Goal: Task Accomplishment & Management: Use online tool/utility

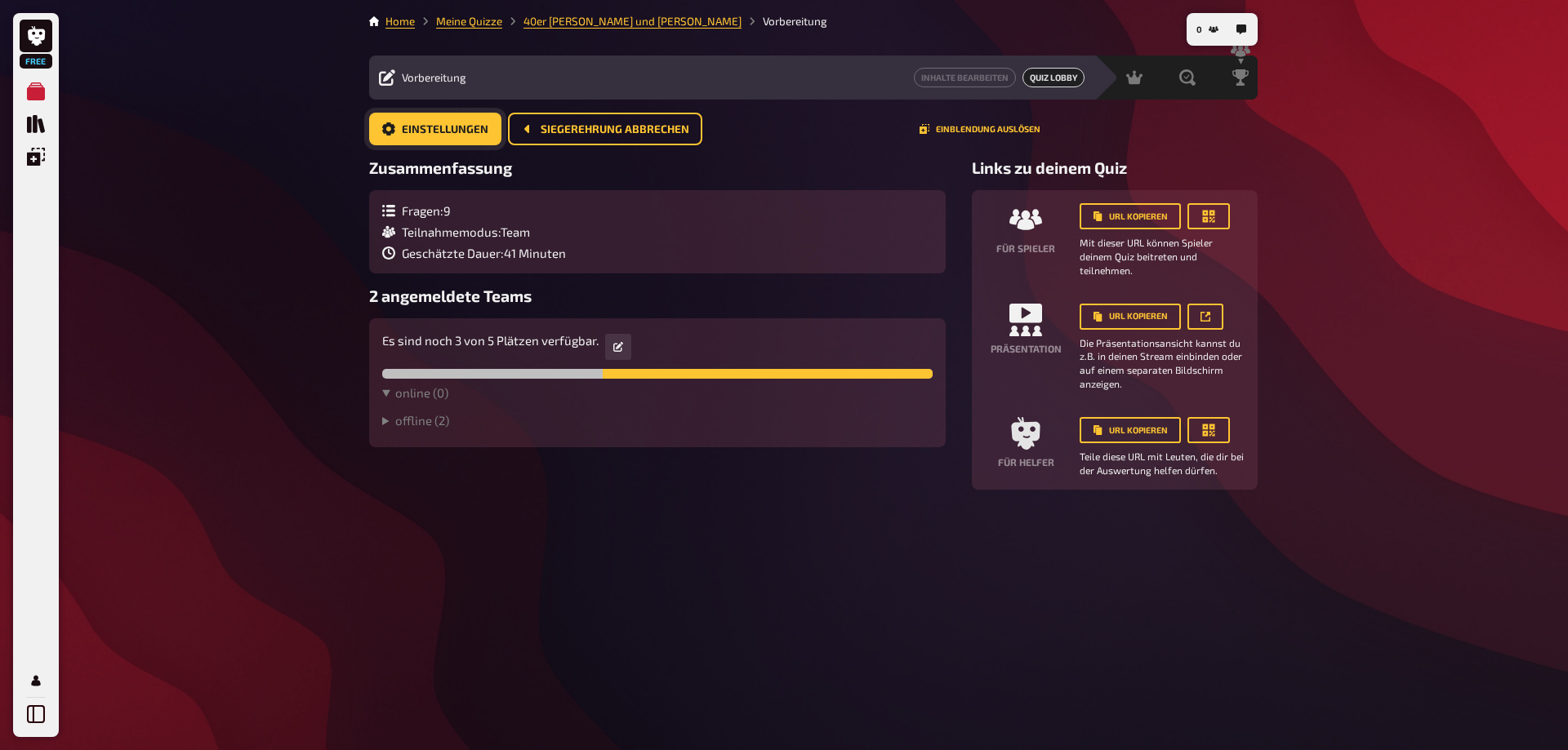
click at [443, 127] on span "Einstellungen" at bounding box center [445, 130] width 86 height 11
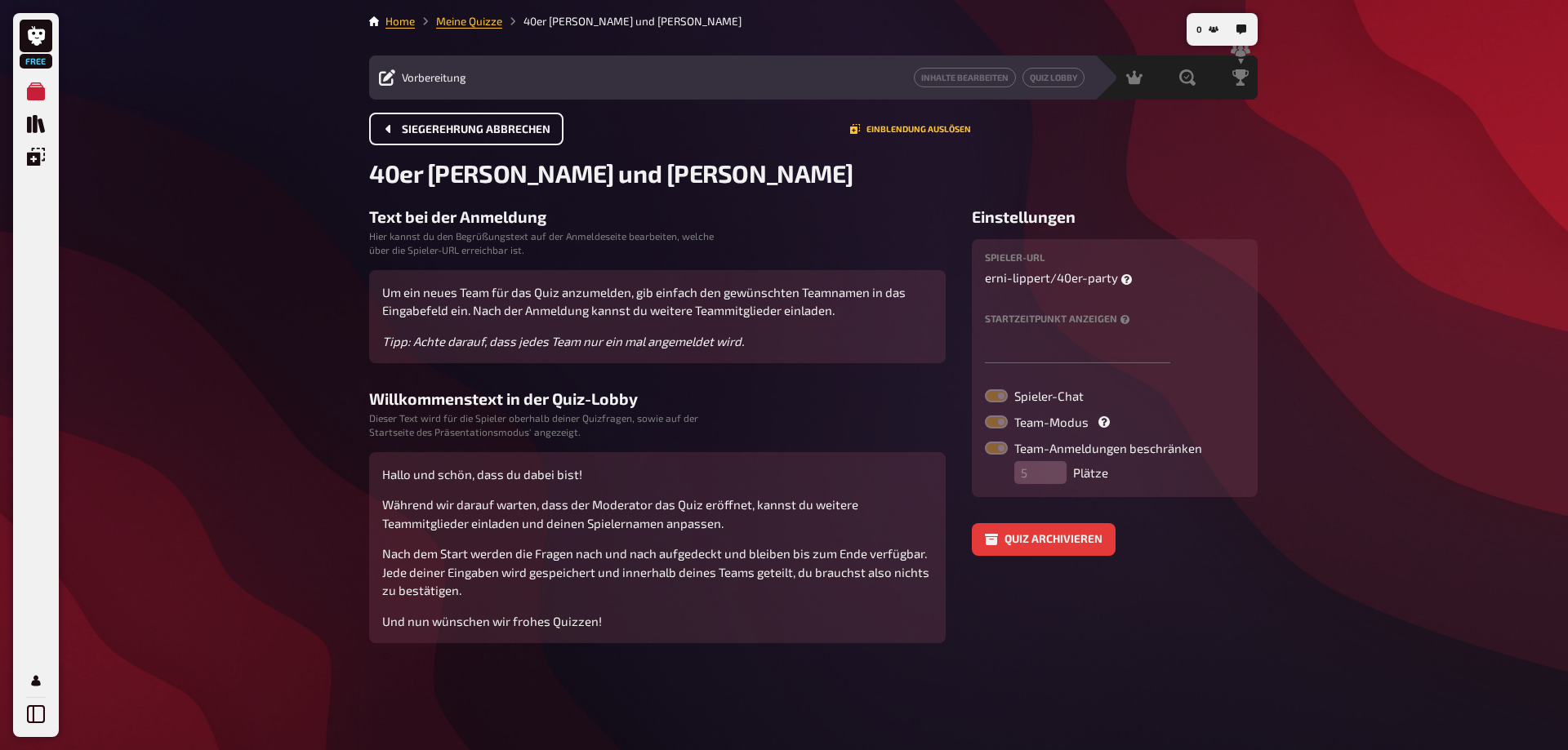
click at [473, 116] on button "Siegerehrung abbrechen" at bounding box center [466, 129] width 194 height 33
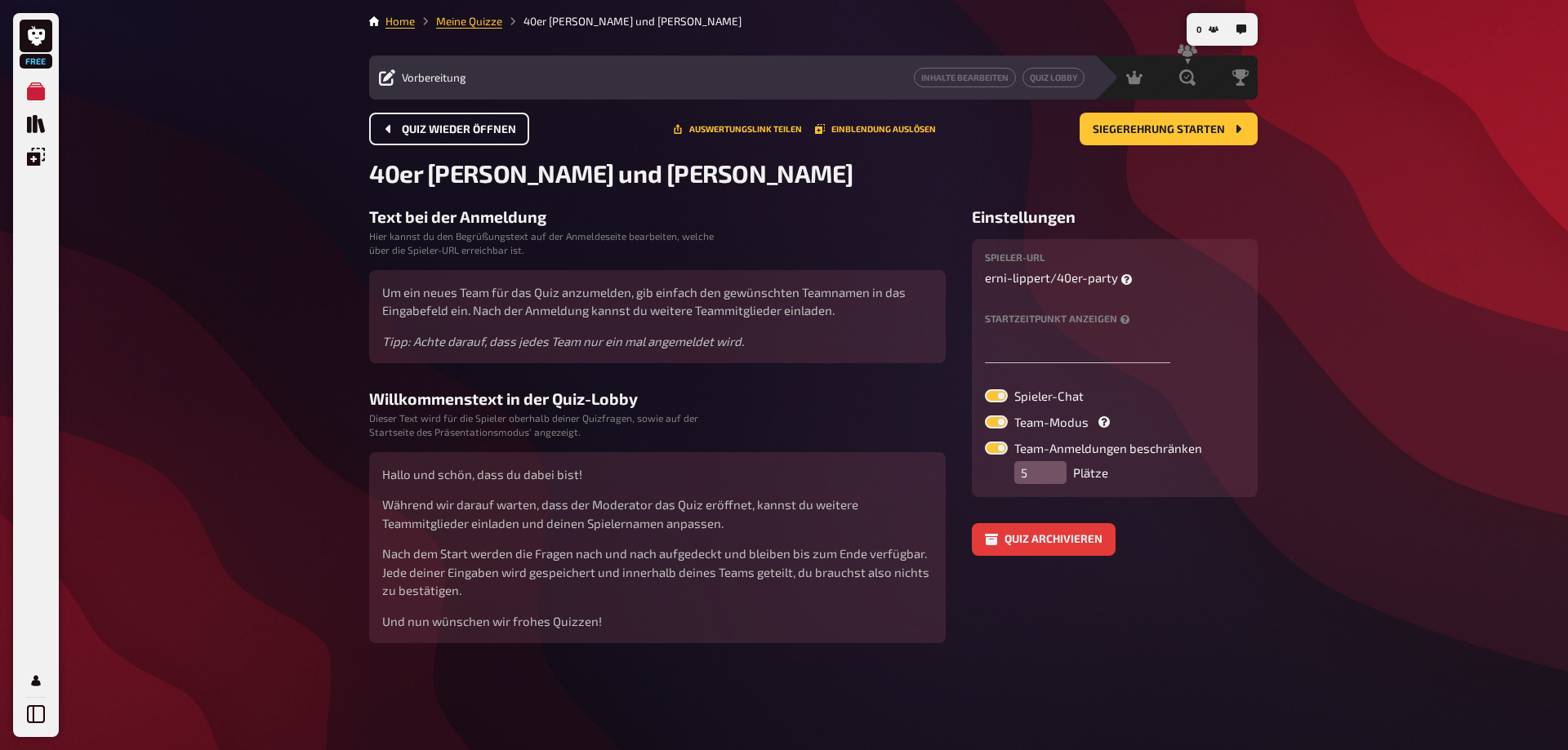
click at [473, 126] on span "Quiz wieder öffnen" at bounding box center [459, 130] width 114 height 11
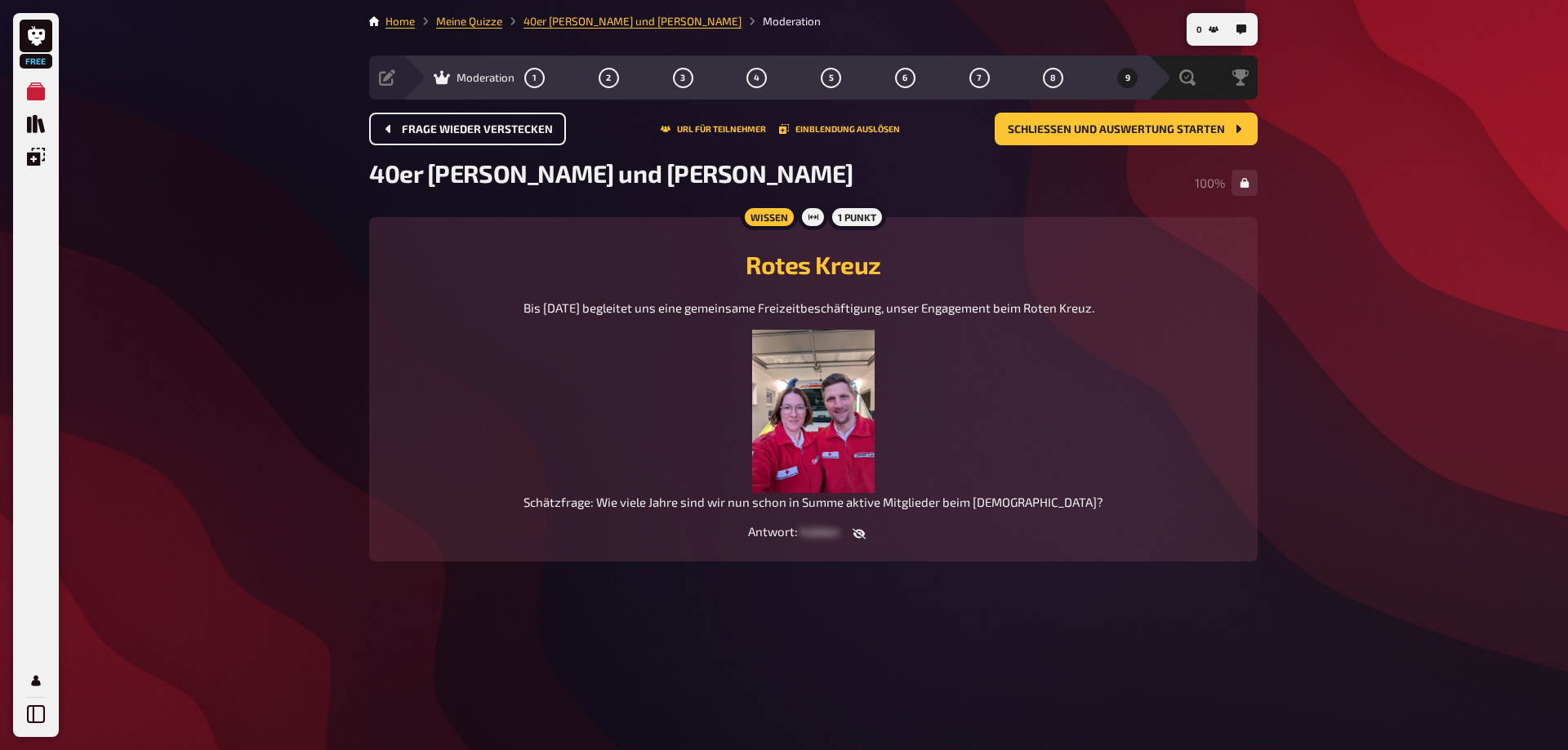
click at [470, 125] on span "Frage wieder verstecken" at bounding box center [477, 130] width 151 height 11
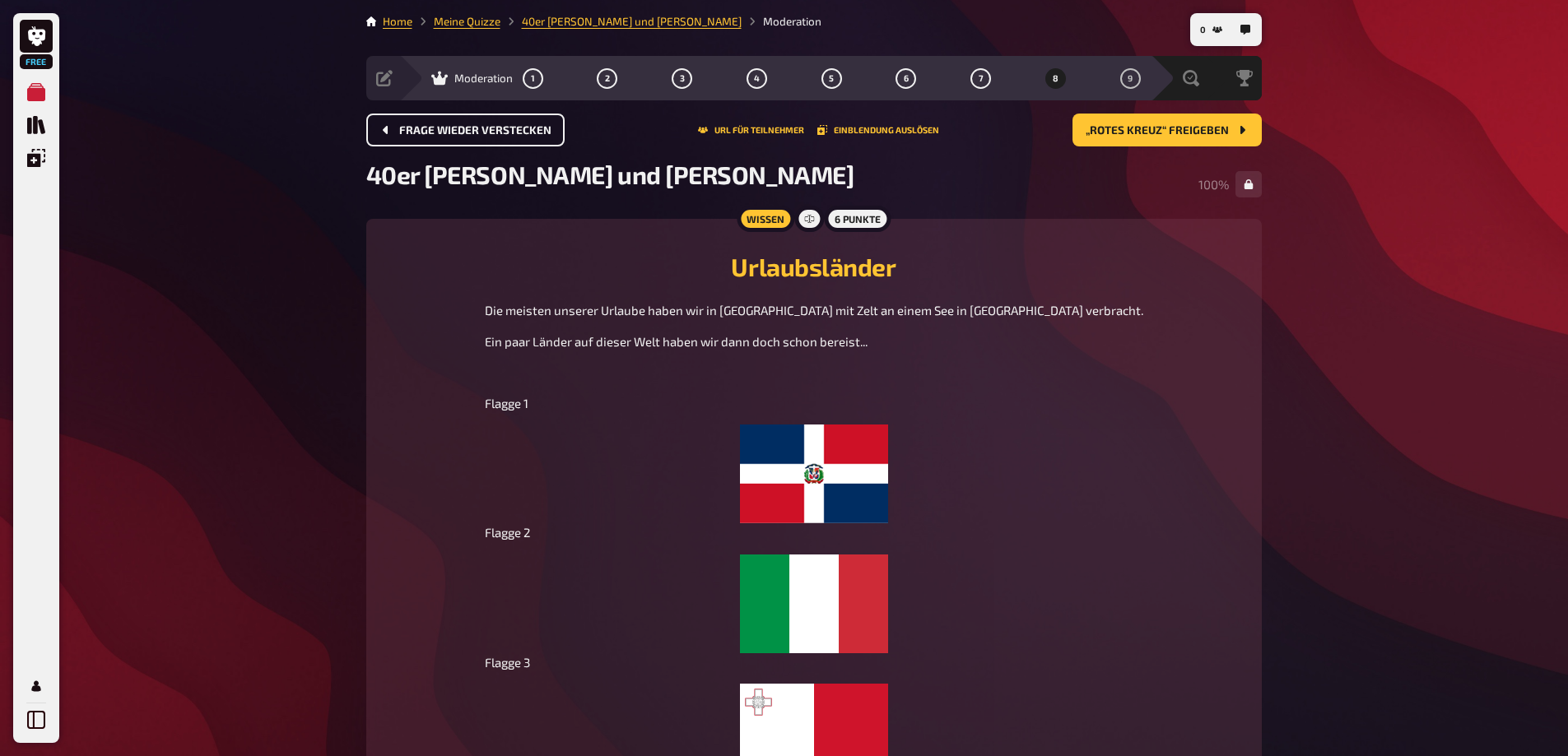
click at [470, 82] on span "Moderation" at bounding box center [483, 78] width 58 height 13
click at [534, 84] on button "1" at bounding box center [532, 78] width 26 height 26
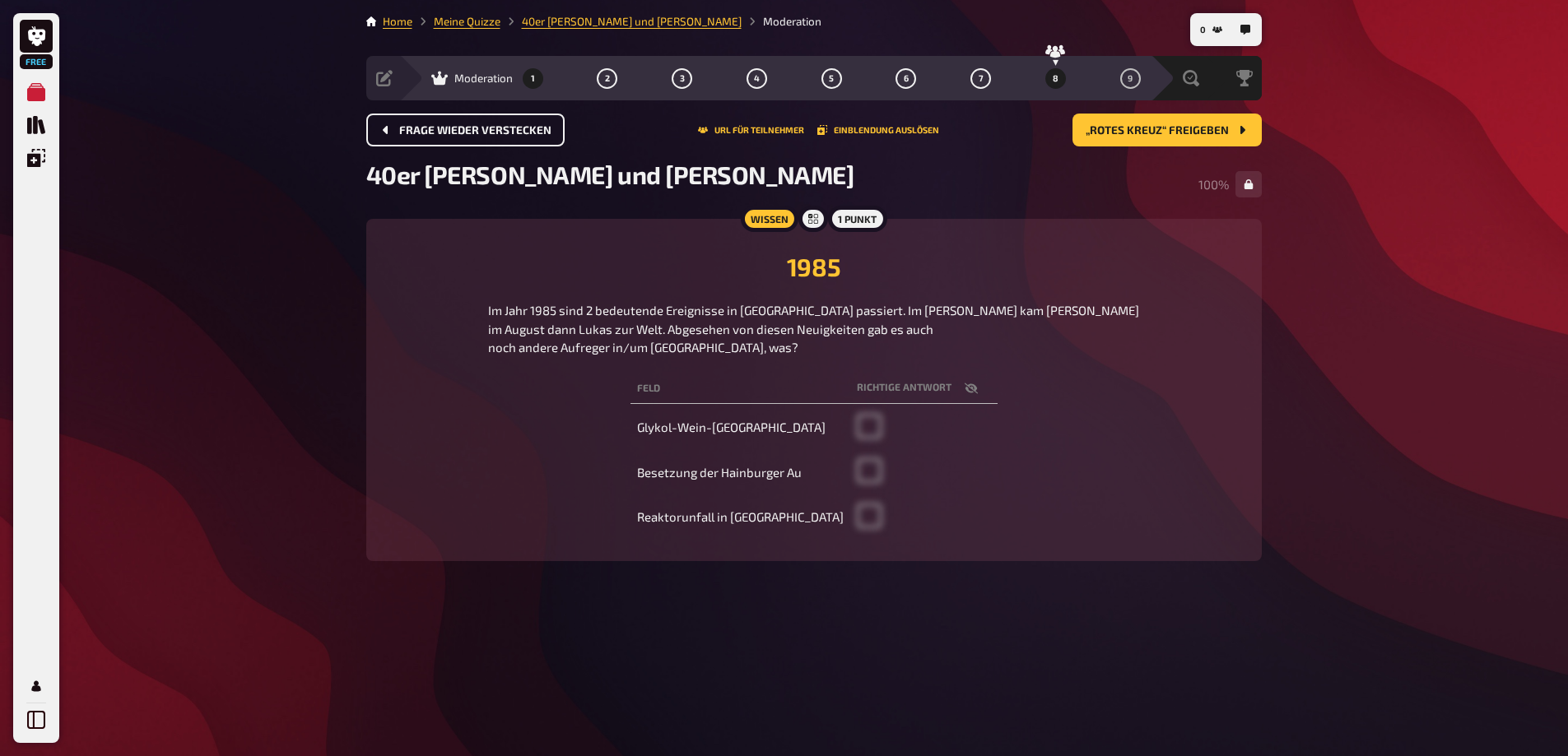
click at [1049, 86] on button "8" at bounding box center [1055, 78] width 26 height 26
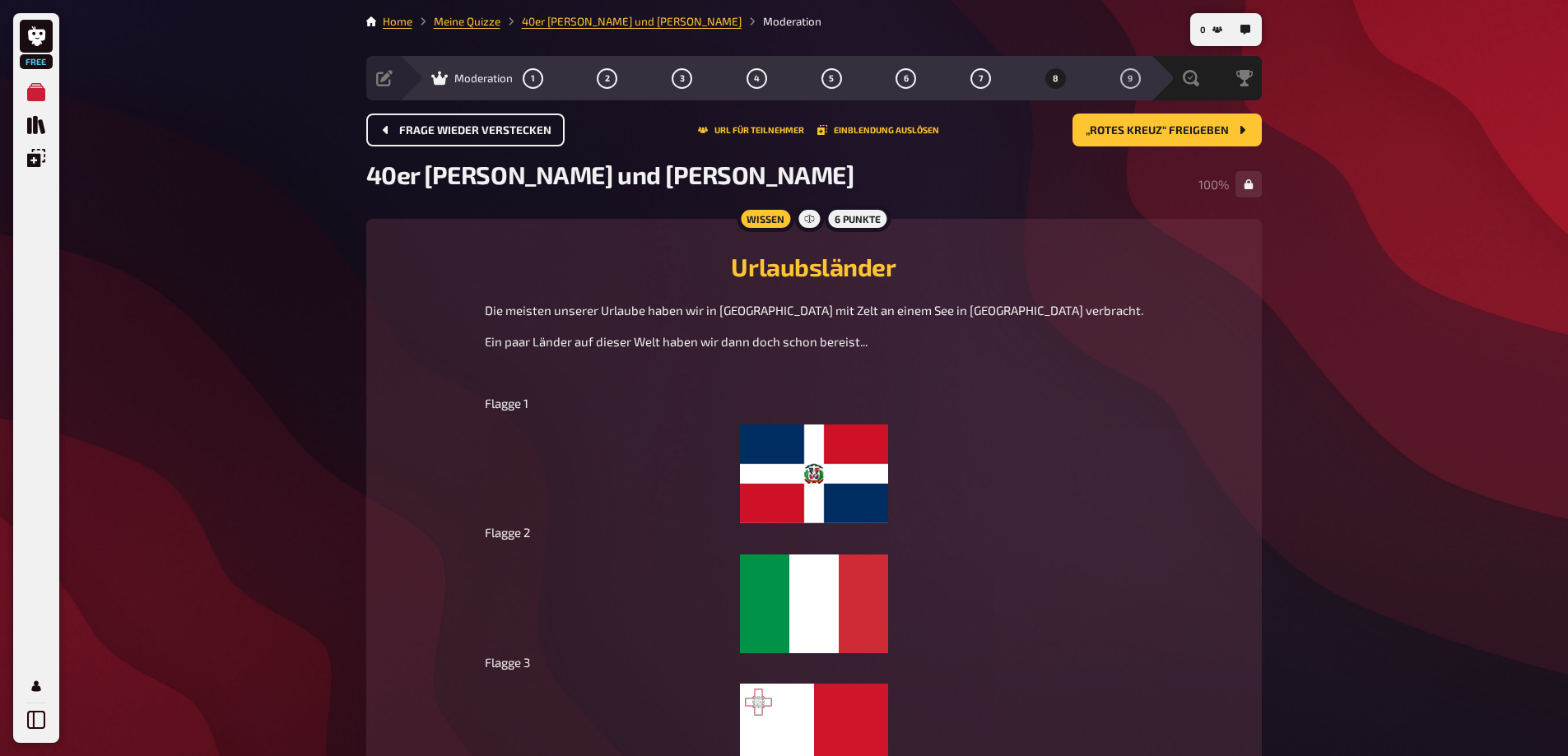
click at [1058, 80] on span "8" at bounding box center [1056, 78] width 6 height 9
click at [1133, 74] on button "9" at bounding box center [1130, 78] width 26 height 26
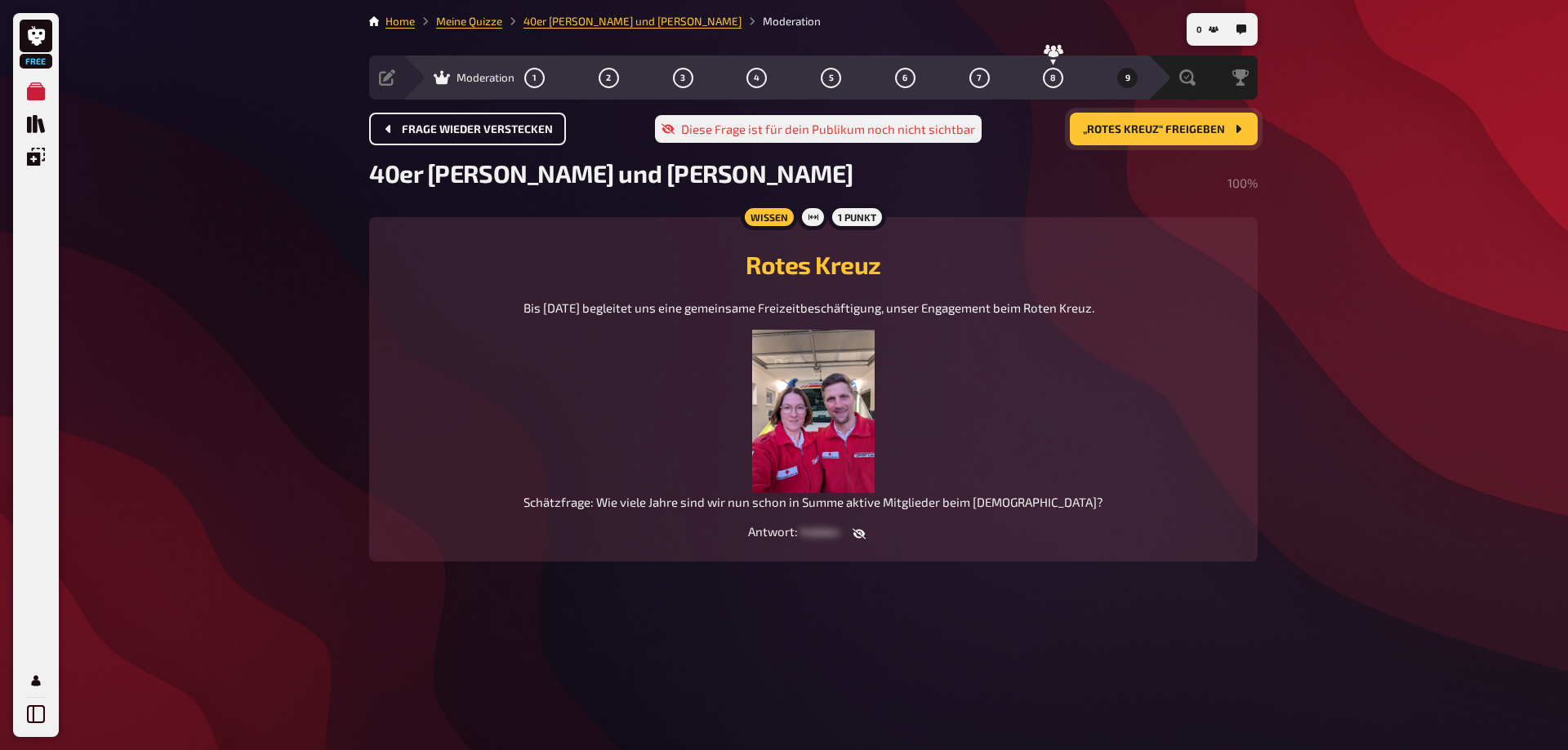
click at [1144, 126] on span "„Rotes Kreuz“ freigeben" at bounding box center [1154, 130] width 142 height 11
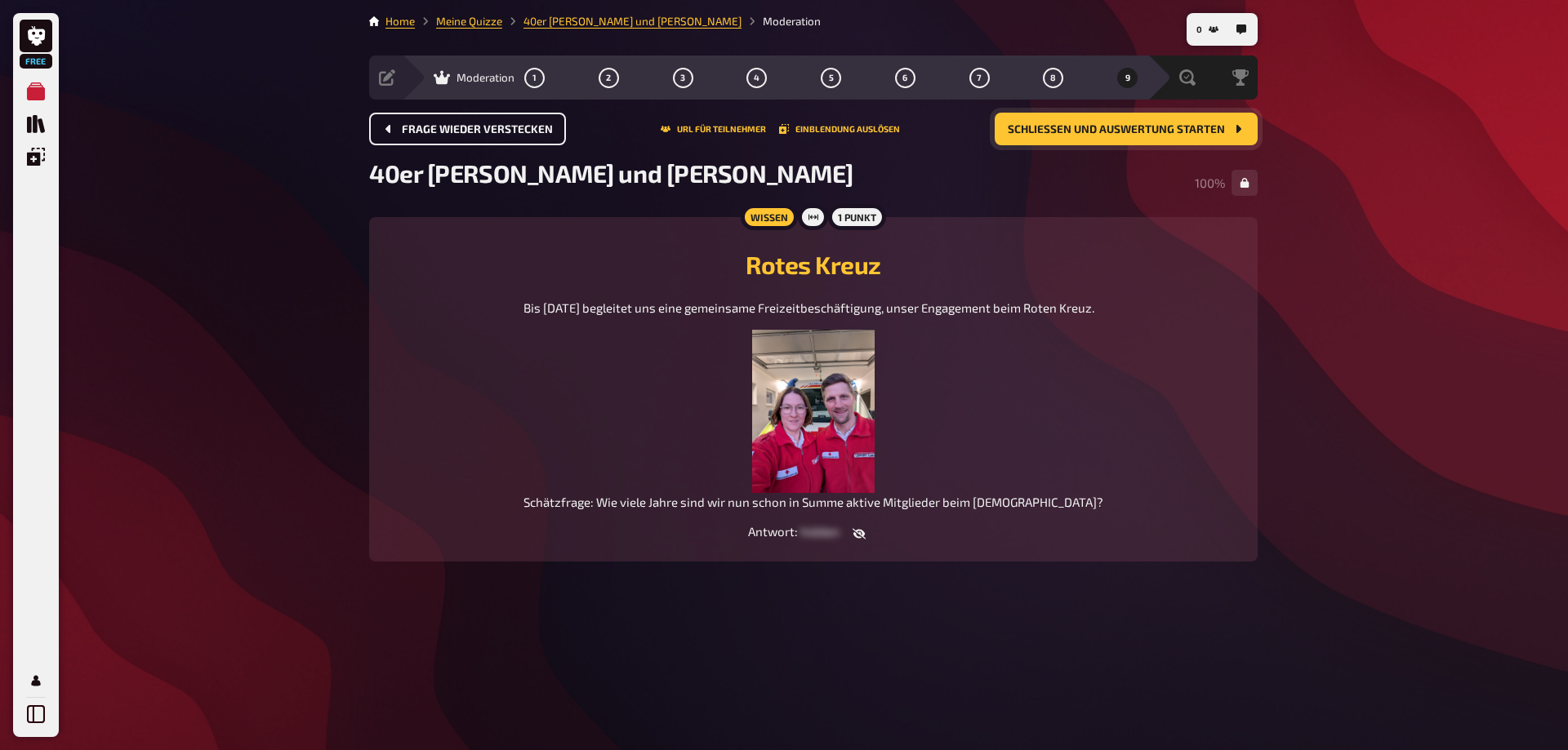
click at [1088, 124] on span "Schließen und Auswertung starten" at bounding box center [1116, 130] width 217 height 11
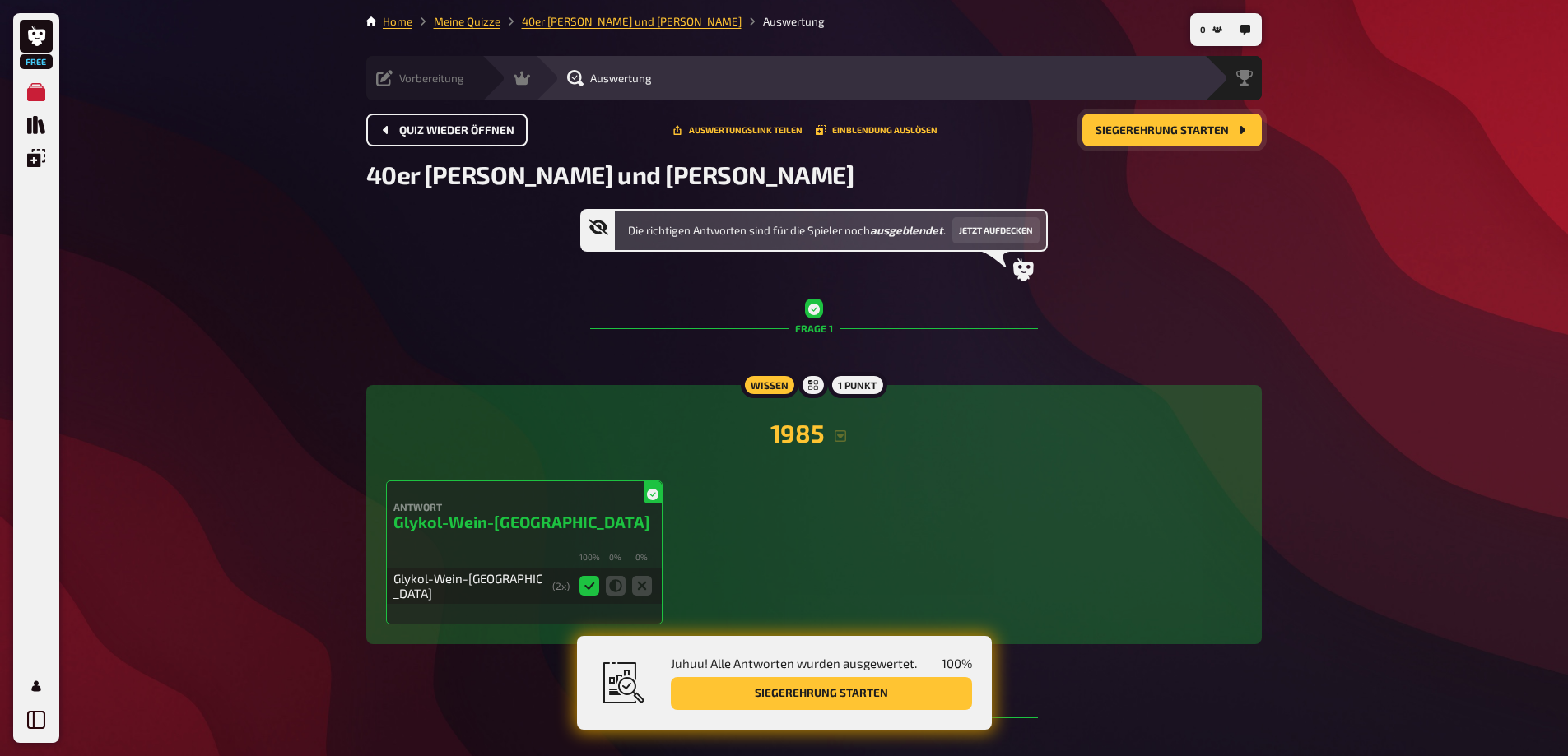
click at [382, 77] on icon at bounding box center [384, 78] width 17 height 17
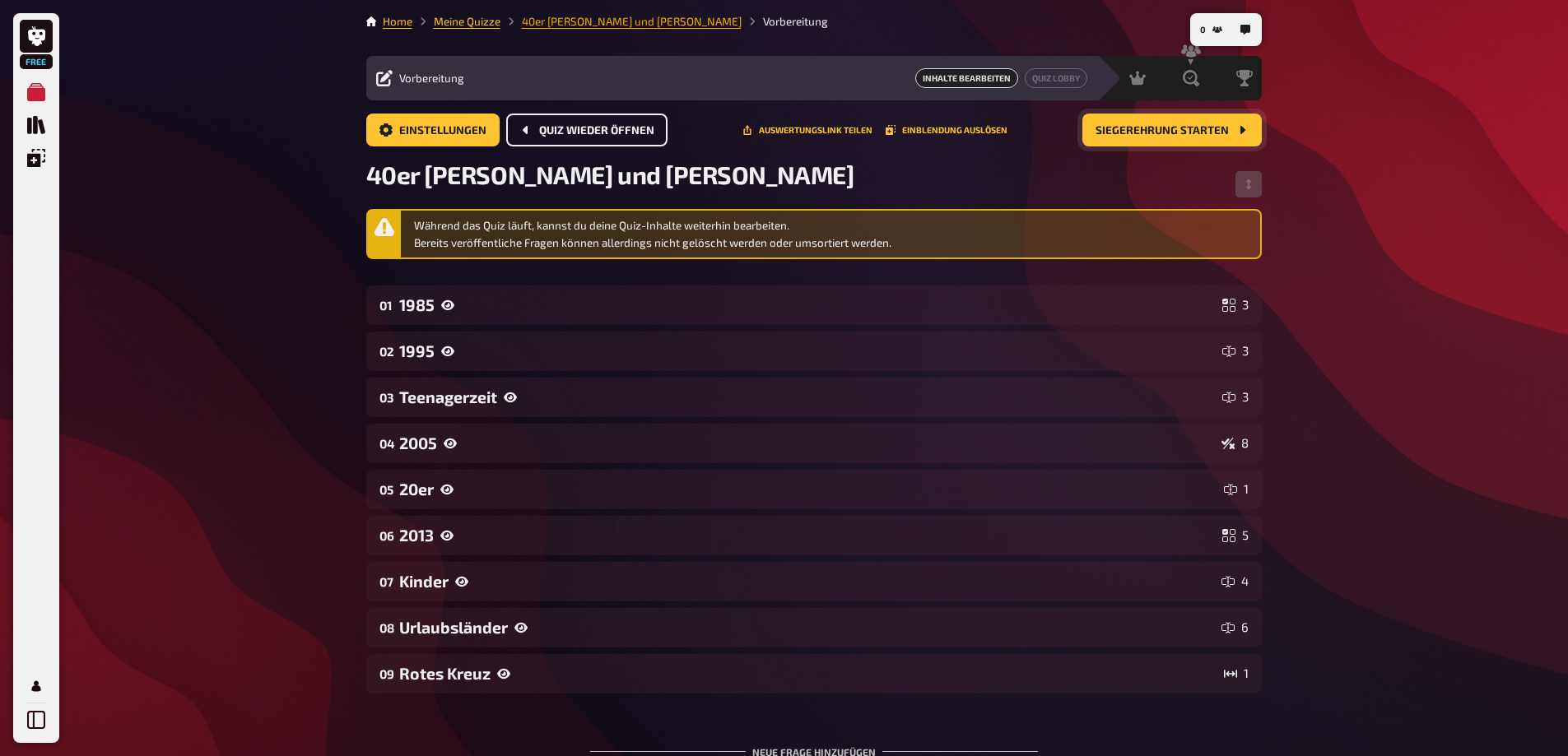
click at [551, 22] on link "40er [PERSON_NAME] und [PERSON_NAME]" at bounding box center [632, 21] width 220 height 13
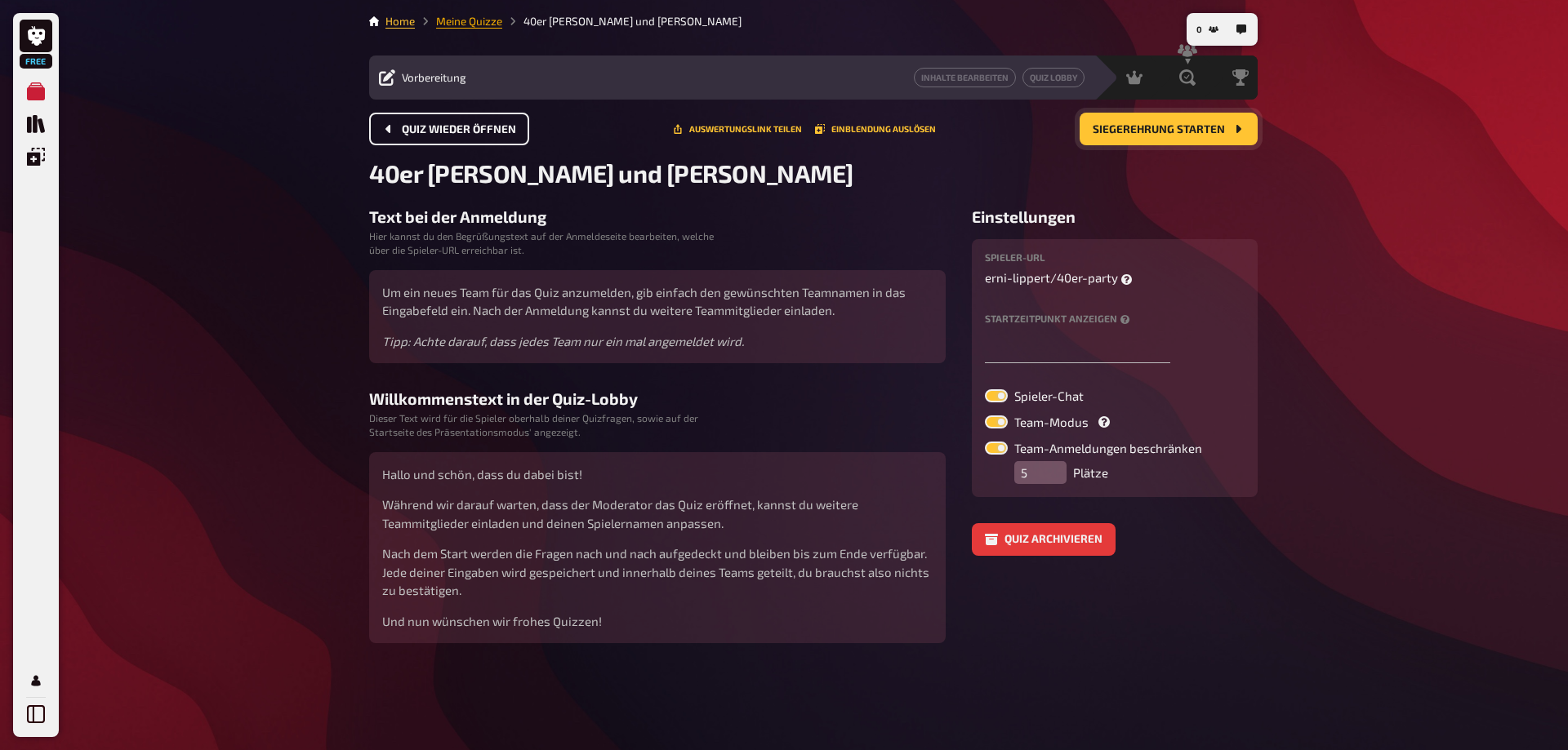
click at [456, 22] on link "Meine Quizze" at bounding box center [469, 21] width 67 height 13
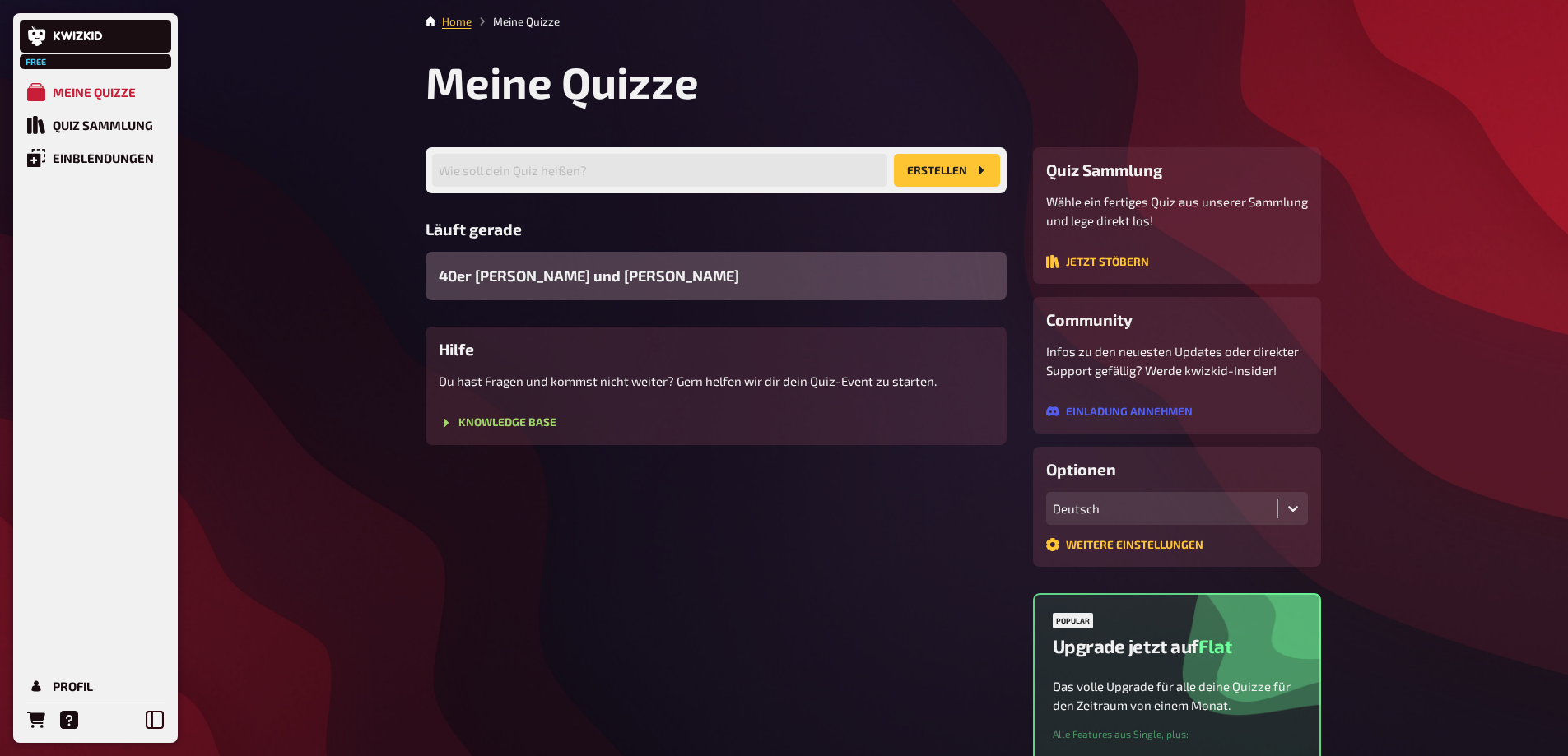
click at [521, 273] on span "40er [PERSON_NAME] und [PERSON_NAME]" at bounding box center [589, 276] width 301 height 23
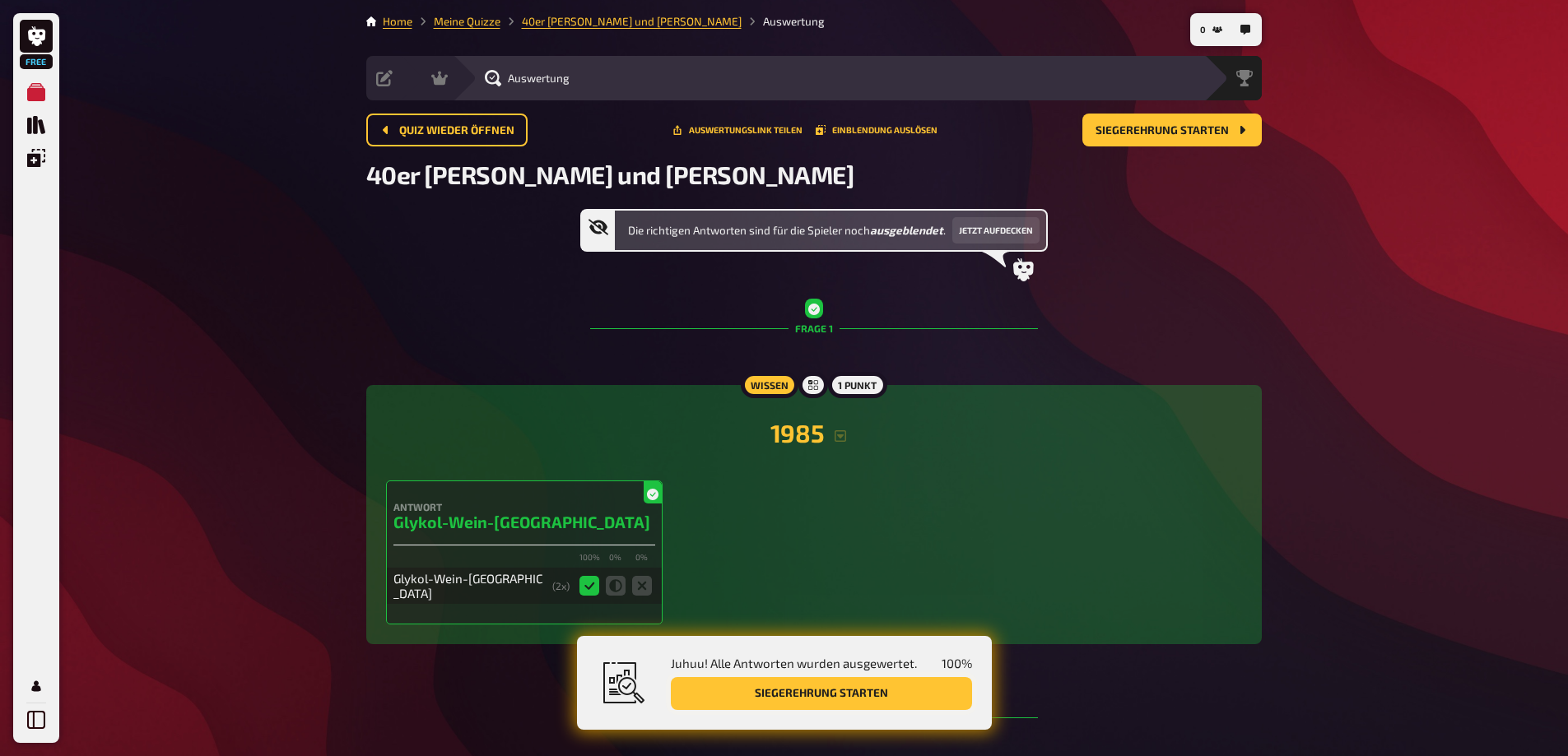
click at [835, 693] on button "Siegerehrung starten" at bounding box center [821, 694] width 301 height 33
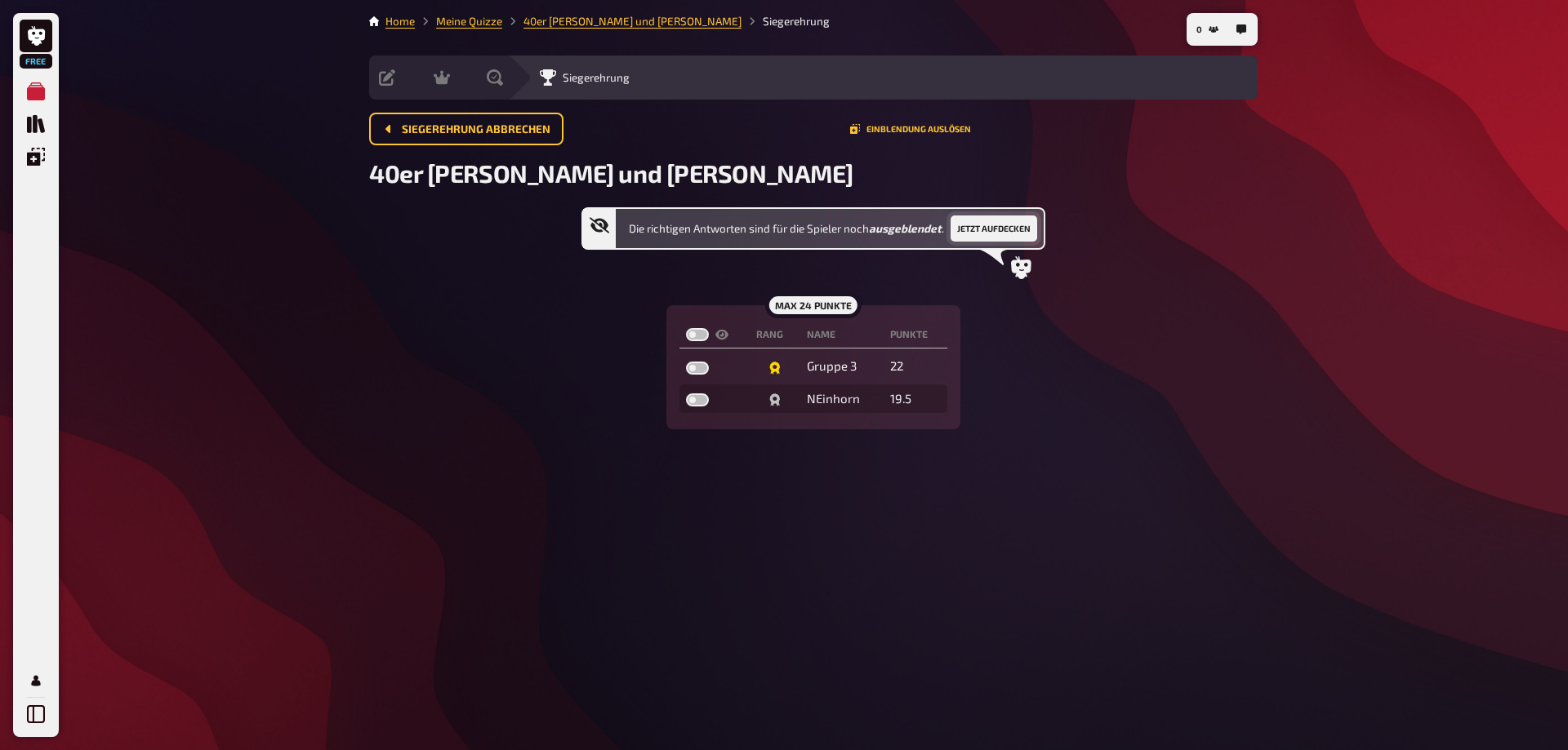
click at [986, 225] on button "Jetzt aufdecken" at bounding box center [994, 228] width 86 height 26
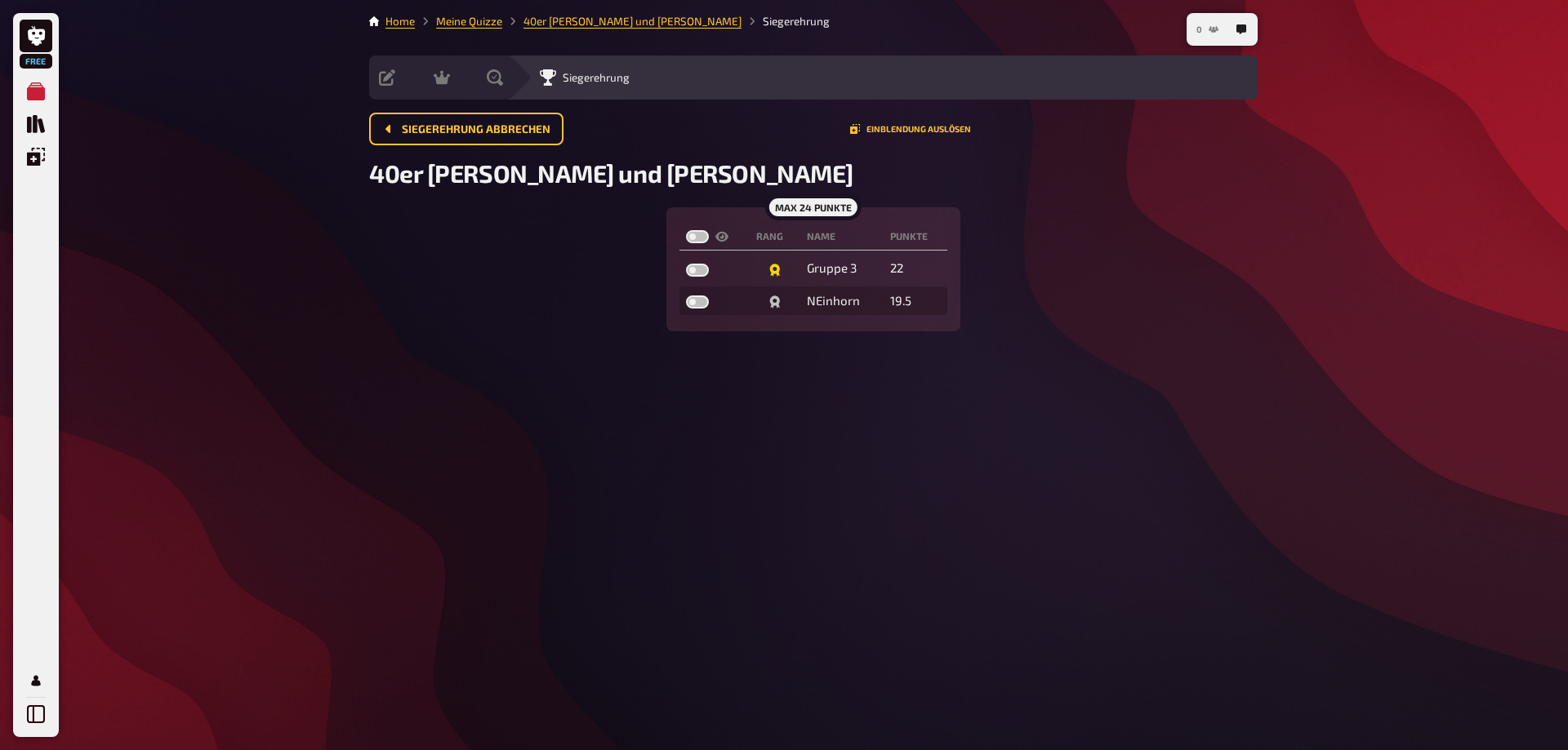
click at [1209, 27] on icon "button" at bounding box center [1213, 29] width 10 height 10
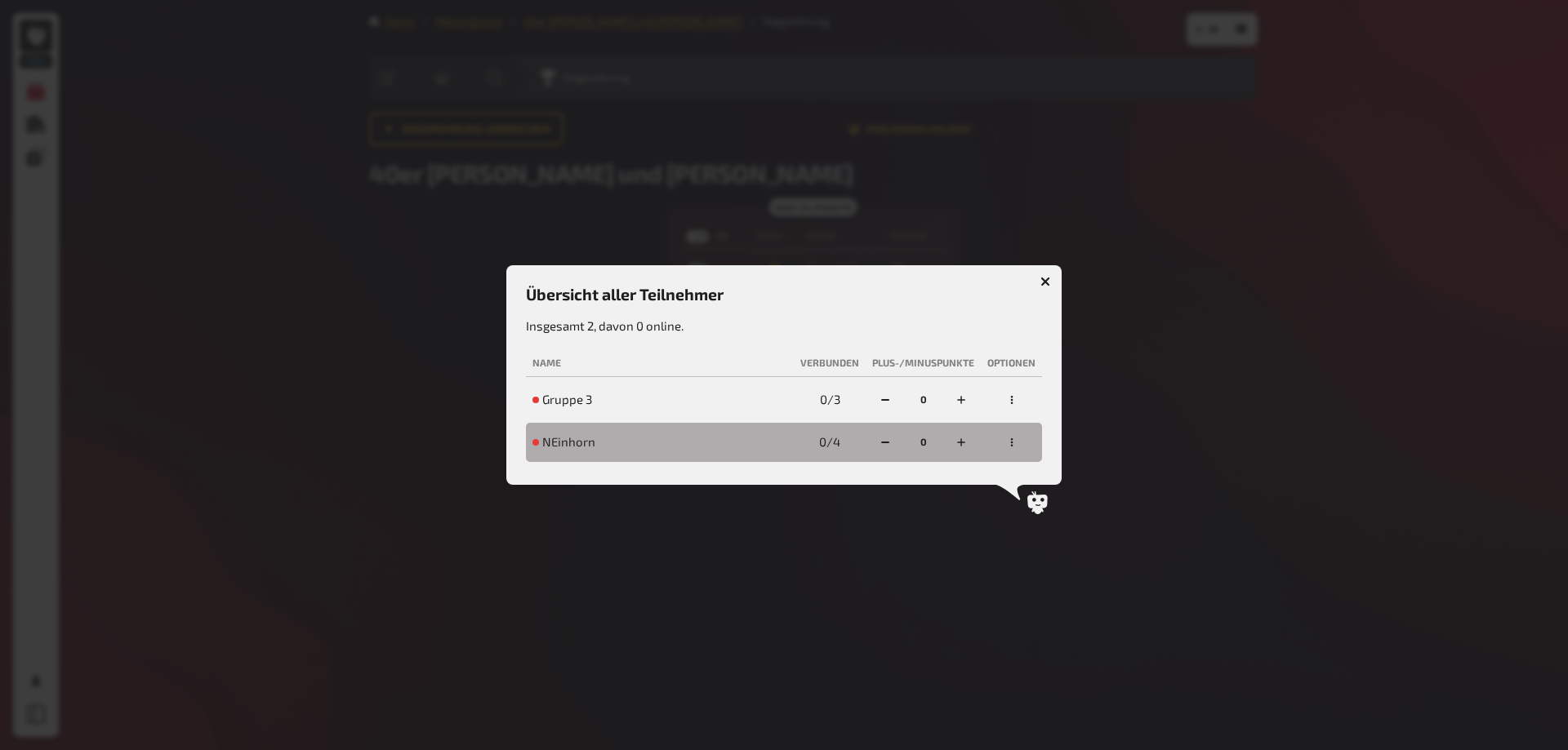
click at [1013, 397] on icon "button" at bounding box center [1011, 399] width 10 height 10
click at [1047, 281] on icon "button" at bounding box center [1046, 282] width 16 height 16
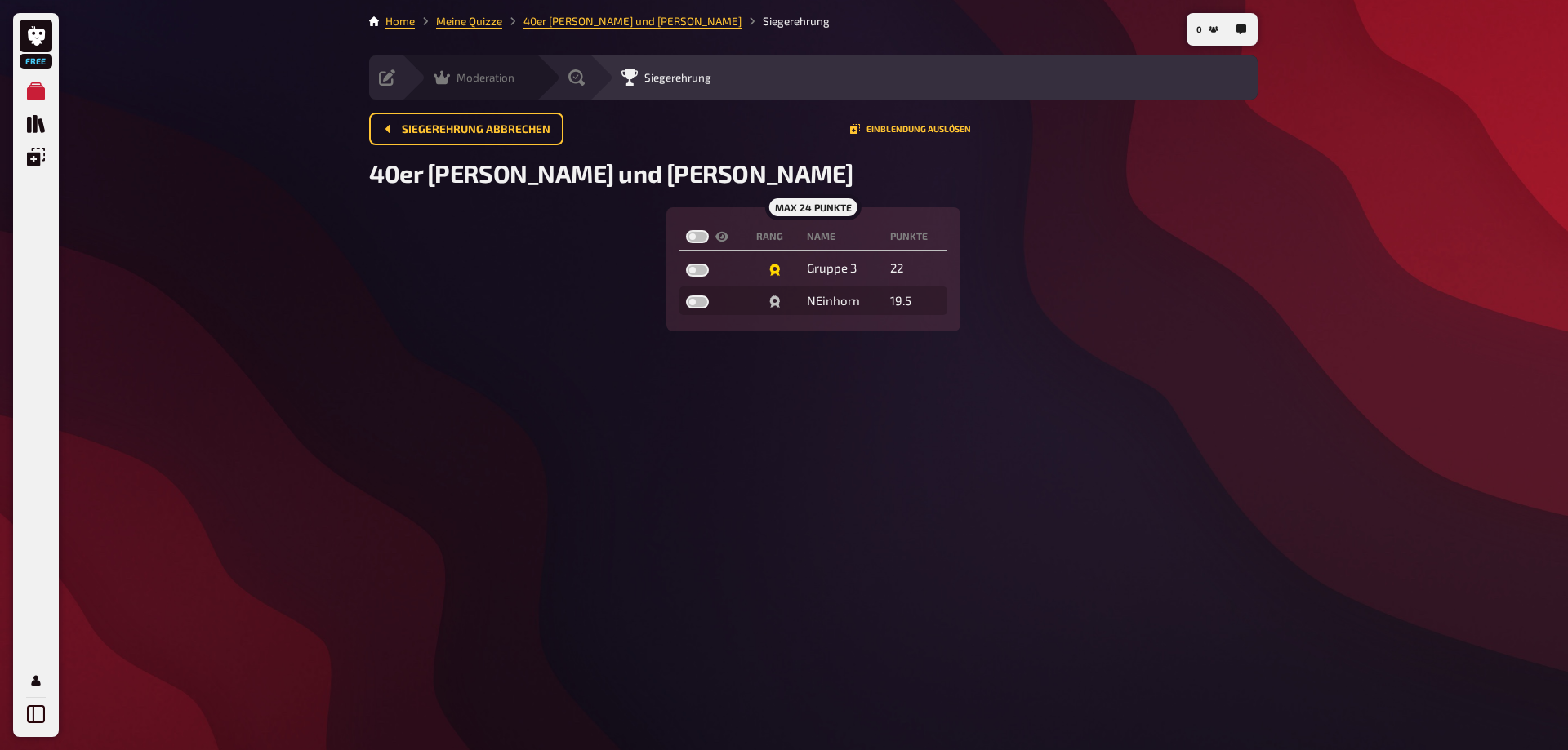
click at [444, 76] on icon at bounding box center [442, 77] width 16 height 16
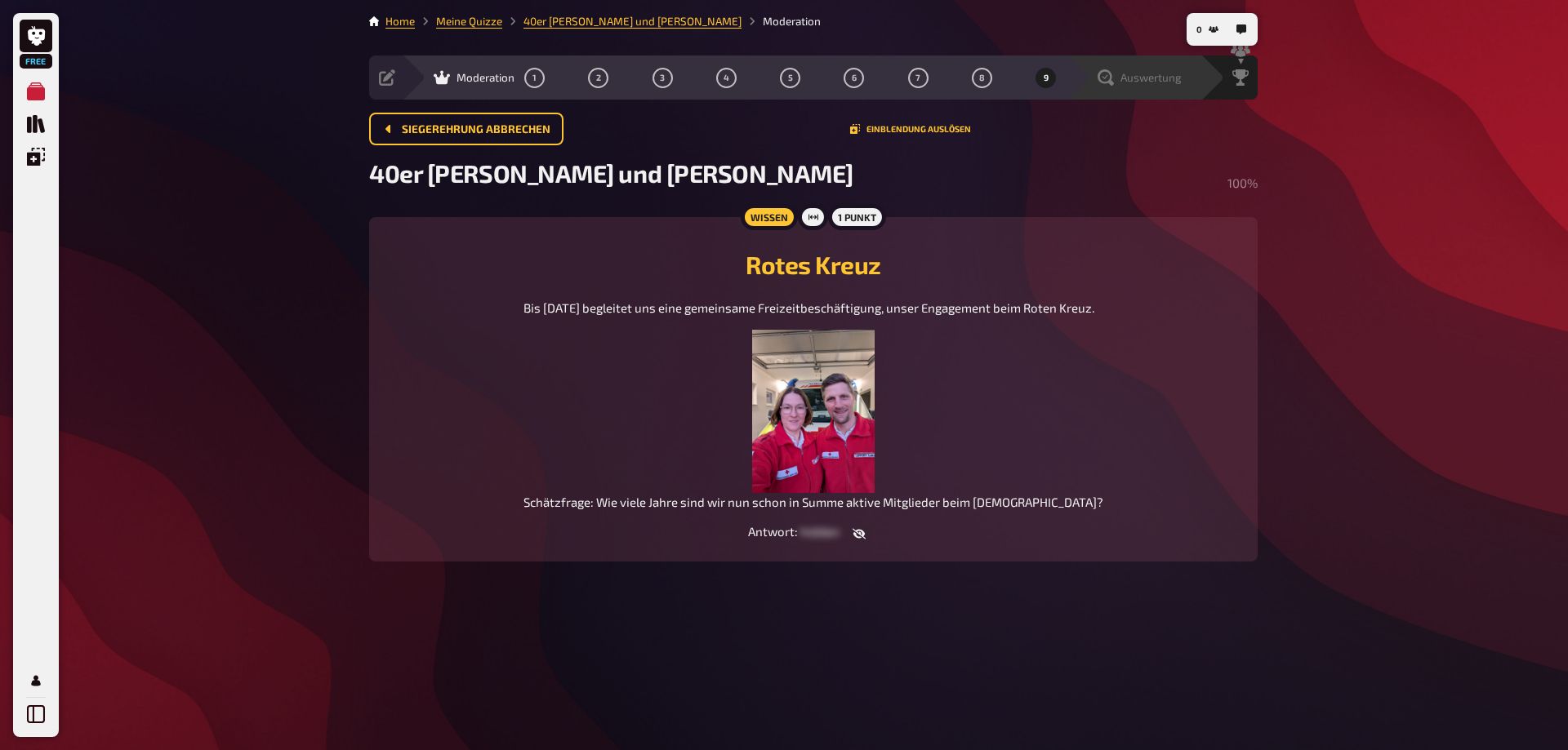
click at [1129, 78] on span "Auswertung" at bounding box center [1151, 77] width 61 height 13
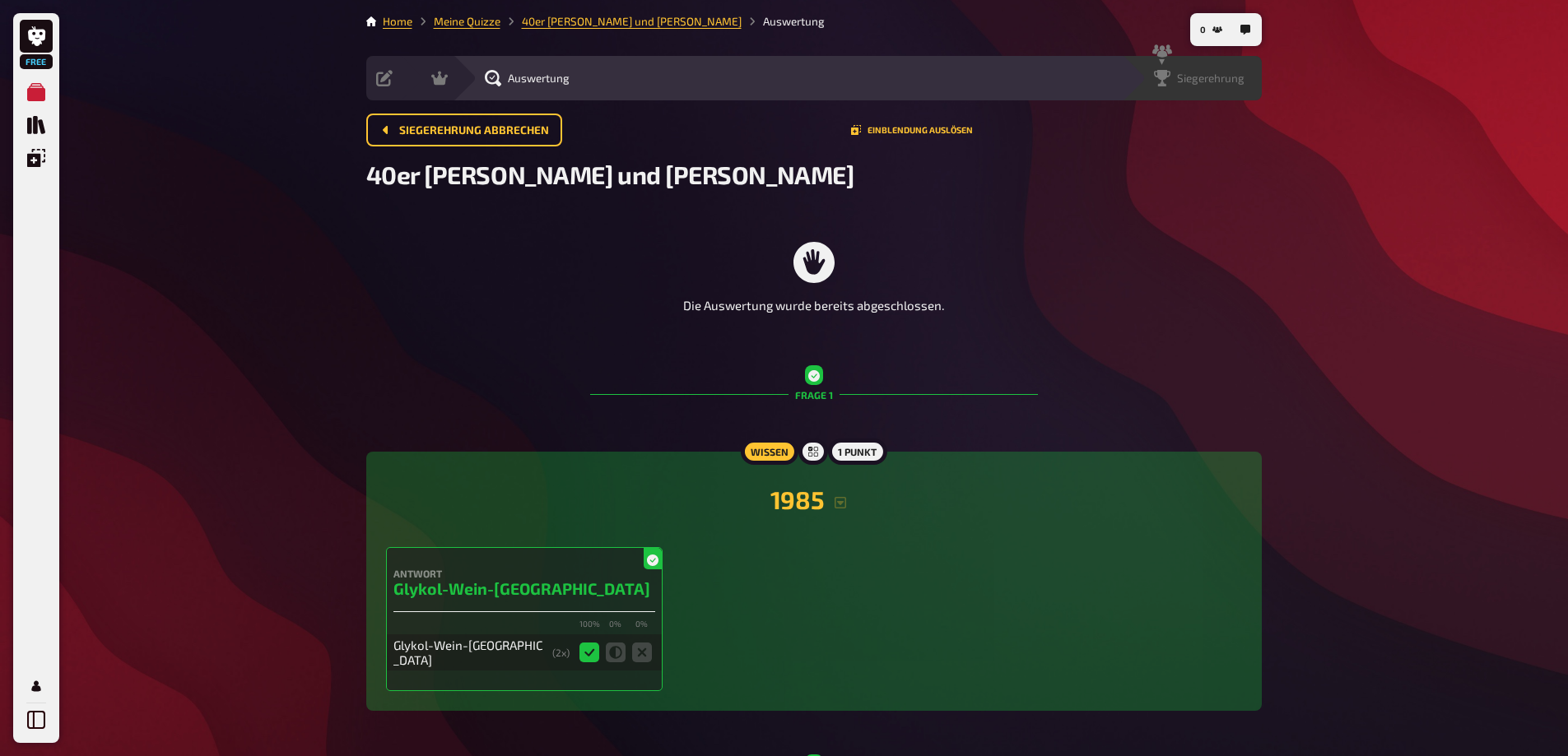
click at [1208, 75] on span "Siegerehrung" at bounding box center [1210, 78] width 67 height 13
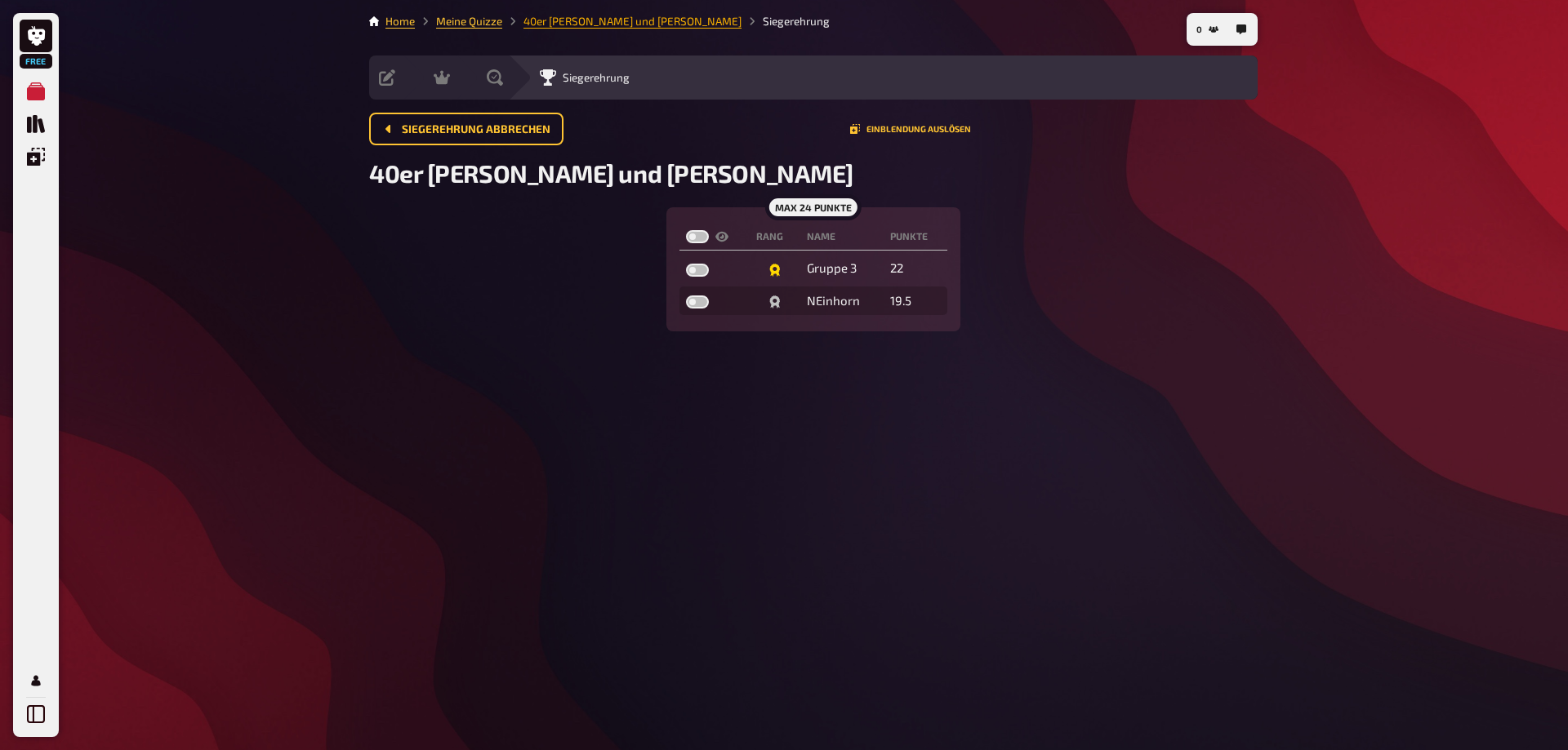
click at [544, 27] on link "40er [PERSON_NAME] und [PERSON_NAME]" at bounding box center [633, 21] width 218 height 13
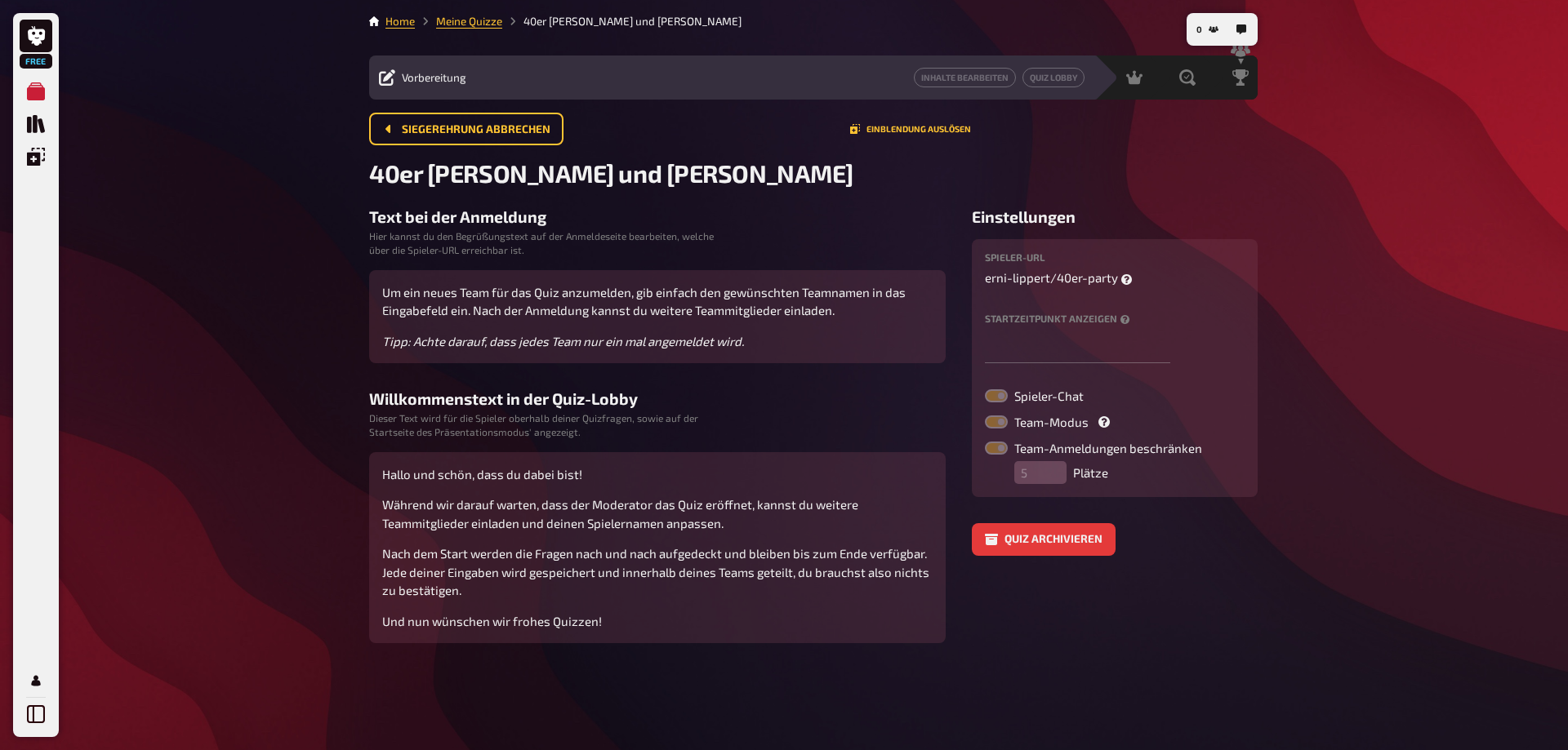
click at [420, 87] on div "Vorbereitung Inhalte Bearbeiten Quiz Lobby" at bounding box center [731, 77] width 725 height 20
click at [419, 79] on span "Vorbereitung" at bounding box center [434, 77] width 65 height 13
click at [482, 22] on link "Meine Quizze" at bounding box center [469, 21] width 67 height 13
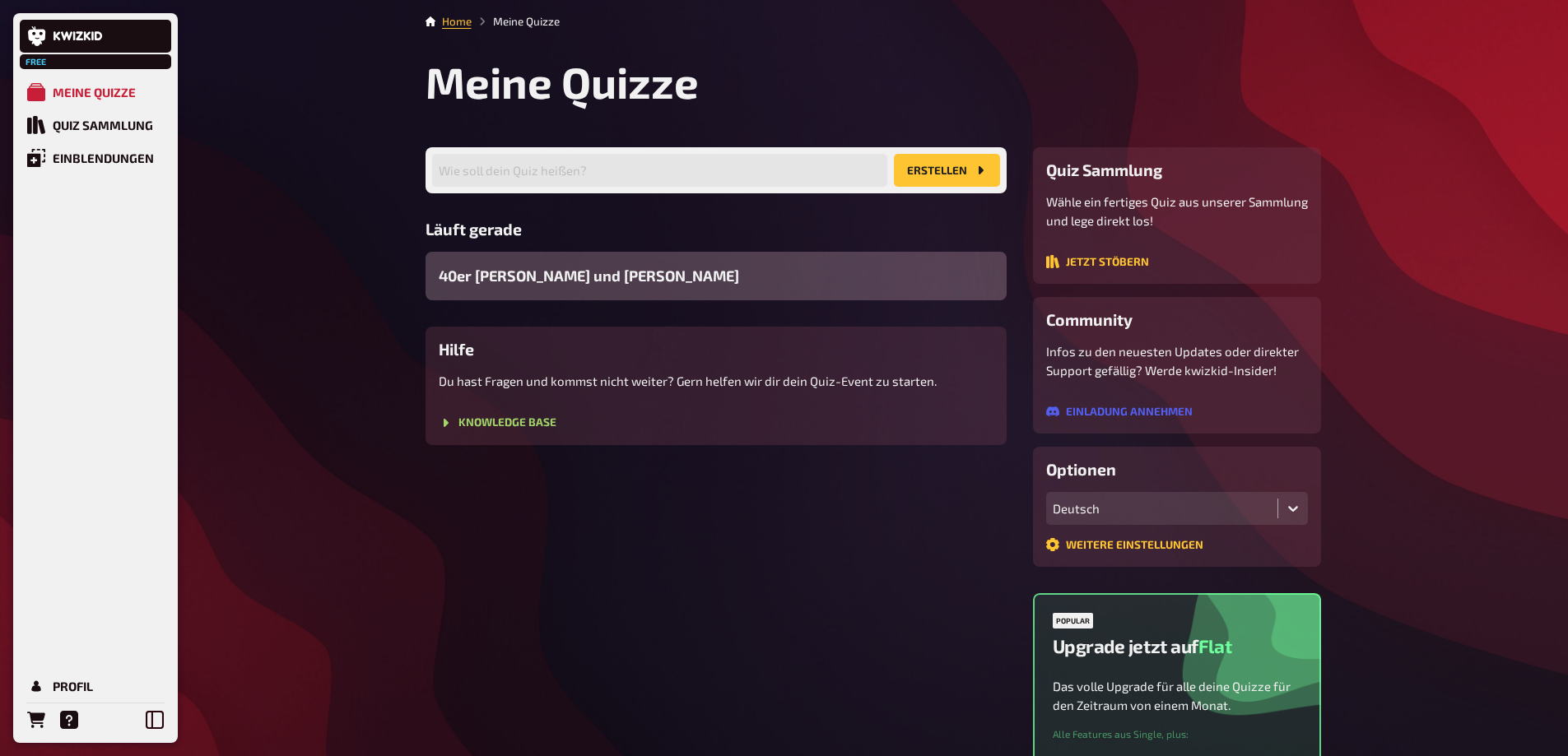
click at [571, 265] on span "40er [PERSON_NAME] und [PERSON_NAME]" at bounding box center [589, 276] width 301 height 23
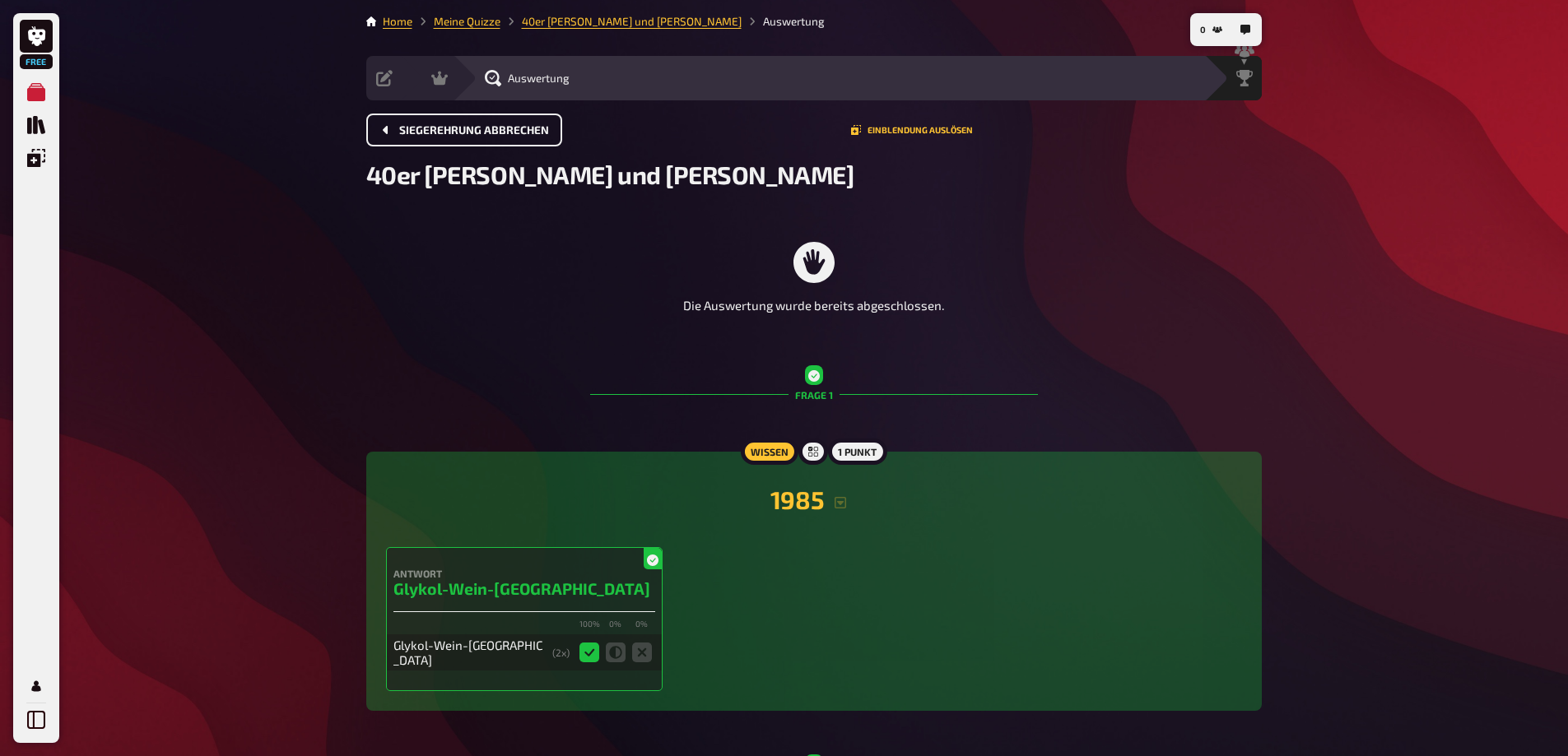
click at [462, 127] on span "Siegerehrung abbrechen" at bounding box center [474, 131] width 150 height 11
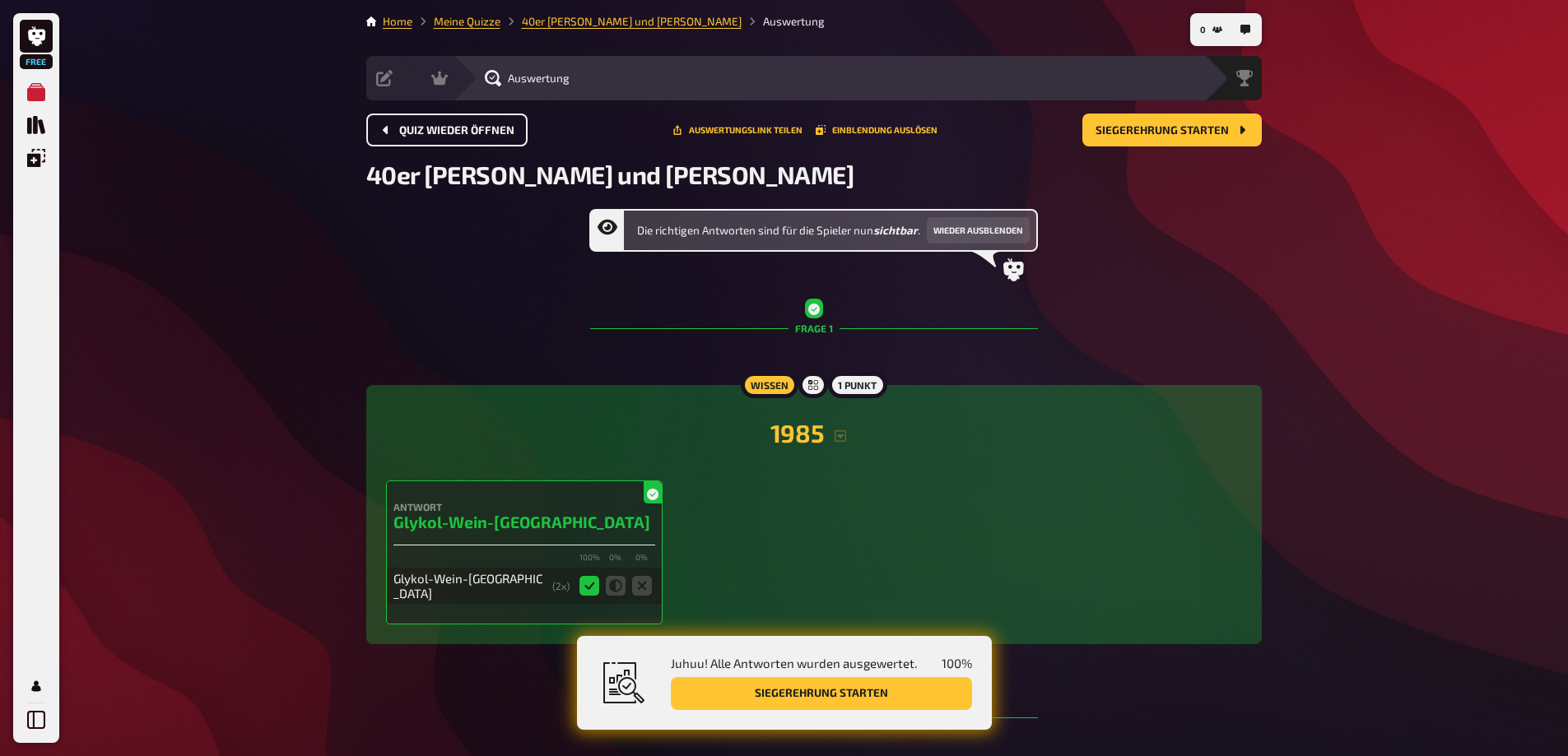
click at [465, 116] on button "Quiz wieder öffnen" at bounding box center [446, 130] width 161 height 33
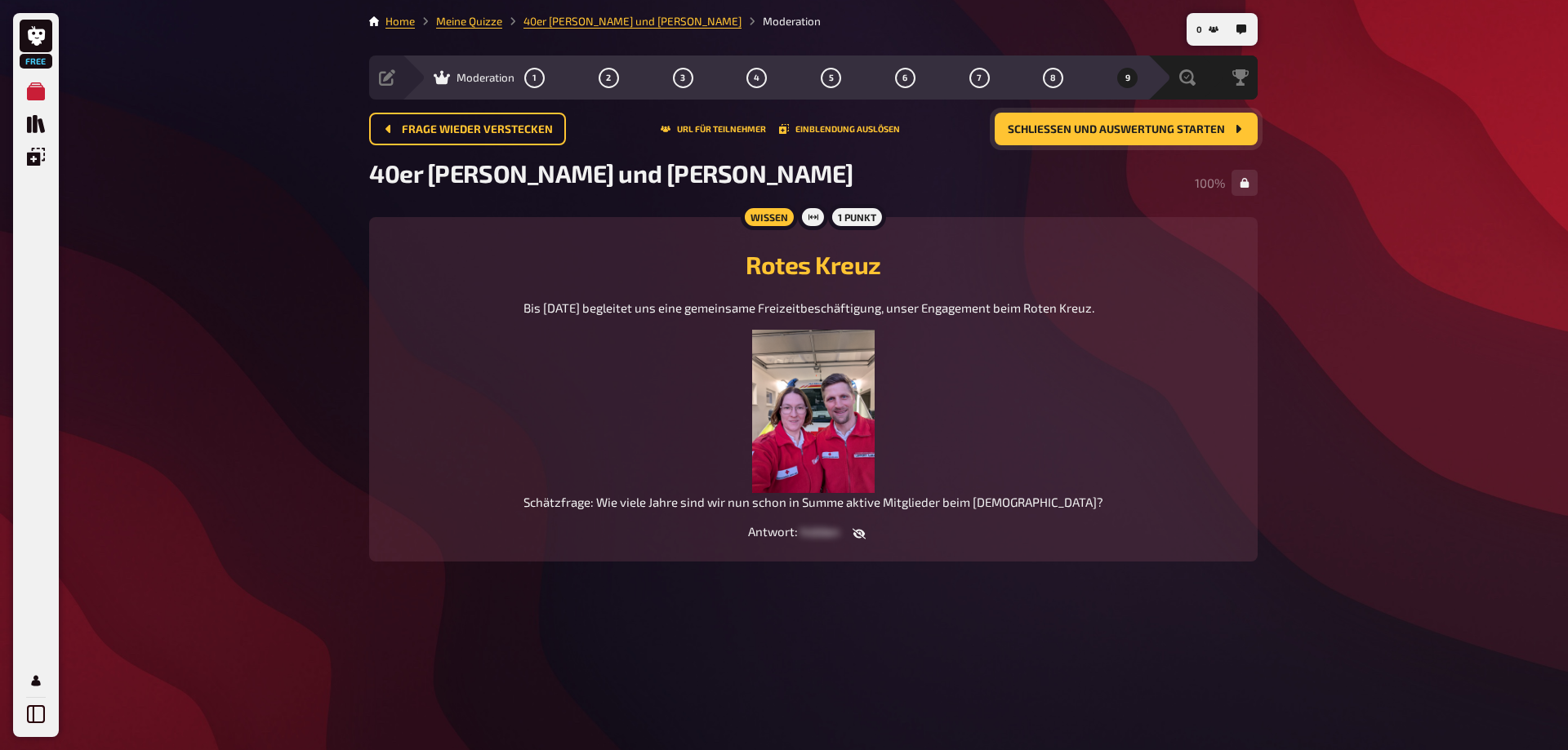
click at [1079, 134] on span "Schließen und Auswertung starten" at bounding box center [1116, 130] width 217 height 11
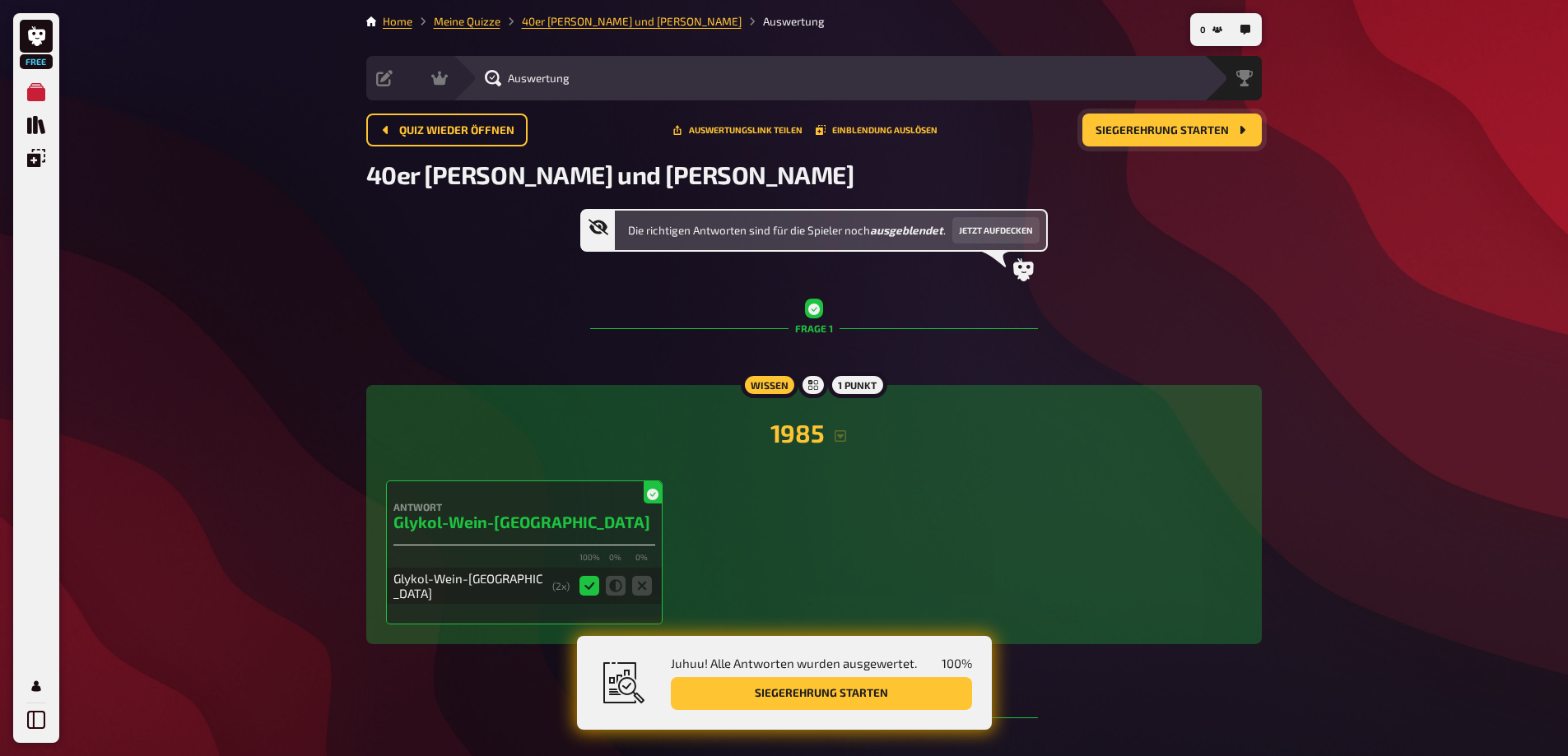
click at [1166, 127] on span "Siegerehrung starten" at bounding box center [1162, 131] width 133 height 11
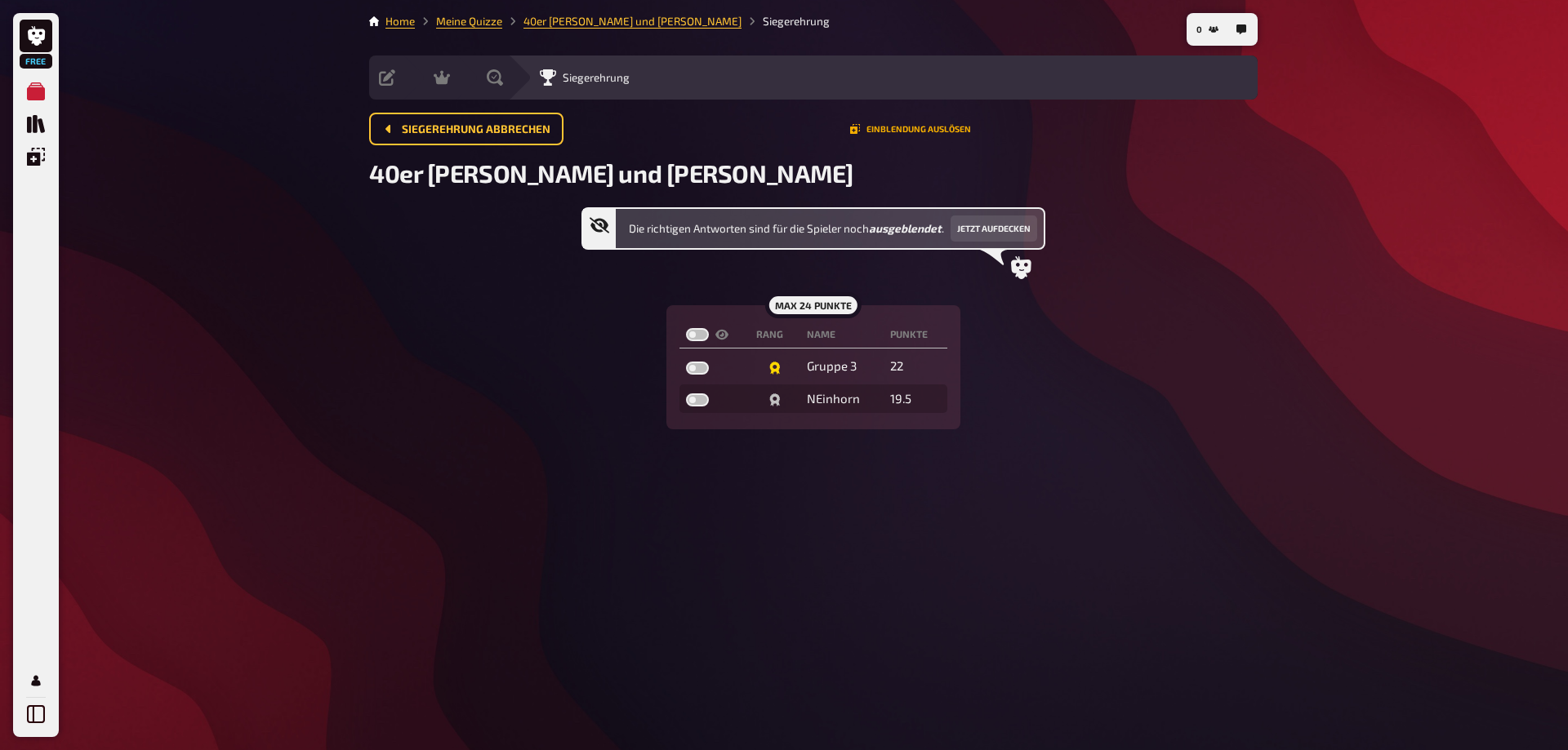
click at [924, 126] on button "Einblendung auslösen" at bounding box center [911, 129] width 121 height 10
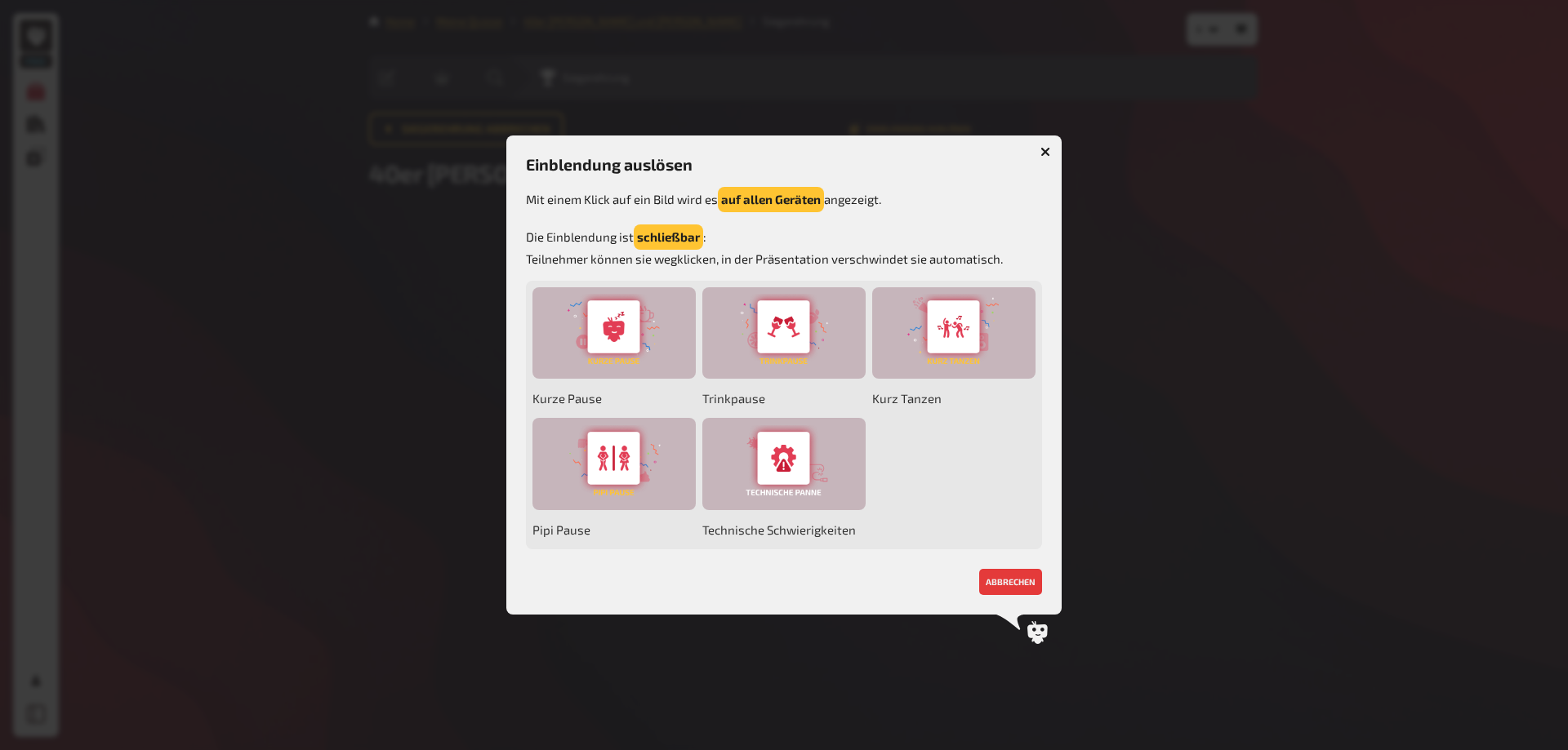
click at [1043, 149] on icon "button" at bounding box center [1046, 152] width 16 height 16
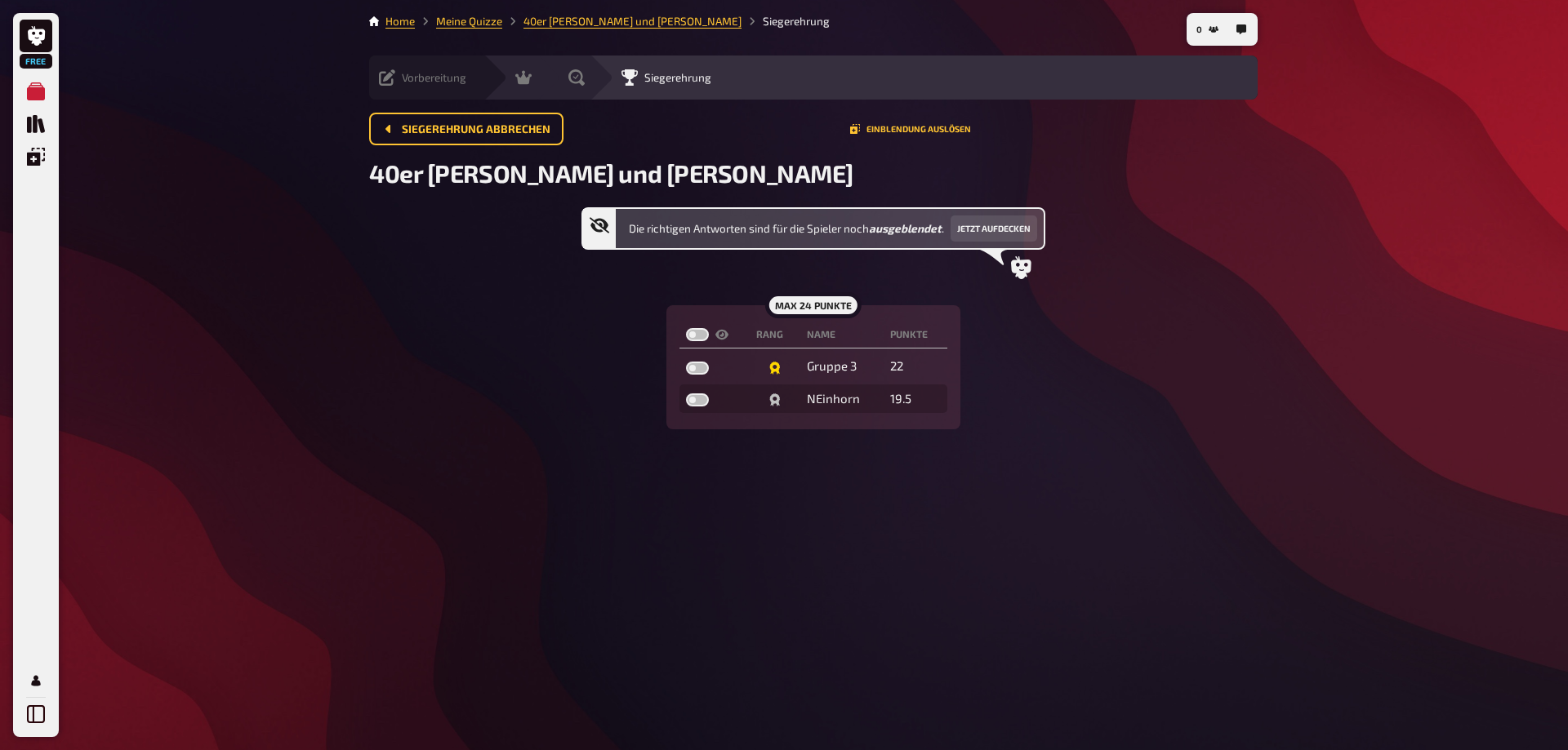
click at [392, 67] on div "Vorbereitung Inhalte Bearbeiten Quiz Lobby" at bounding box center [426, 77] width 114 height 44
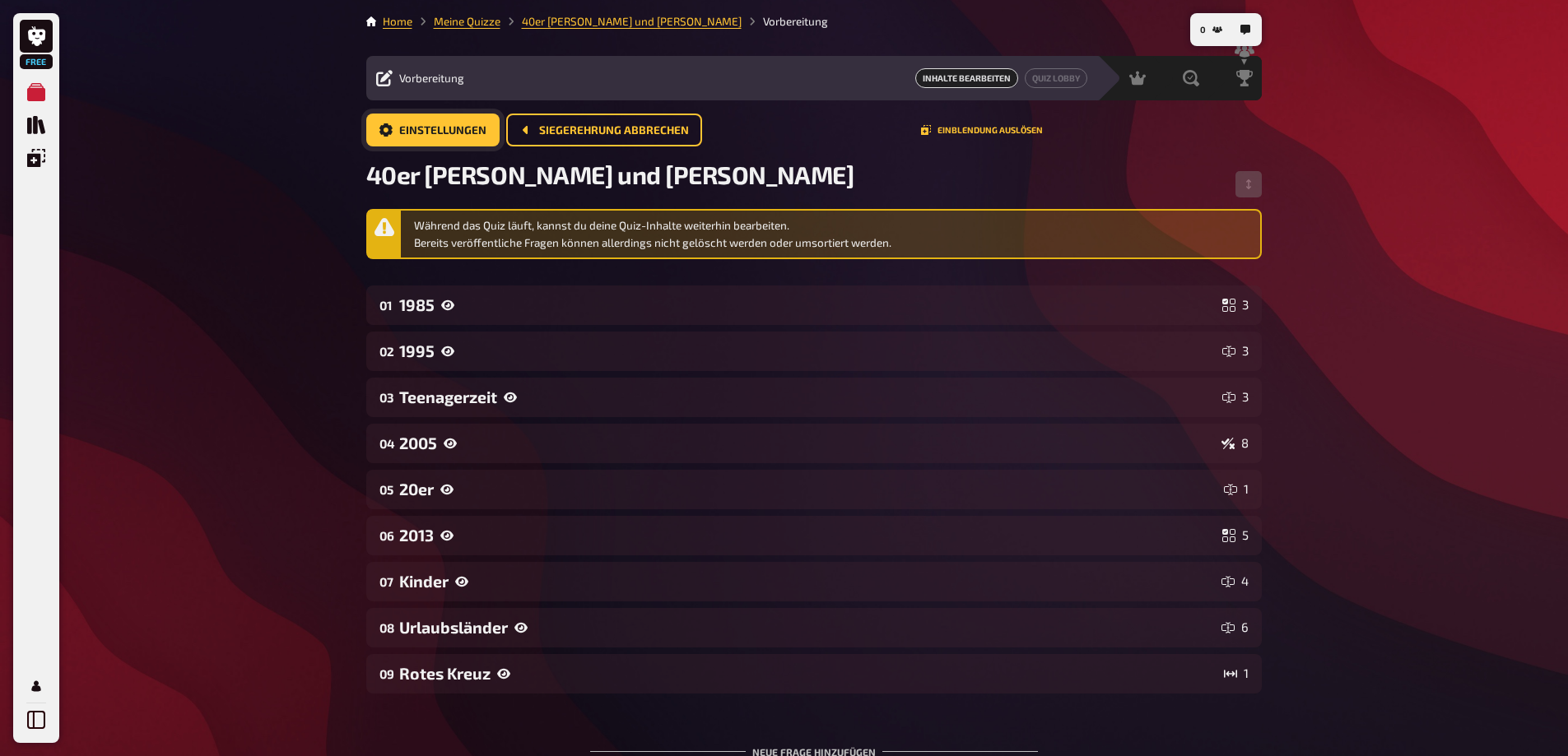
click at [432, 129] on span "Einstellungen" at bounding box center [443, 131] width 87 height 11
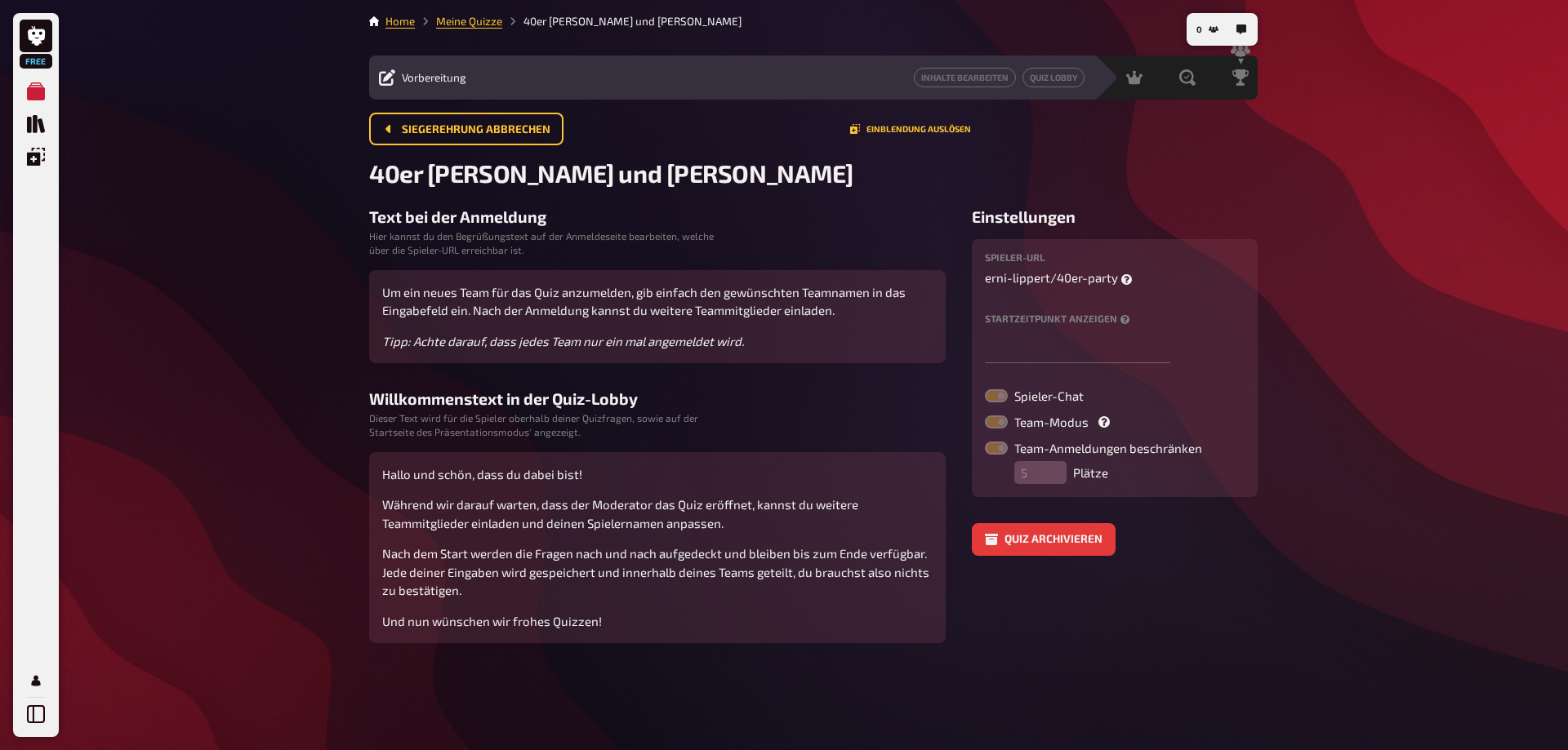
click at [1039, 318] on label "Startzeitpunkt anzeigen" at bounding box center [1115, 319] width 259 height 10
click at [398, 16] on link "Home" at bounding box center [400, 21] width 29 height 13
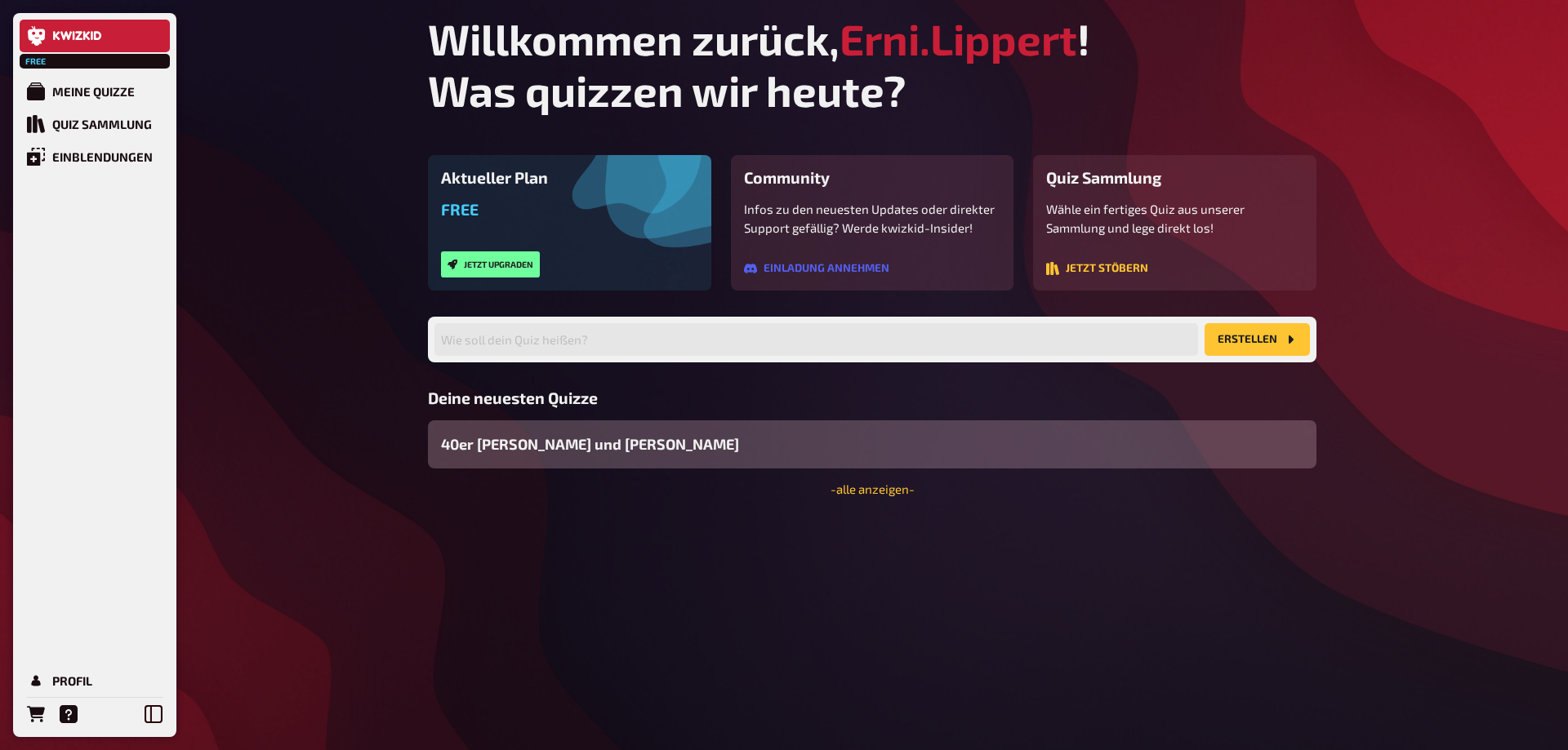
click at [503, 441] on span "40er [PERSON_NAME] und [PERSON_NAME]" at bounding box center [590, 445] width 298 height 22
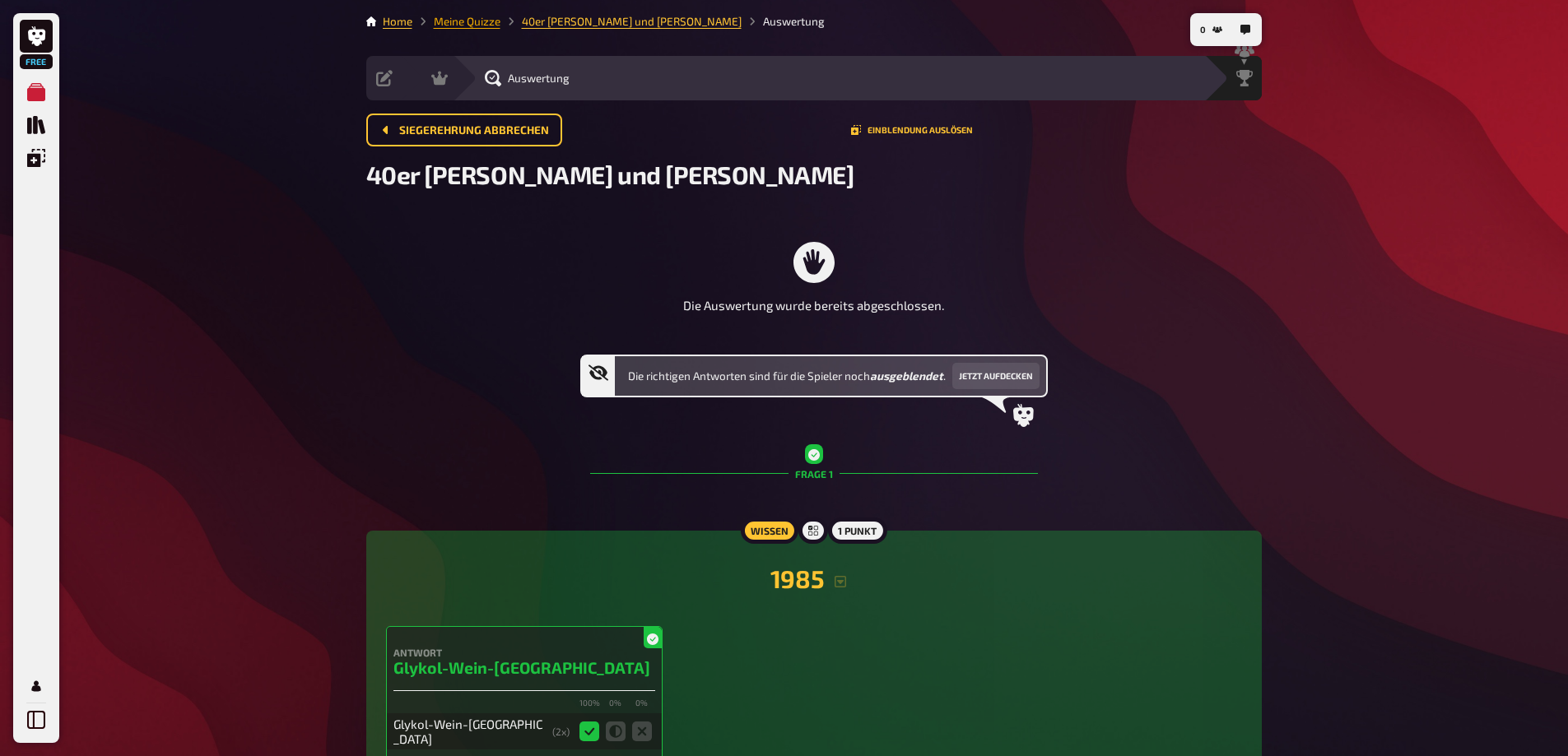
click at [468, 19] on link "Meine Quizze" at bounding box center [467, 21] width 67 height 13
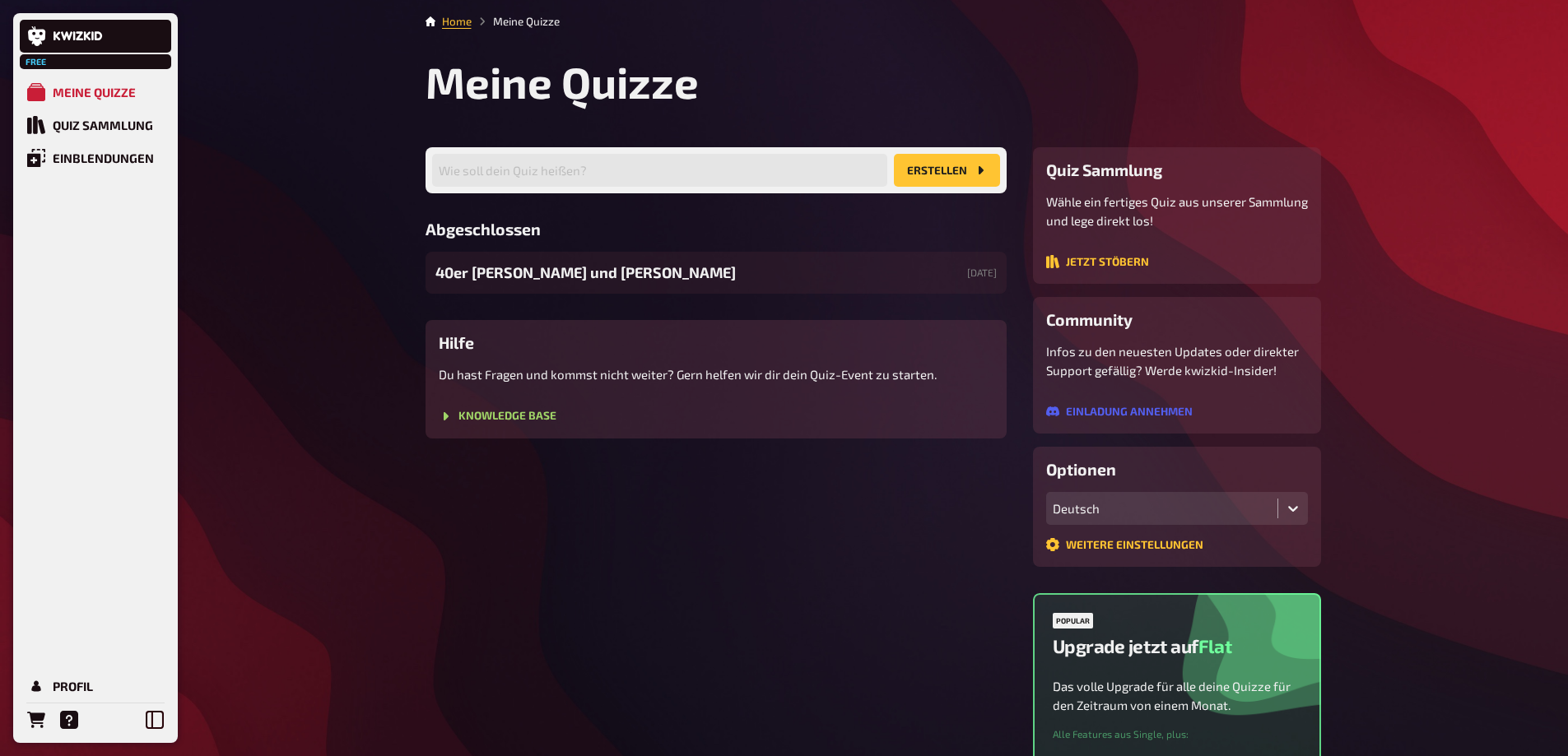
click at [497, 246] on div "Abgeschlossen 40er Erni und Lukas [DATE]" at bounding box center [716, 256] width 581 height 74
click at [495, 273] on span "40er [PERSON_NAME] und [PERSON_NAME]" at bounding box center [585, 273] width 301 height 23
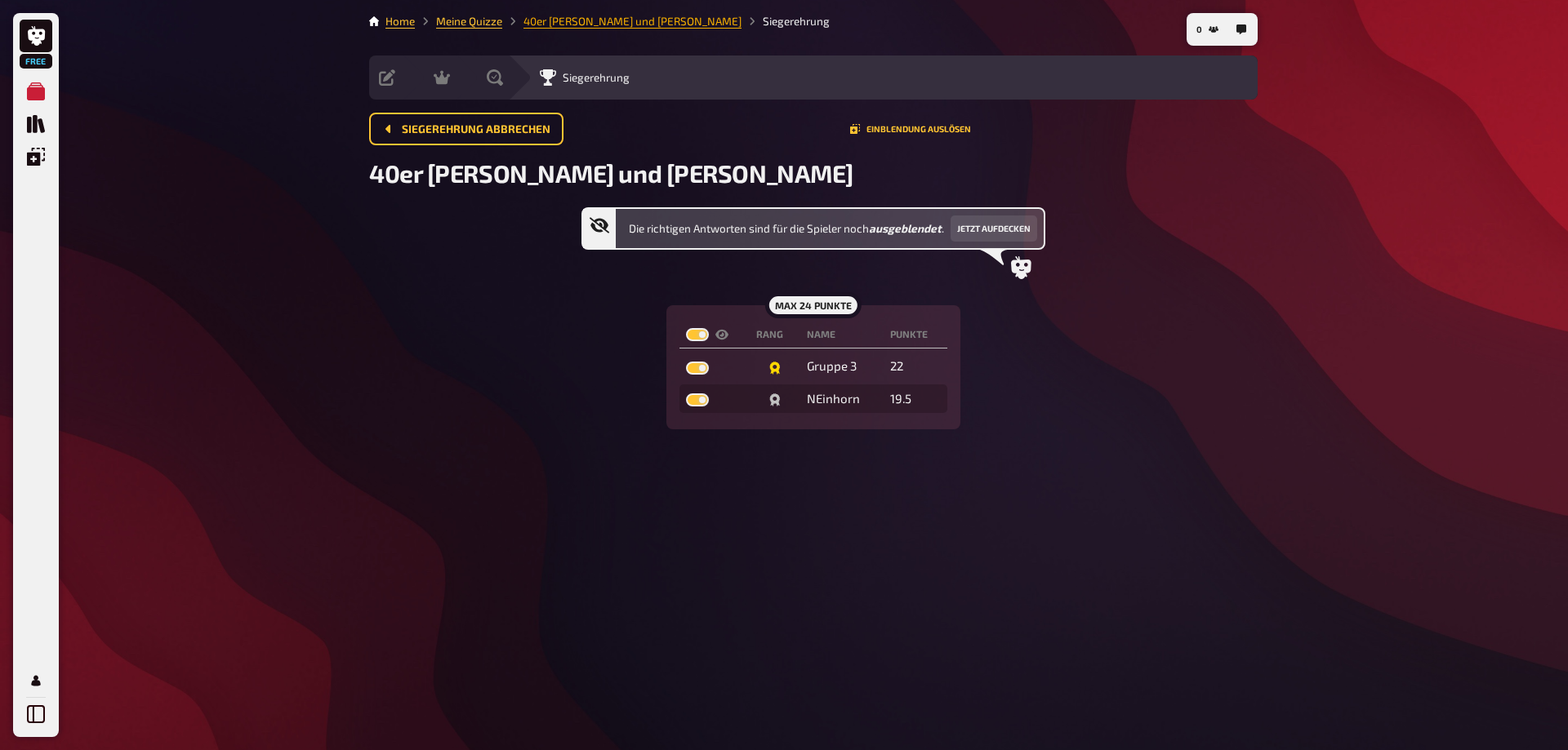
click at [557, 18] on link "40er [PERSON_NAME] und [PERSON_NAME]" at bounding box center [633, 21] width 218 height 13
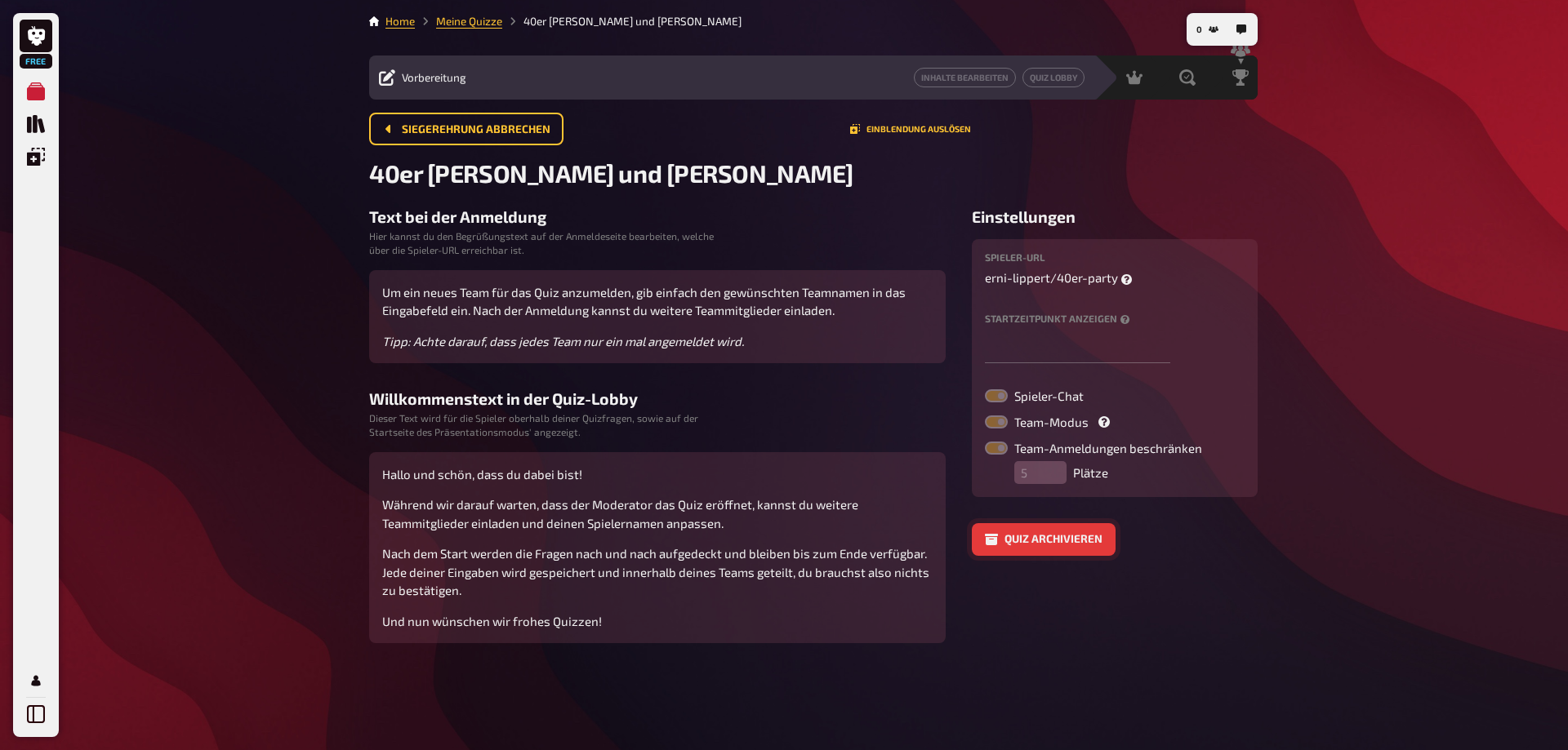
click at [1013, 541] on button "Quiz archivieren" at bounding box center [1043, 540] width 143 height 33
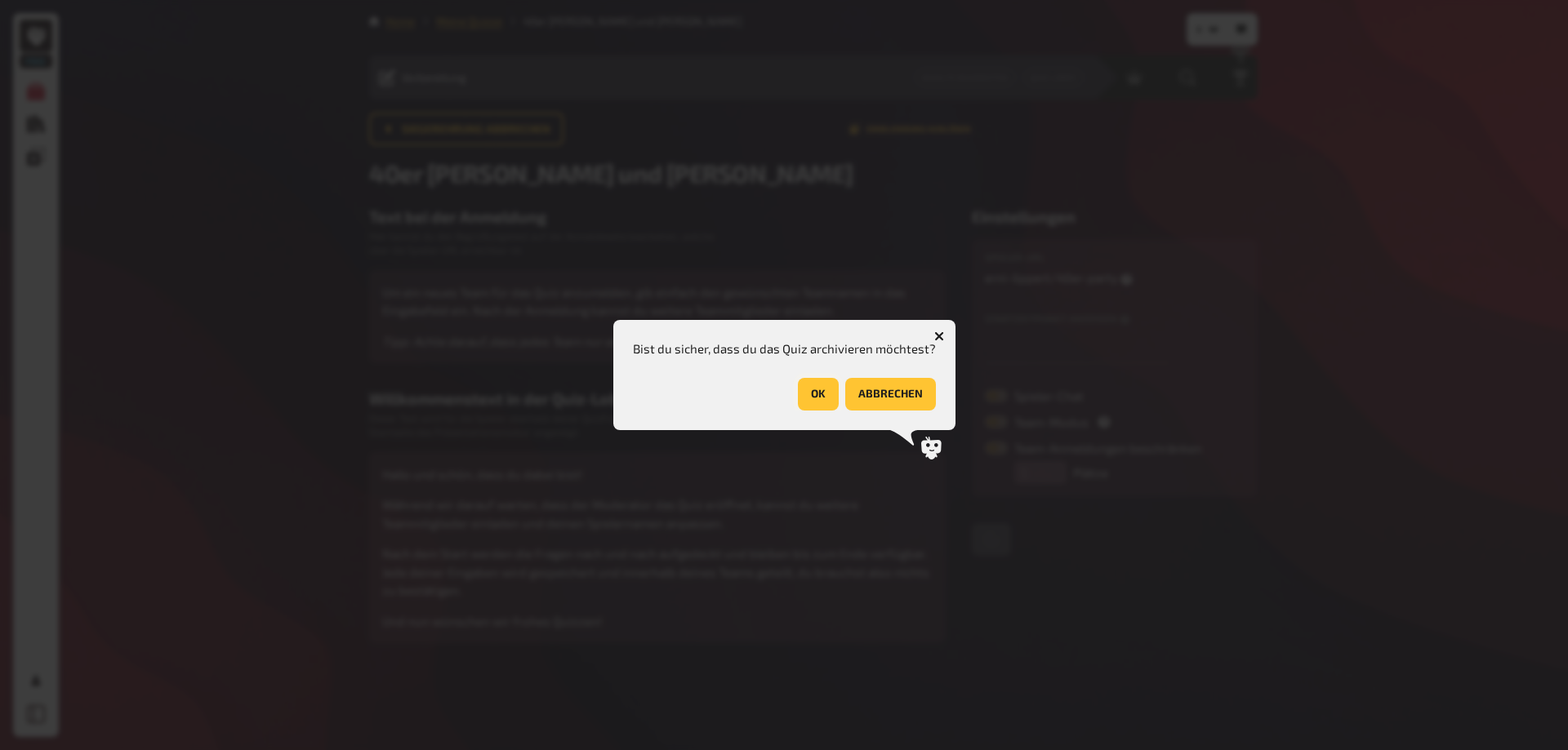
click at [806, 395] on button "OK" at bounding box center [818, 394] width 41 height 33
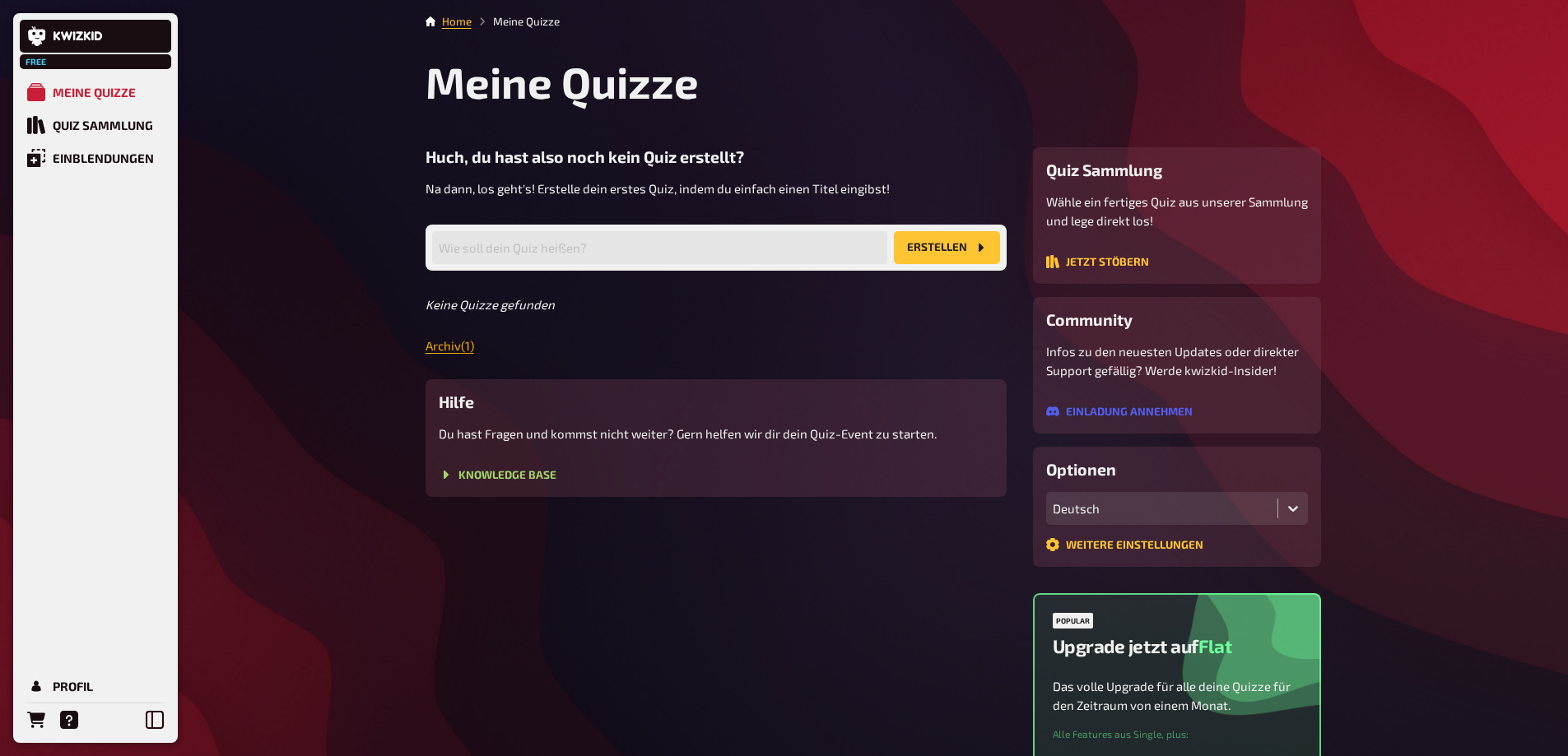
click at [451, 346] on link "Archiv ( 1 )" at bounding box center [450, 345] width 49 height 15
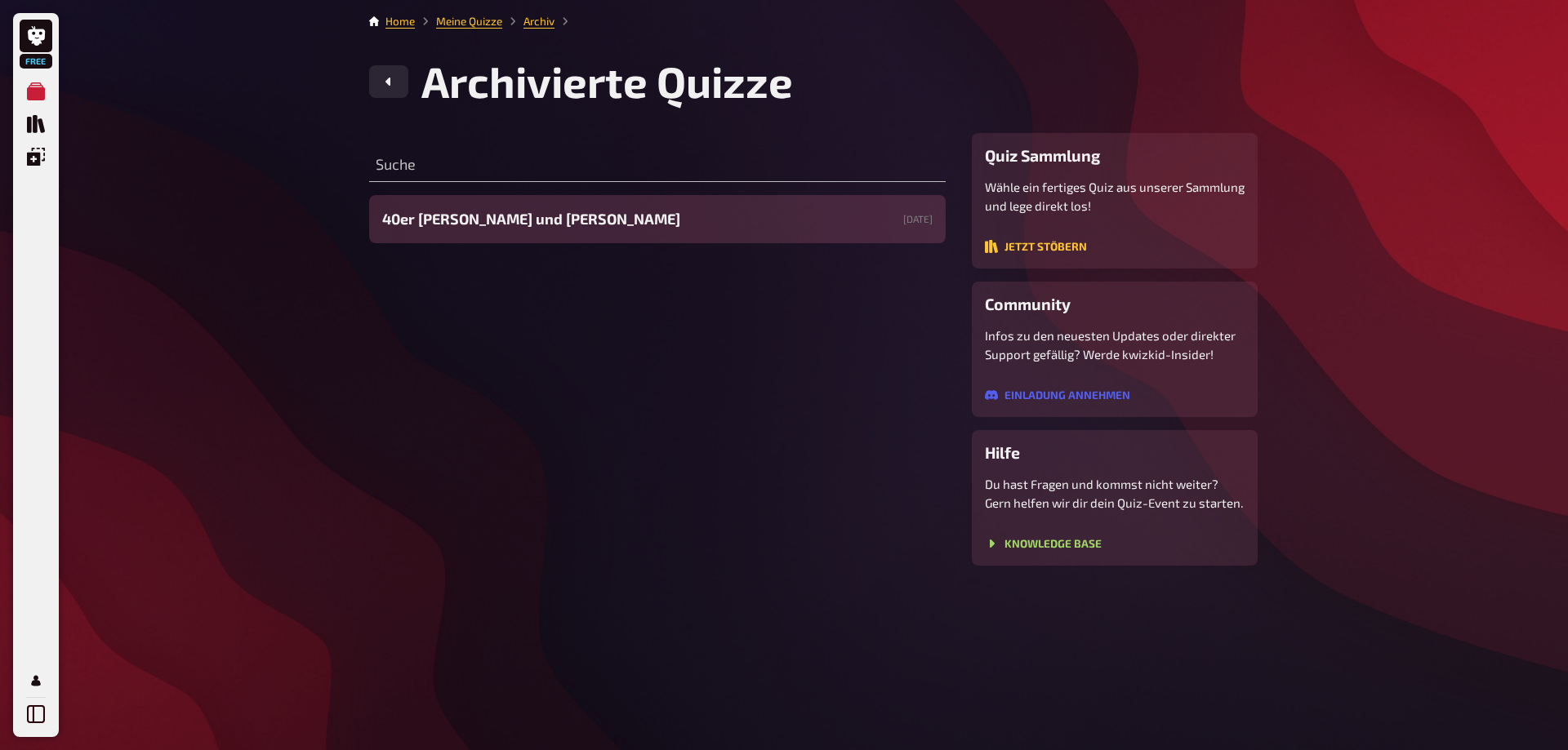
click at [456, 216] on span "40er [PERSON_NAME] und [PERSON_NAME]" at bounding box center [531, 219] width 298 height 22
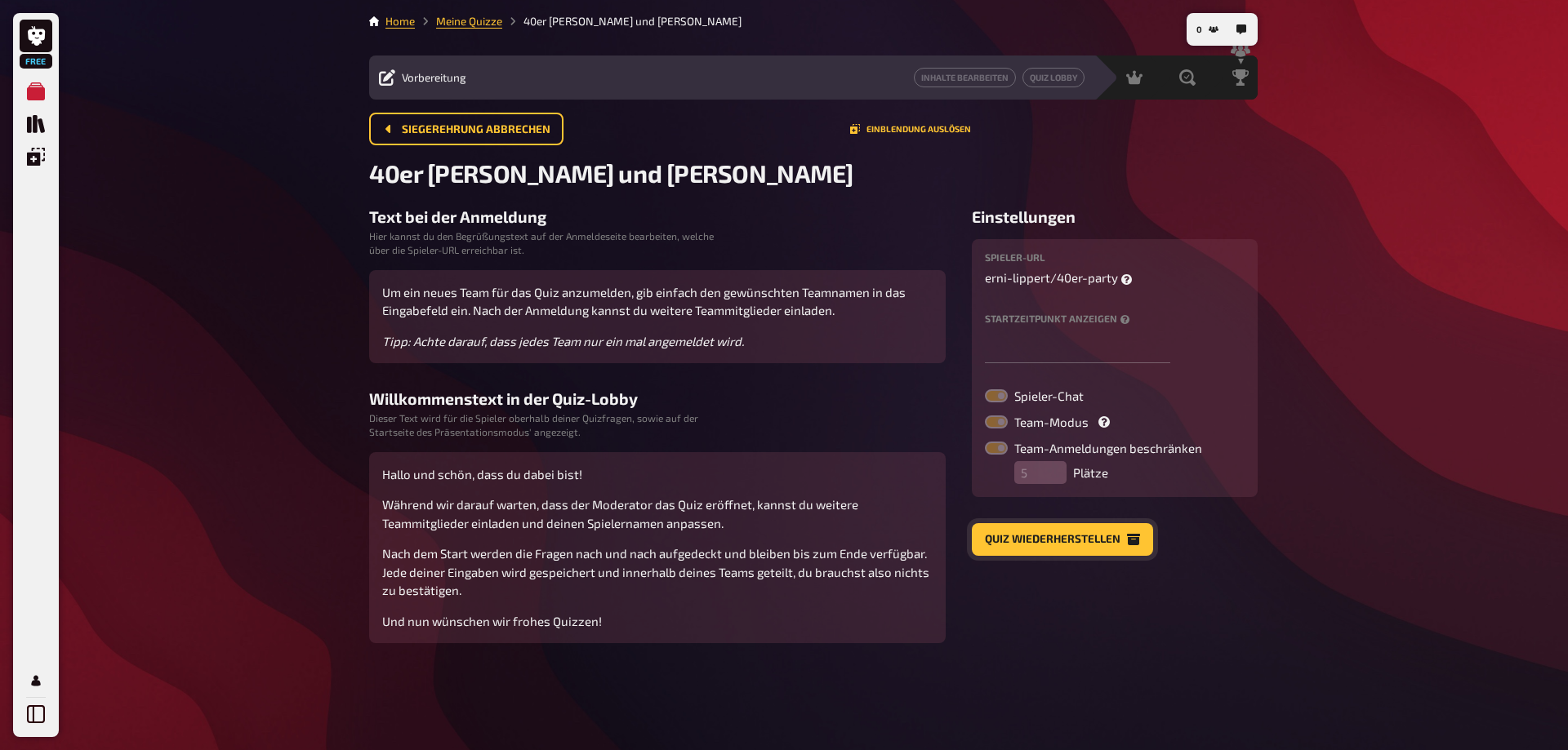
click at [1018, 537] on button "Quiz wiederherstellen" at bounding box center [1062, 540] width 182 height 33
click at [472, 22] on link "Meine Quizze" at bounding box center [469, 21] width 67 height 13
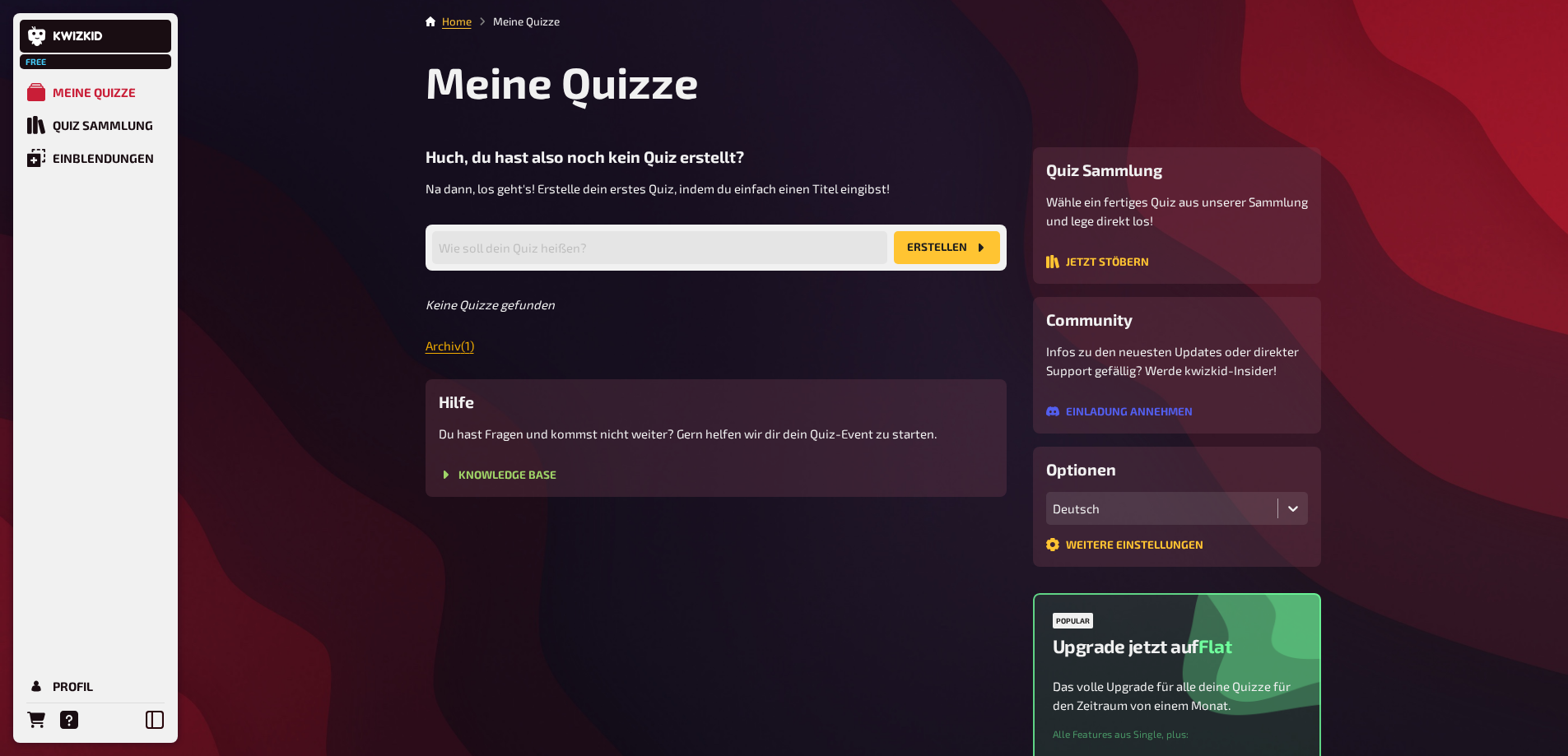
click at [451, 342] on link "Archiv ( 1 )" at bounding box center [450, 345] width 49 height 15
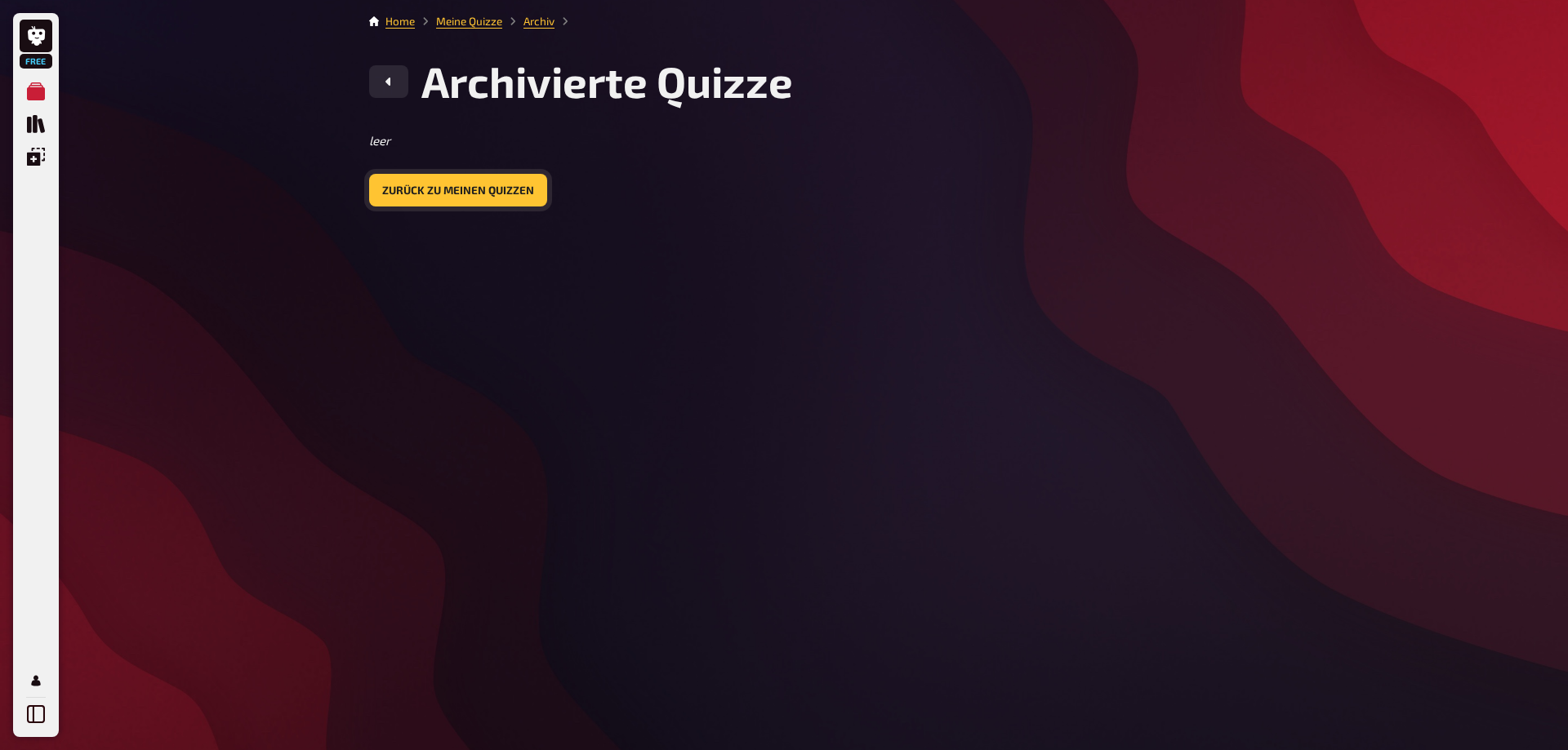
click at [455, 183] on button "Zurück zu meinen Quizzen" at bounding box center [458, 190] width 178 height 33
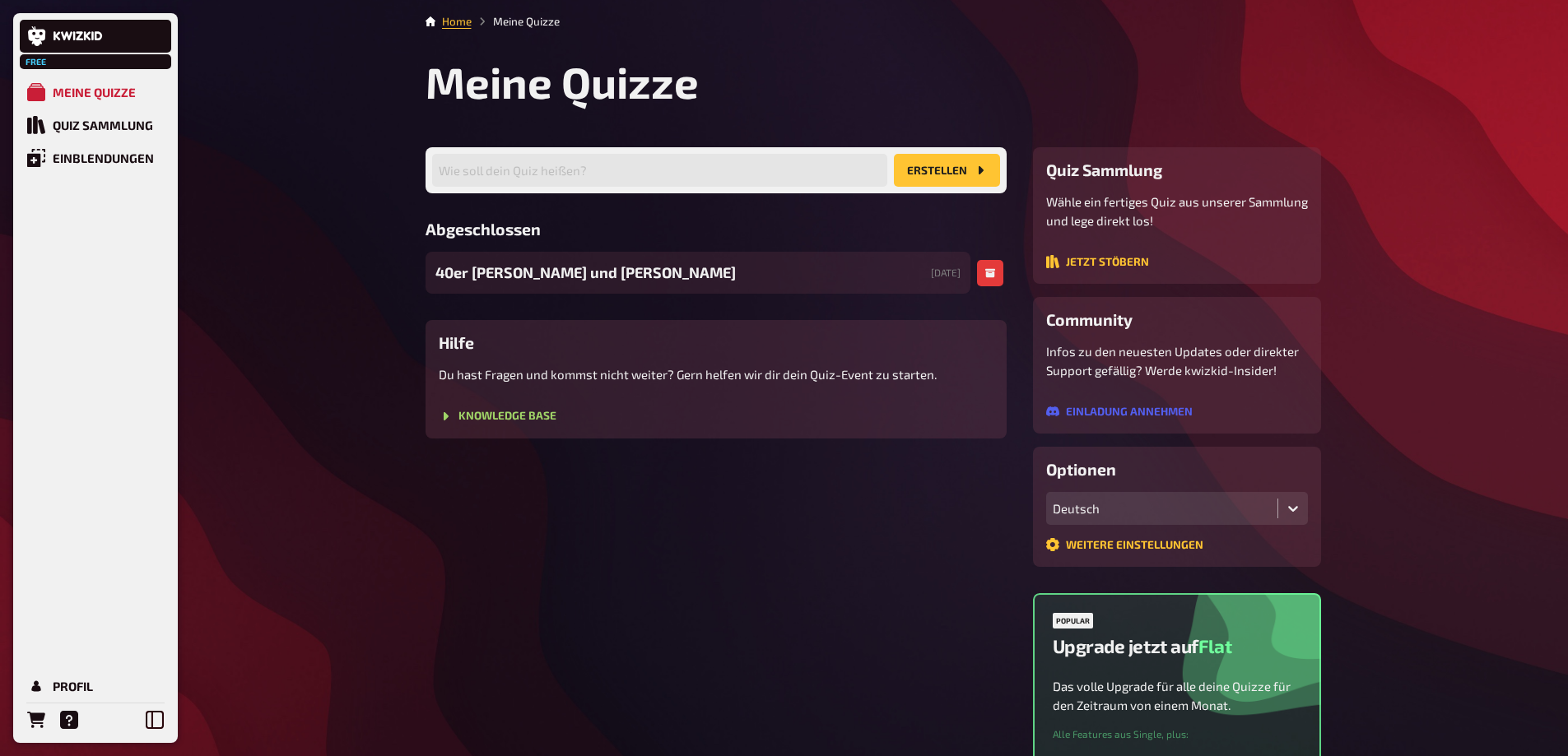
click at [482, 269] on span "40er [PERSON_NAME] und [PERSON_NAME]" at bounding box center [585, 273] width 301 height 23
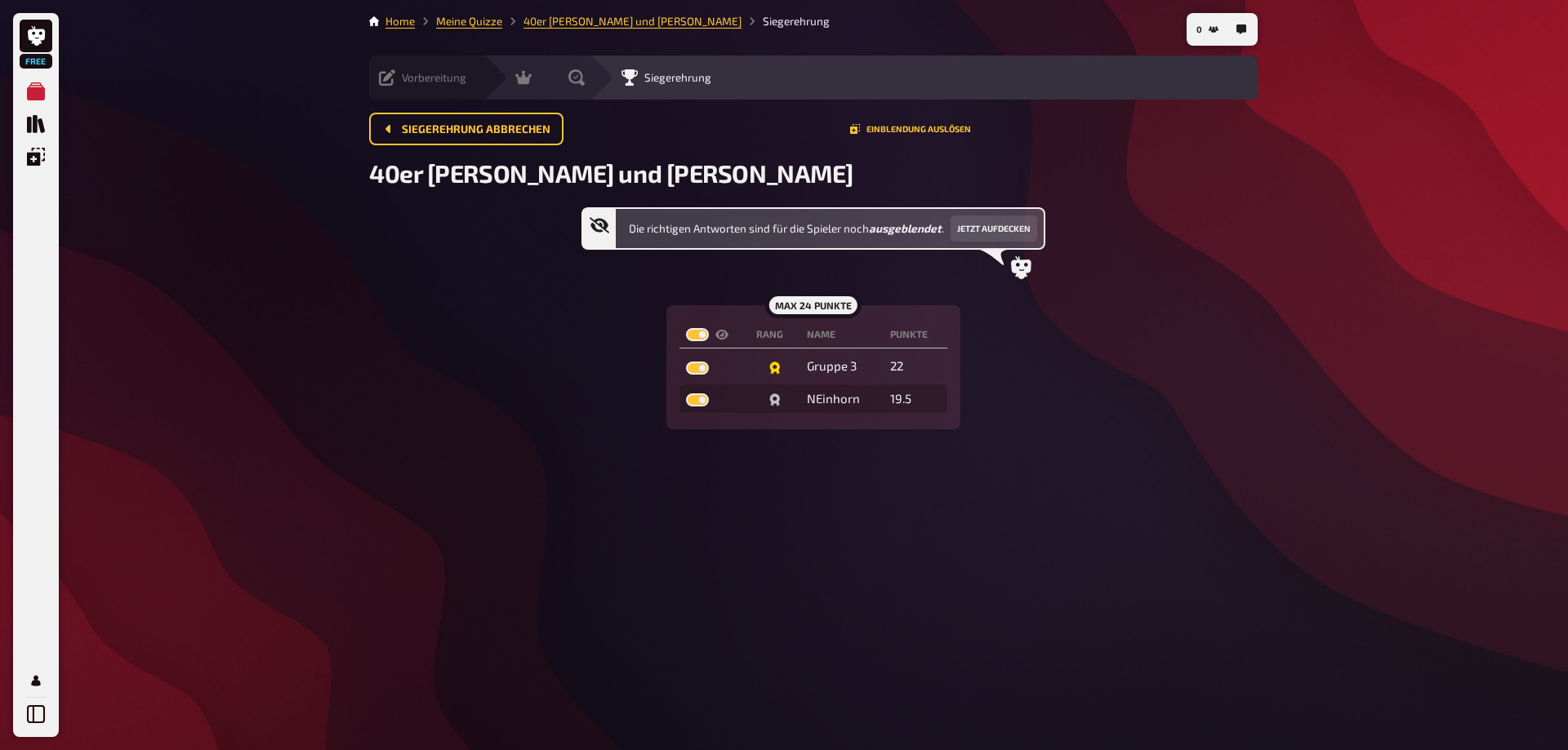
click at [437, 72] on span "Vorbereitung" at bounding box center [434, 77] width 65 height 13
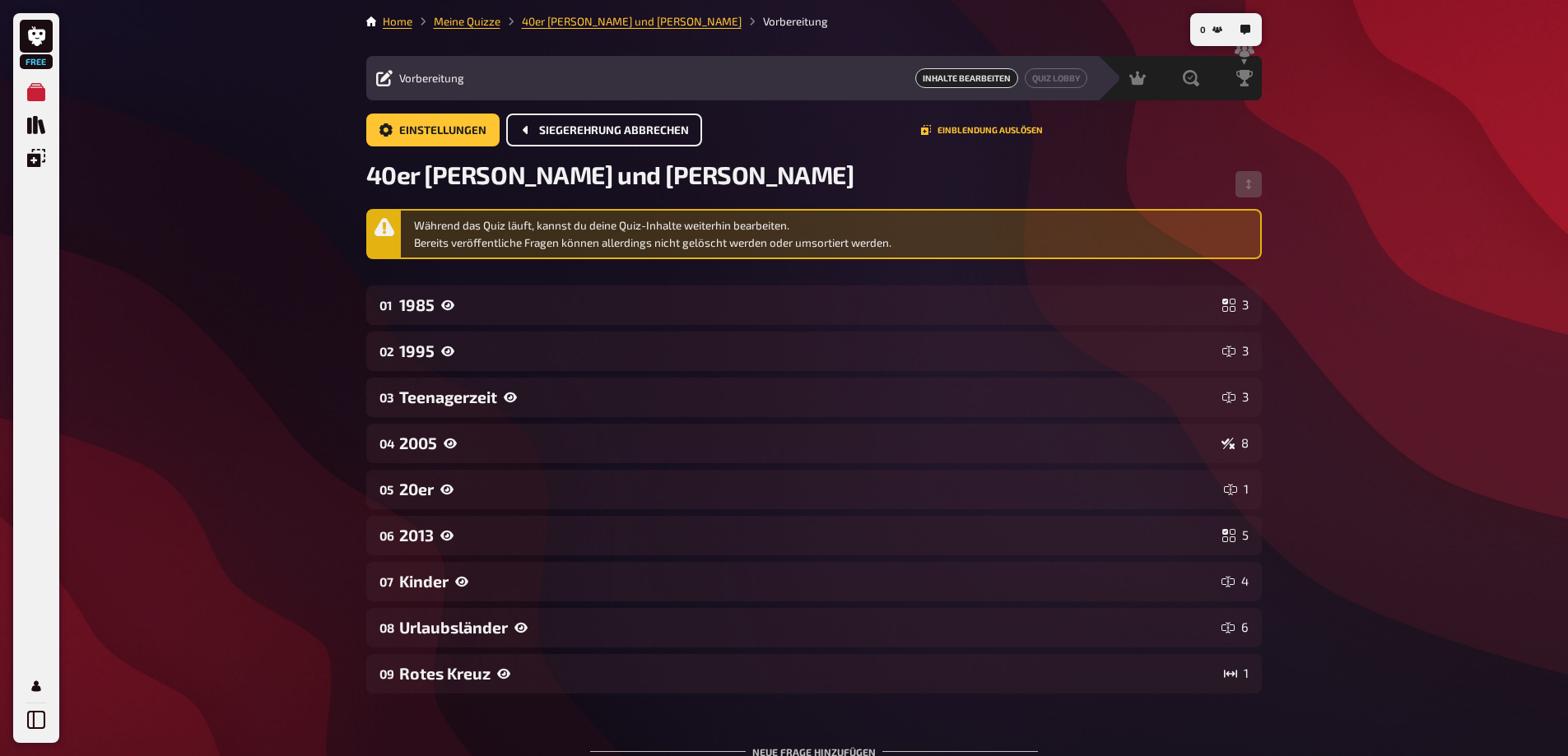
click at [620, 130] on span "Siegerehrung abbrechen" at bounding box center [614, 131] width 150 height 11
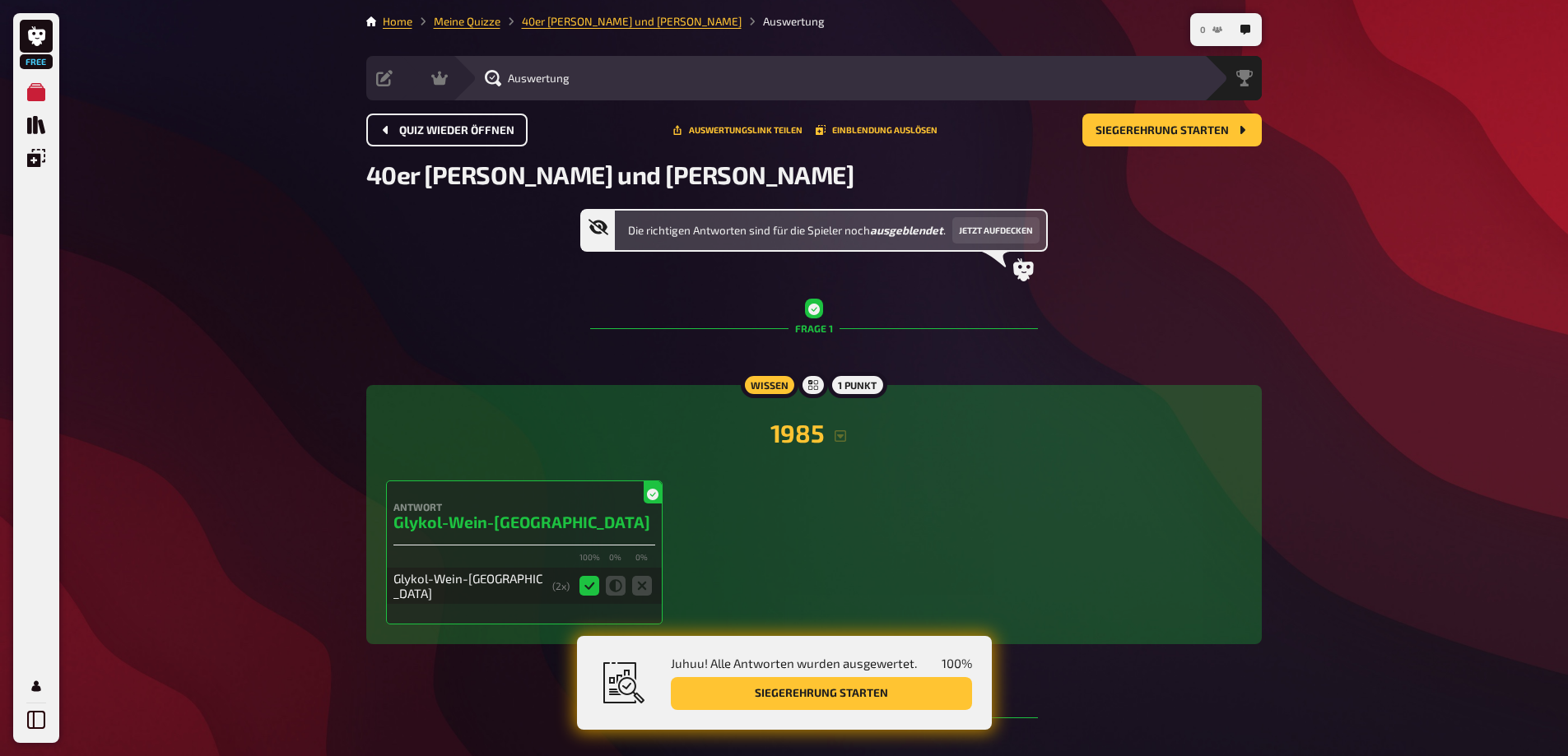
click at [1211, 32] on button "0" at bounding box center [1211, 30] width 36 height 26
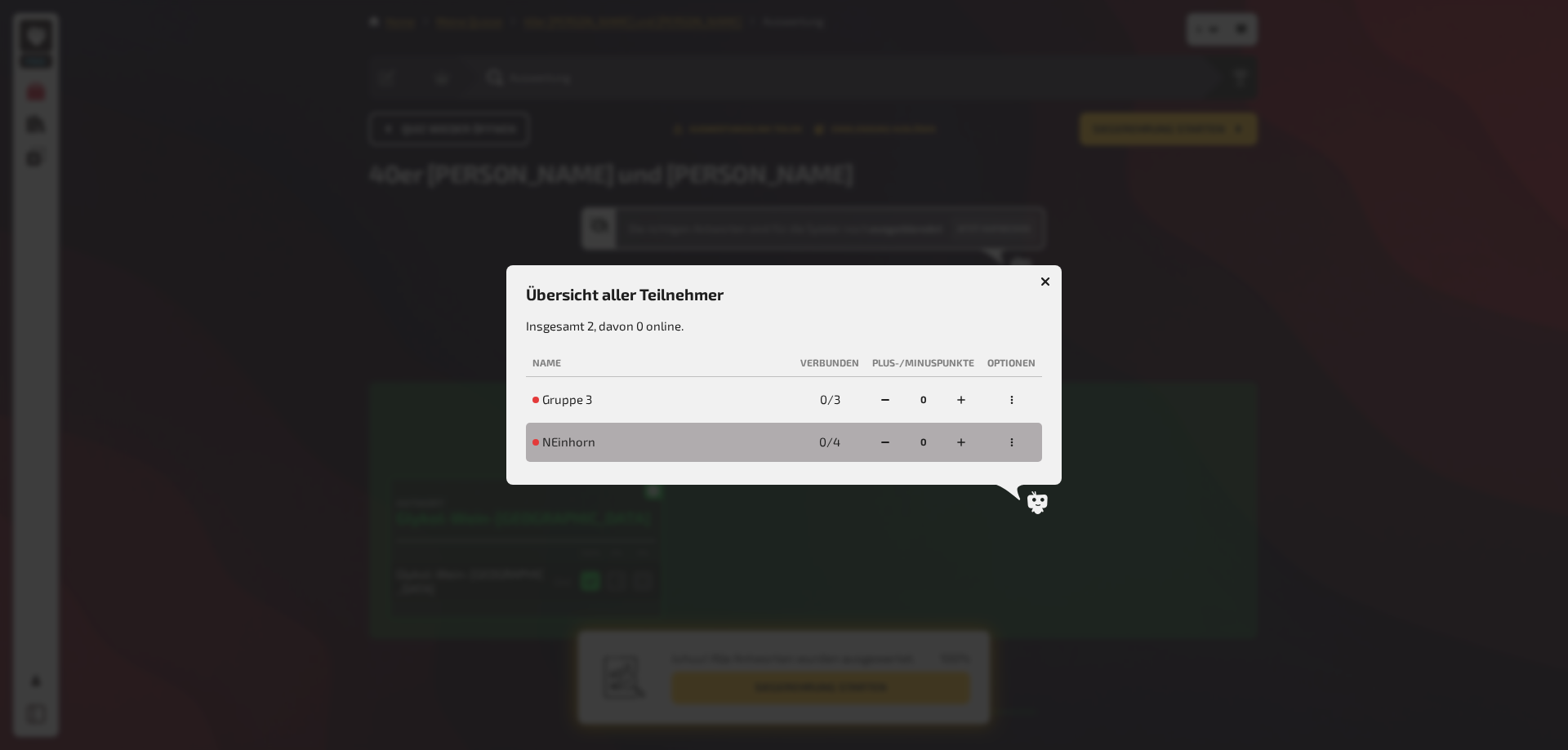
click at [1017, 401] on button "button" at bounding box center [1012, 400] width 26 height 26
click at [997, 362] on div "Team ausschließen" at bounding box center [974, 361] width 111 height 13
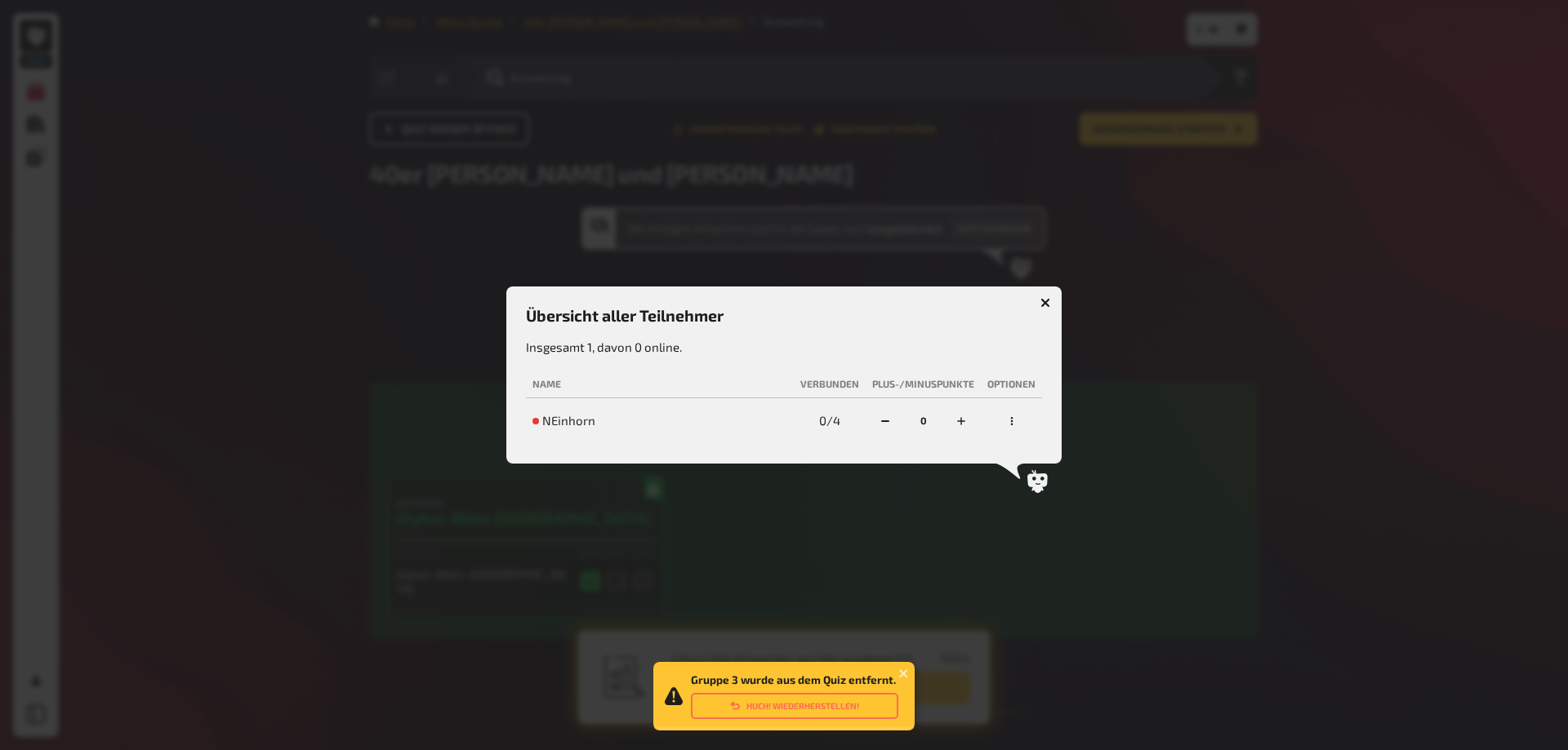
click at [1010, 421] on icon "button" at bounding box center [1011, 421] width 10 height 10
click at [1001, 378] on div "Team ausschließen" at bounding box center [974, 383] width 111 height 13
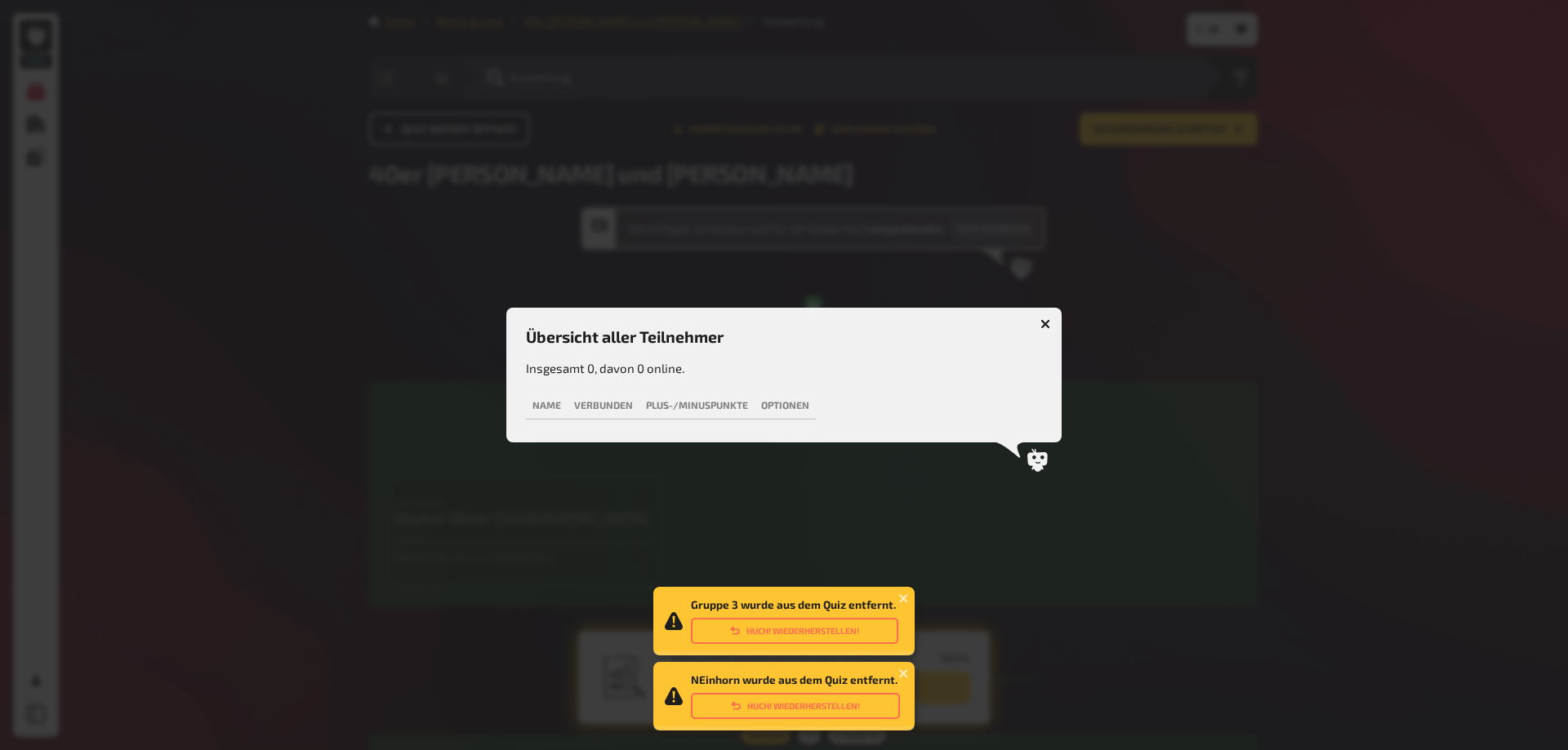
click at [1046, 320] on icon "button" at bounding box center [1045, 323] width 10 height 10
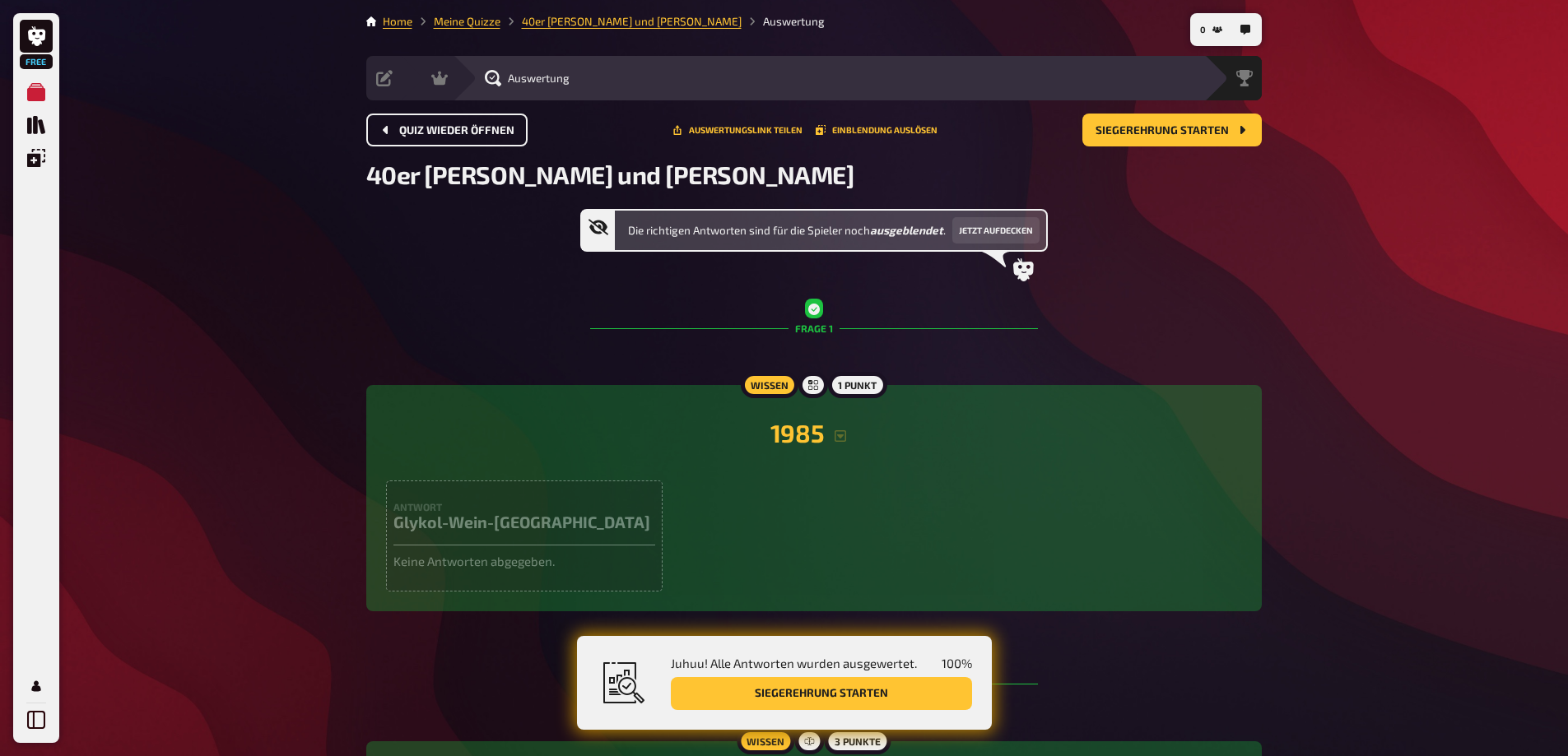
click at [431, 128] on span "Quiz wieder öffnen" at bounding box center [456, 131] width 115 height 11
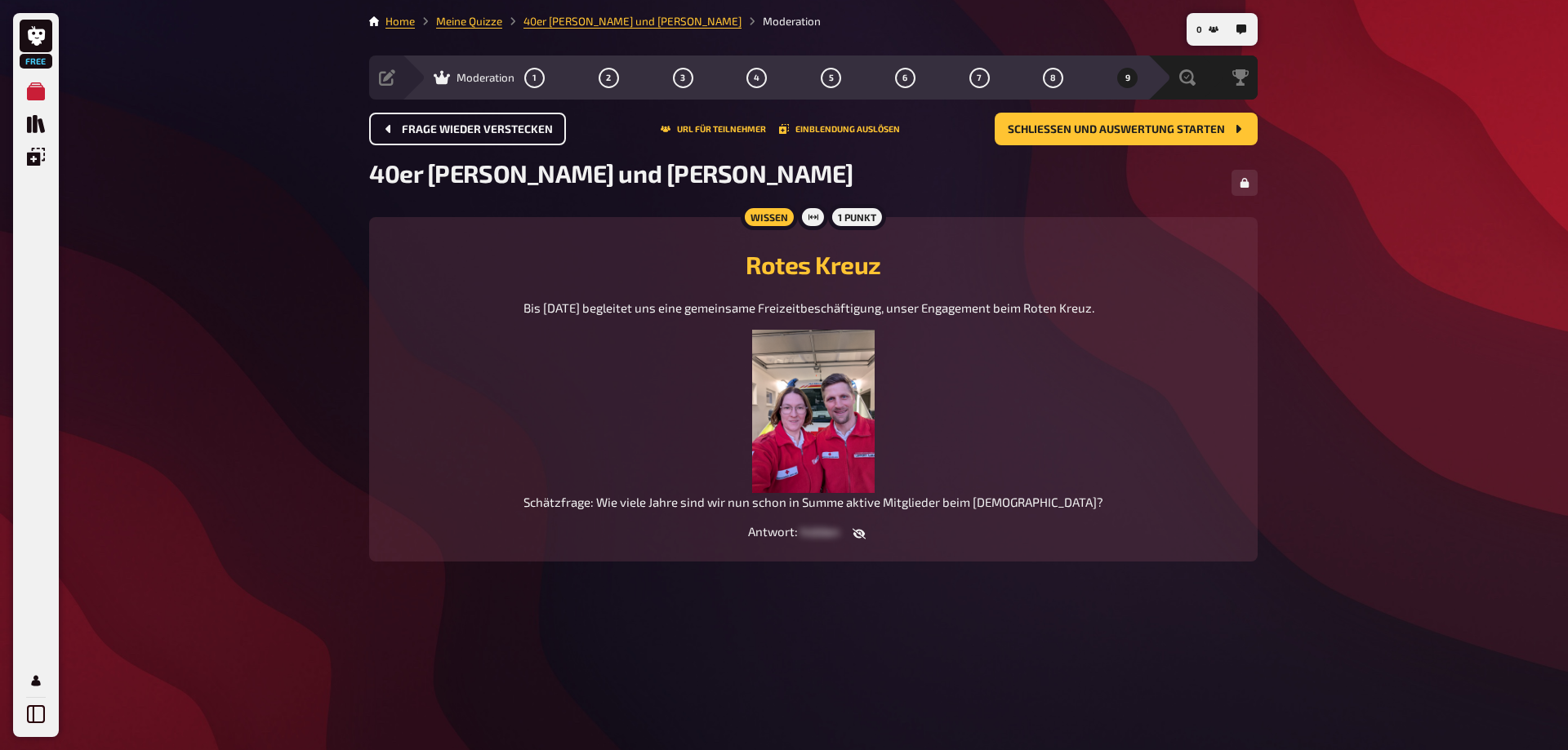
click at [487, 130] on span "Frage wieder verstecken" at bounding box center [477, 130] width 151 height 11
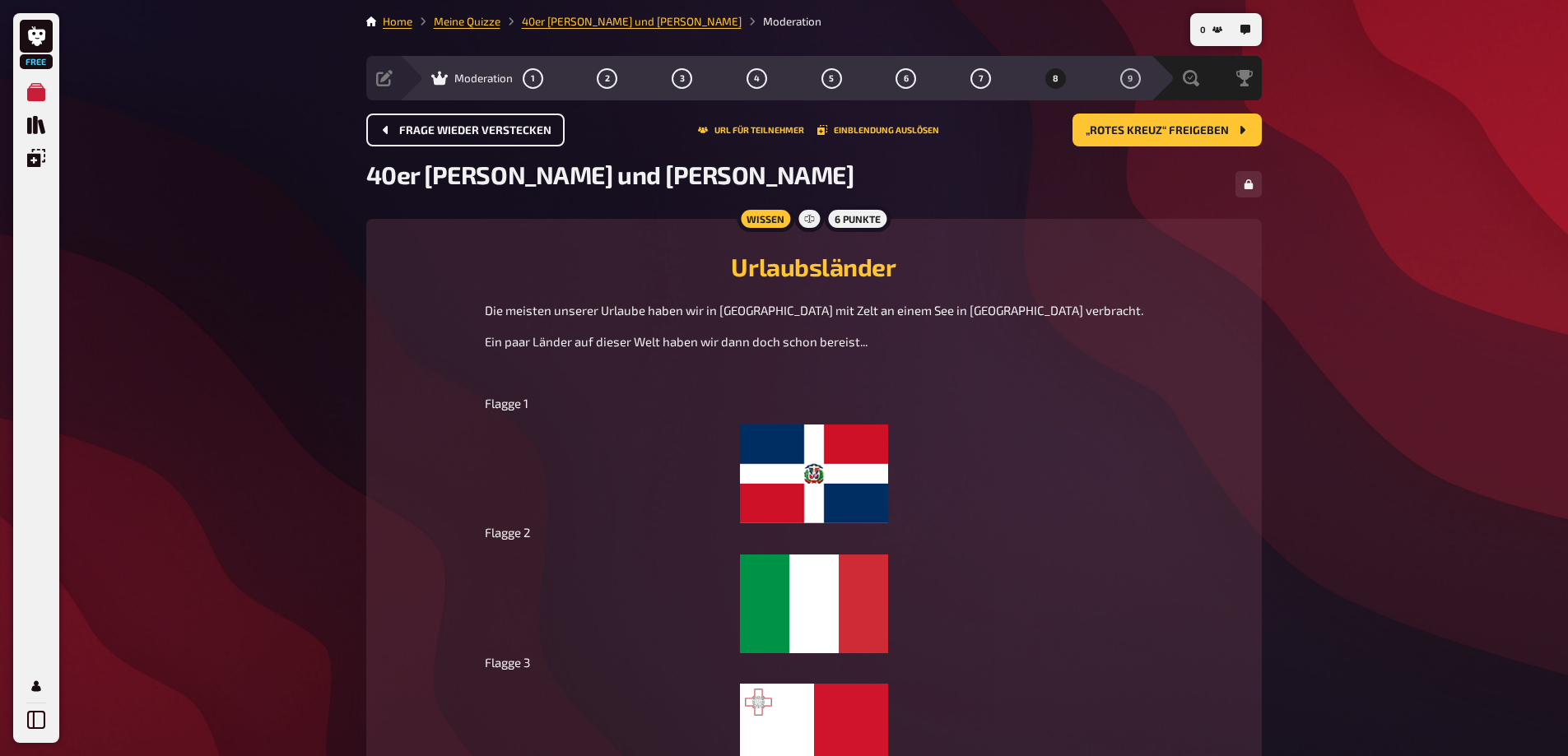
click at [490, 131] on span "Frage wieder verstecken" at bounding box center [475, 131] width 152 height 11
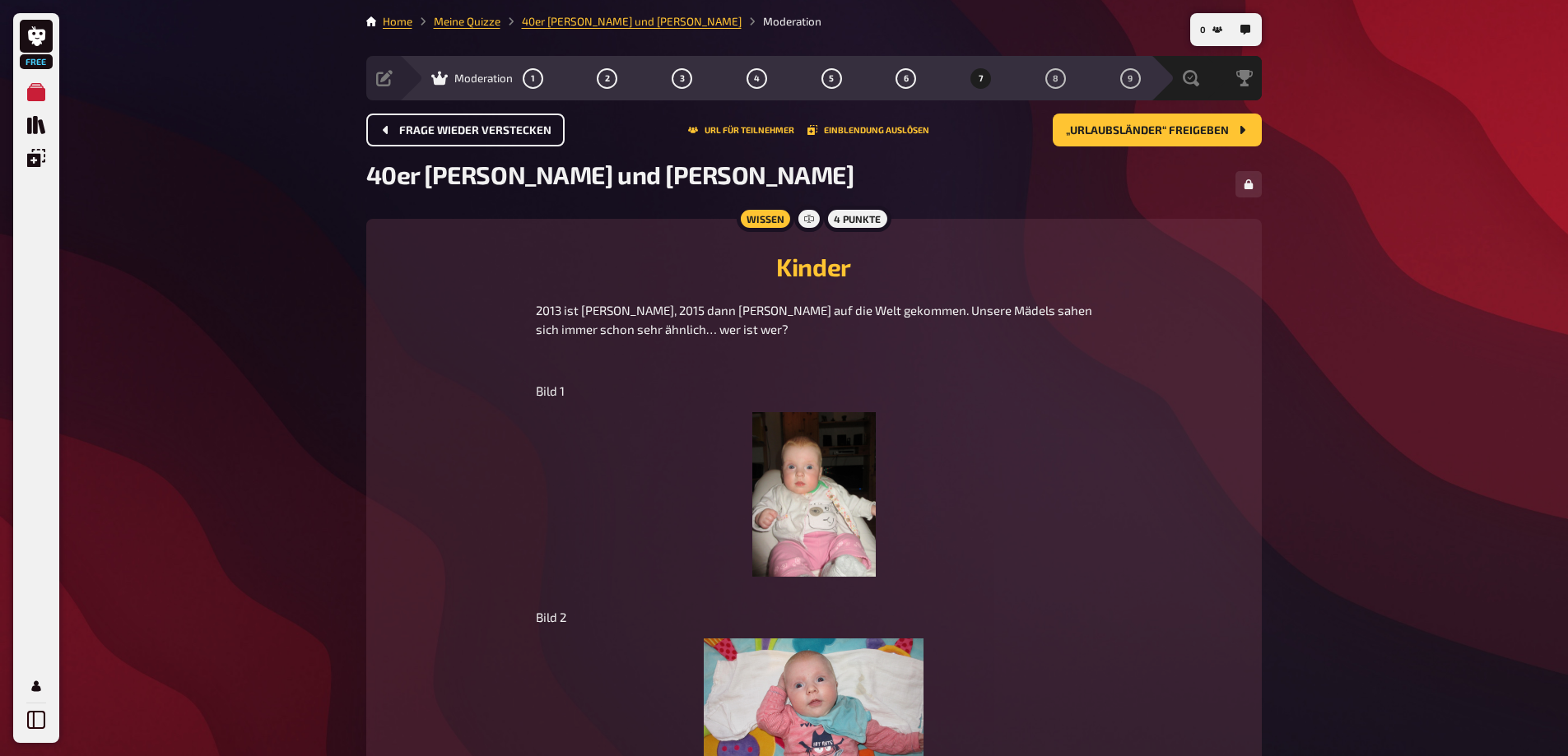
click at [490, 131] on span "Frage wieder verstecken" at bounding box center [475, 131] width 152 height 11
click at [490, 131] on button "Frage wieder verstecken" at bounding box center [465, 130] width 199 height 33
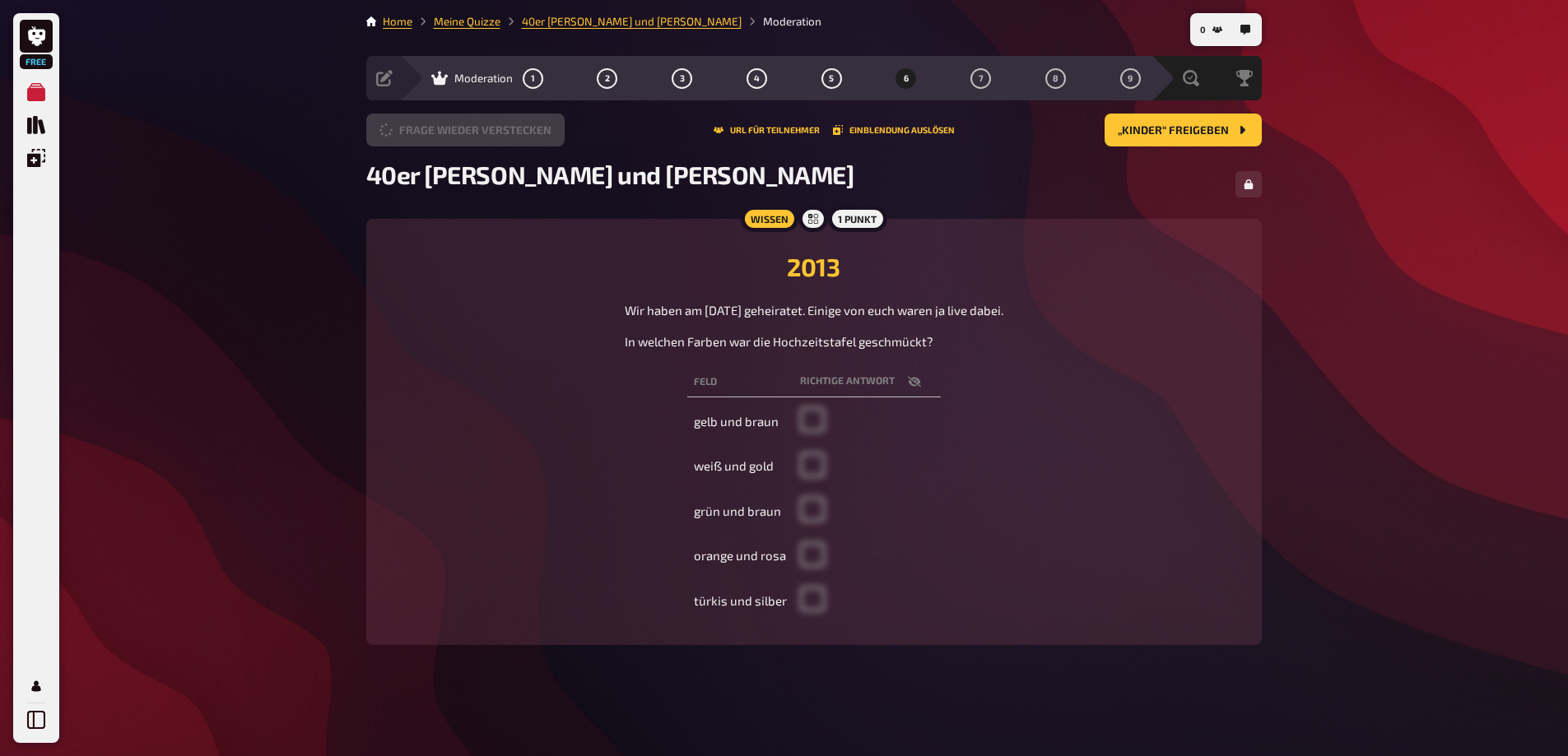
click at [490, 131] on button "Frage wieder verstecken" at bounding box center [465, 130] width 199 height 33
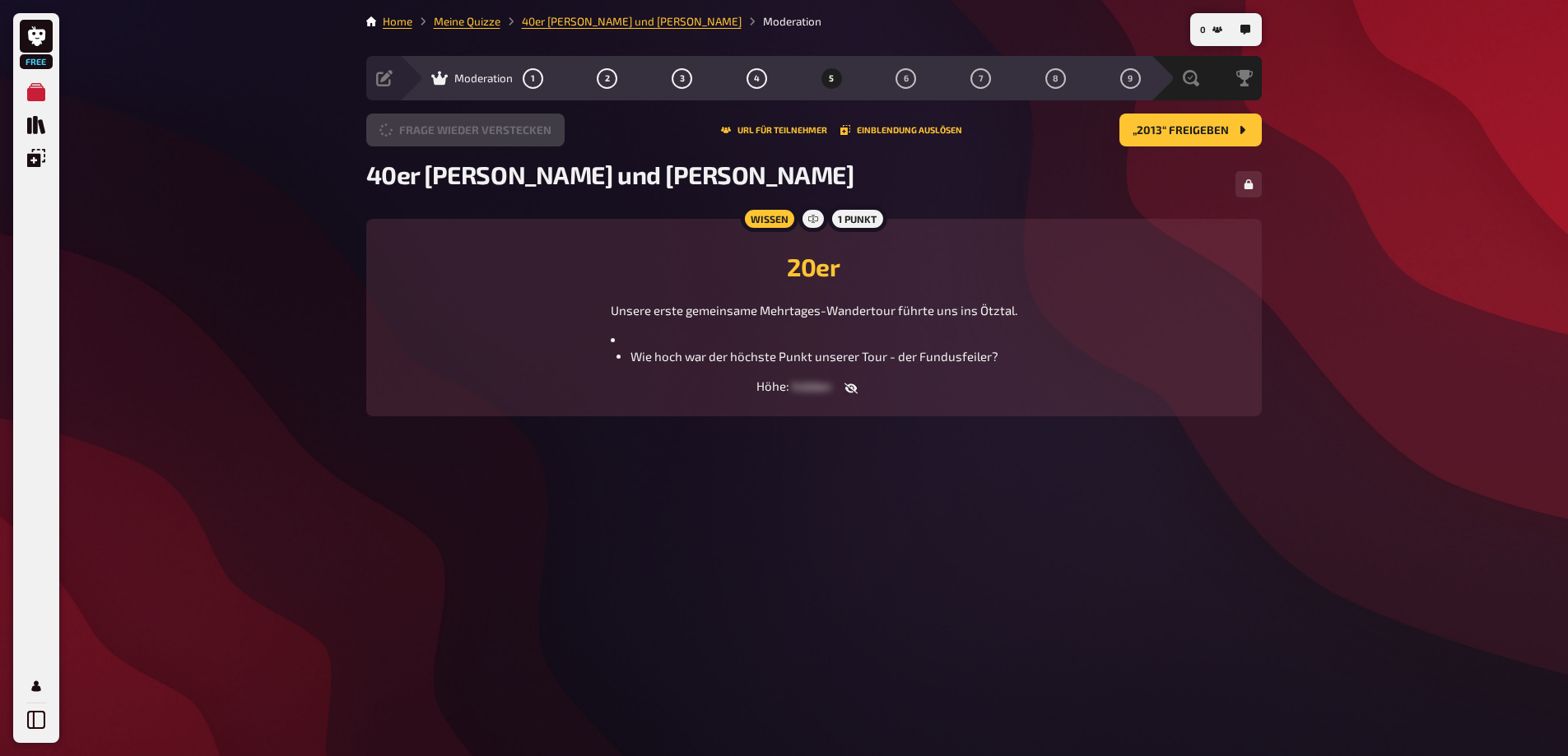
click at [490, 131] on button "Frage wieder verstecken" at bounding box center [465, 130] width 199 height 33
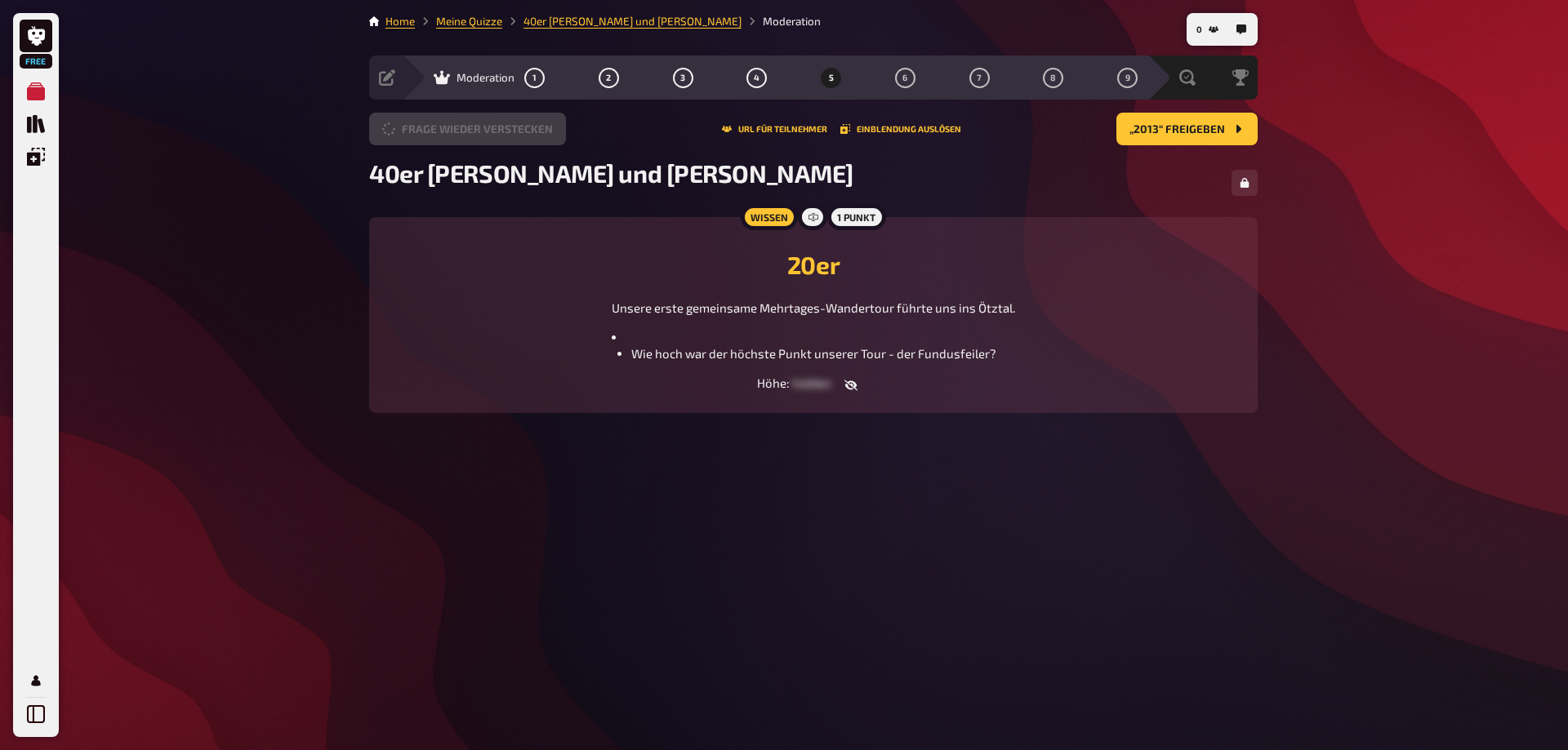
click at [487, 130] on button "Frage wieder verstecken" at bounding box center [468, 129] width 197 height 33
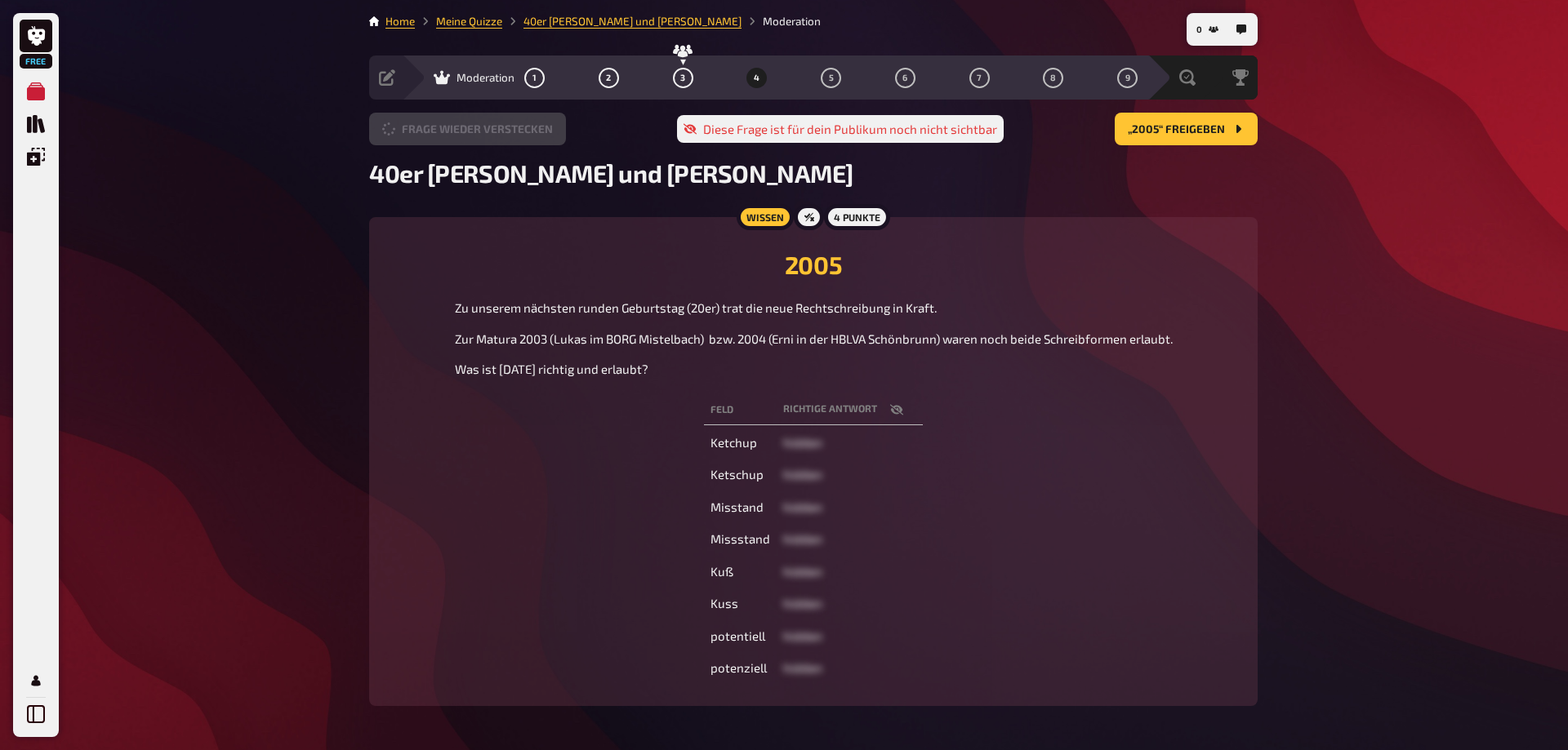
click at [487, 130] on button "Frage wieder verstecken" at bounding box center [468, 129] width 197 height 33
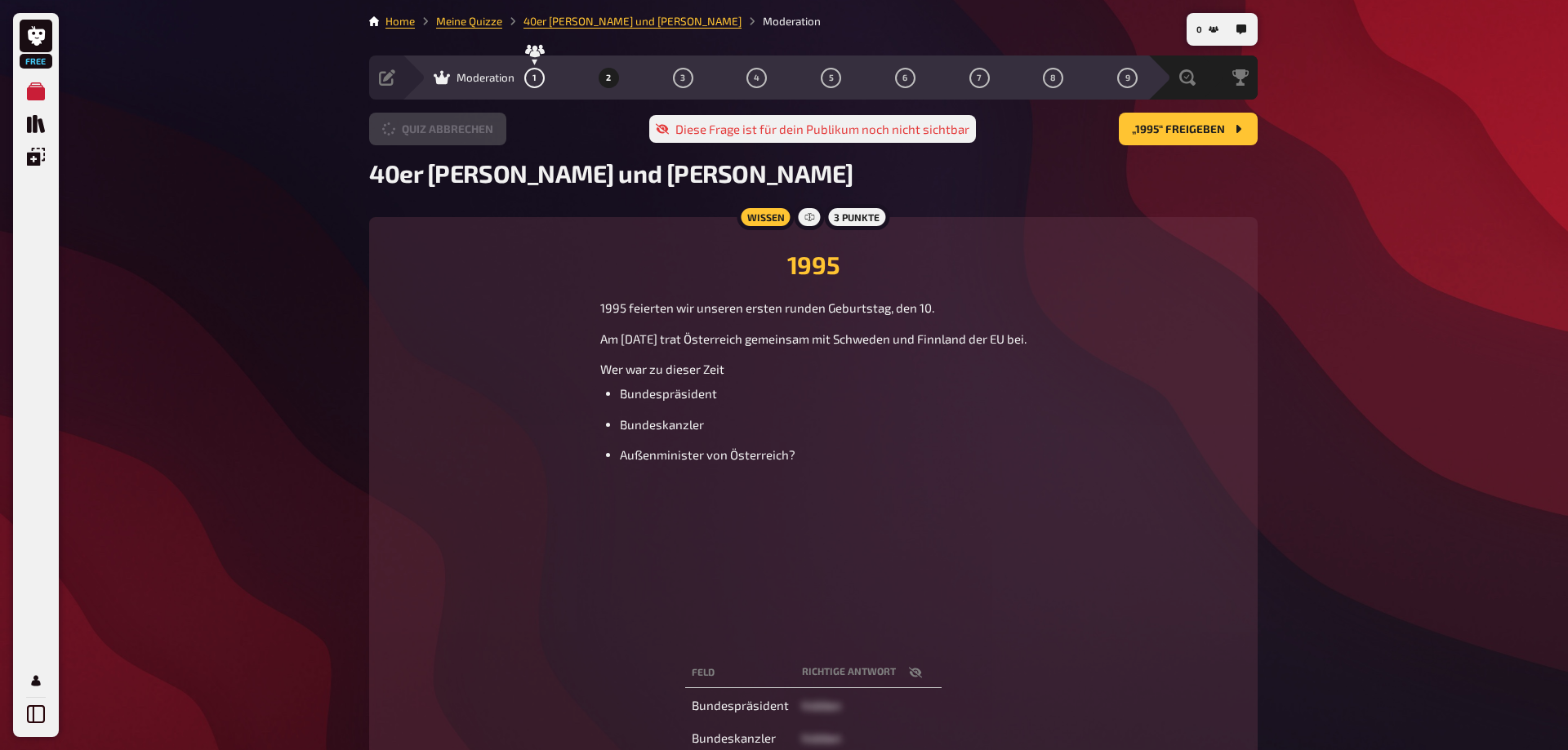
click at [487, 130] on button "Quiz abbrechen" at bounding box center [437, 129] width 137 height 33
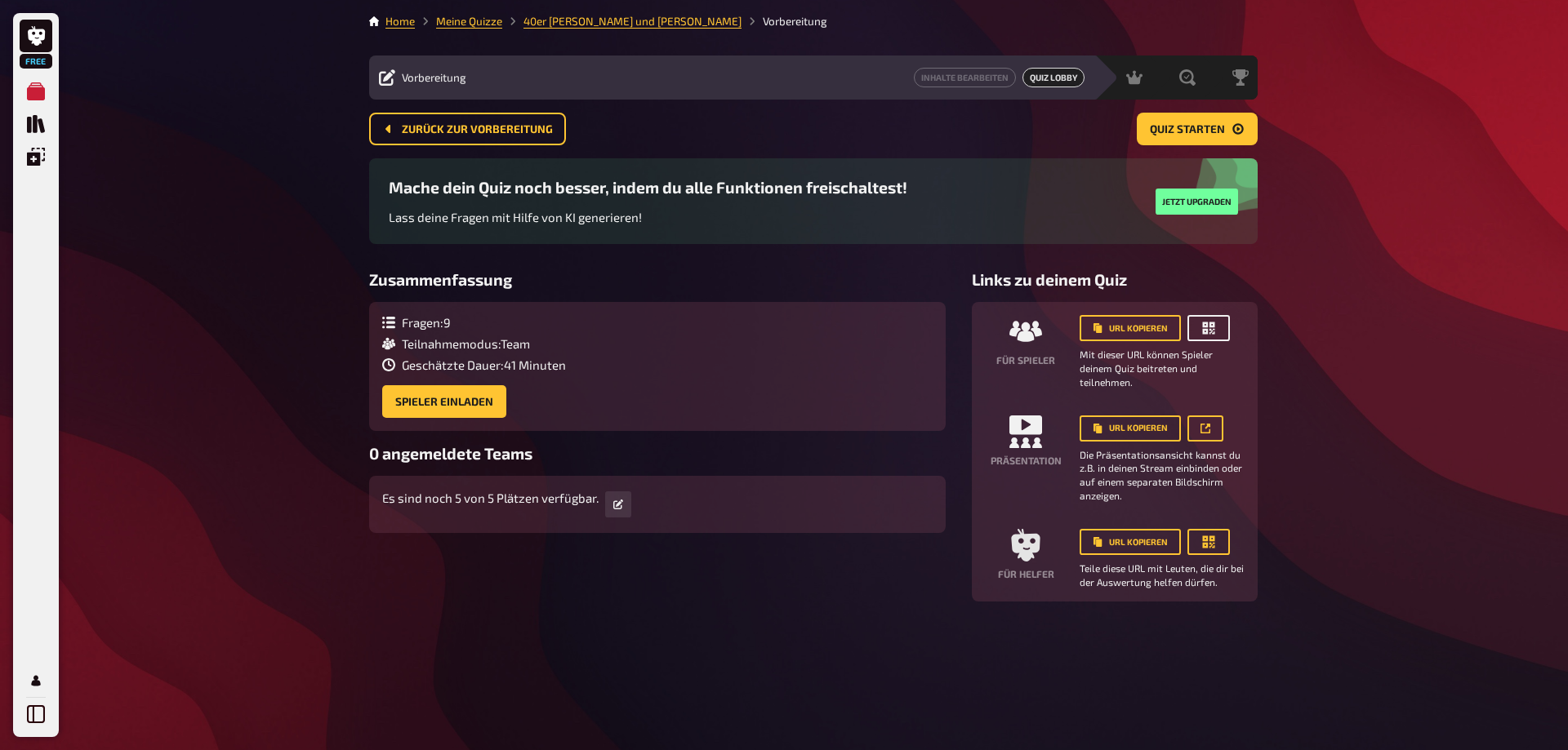
click at [1208, 330] on icon "button" at bounding box center [1209, 328] width 12 height 12
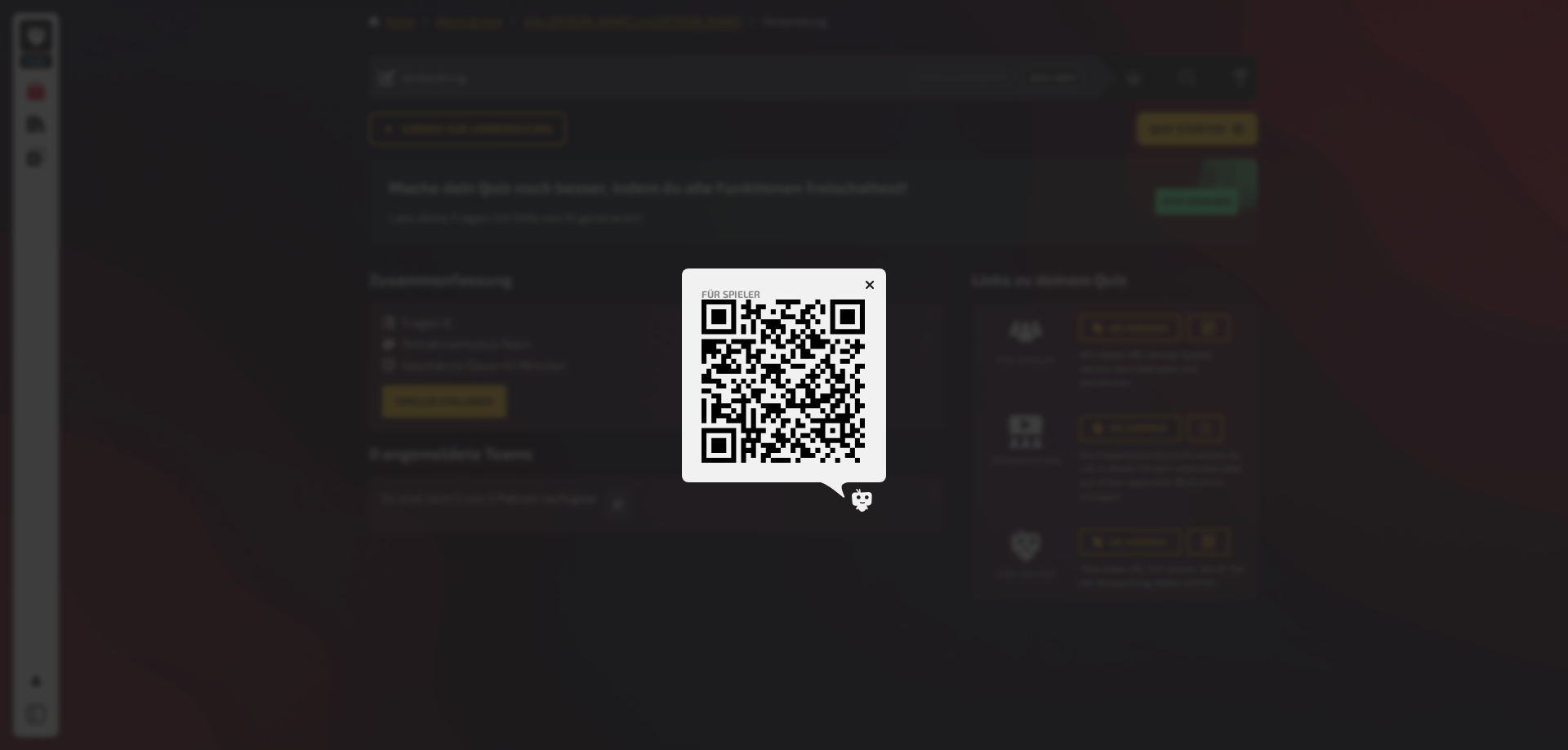
click at [870, 285] on icon "button" at bounding box center [870, 284] width 16 height 16
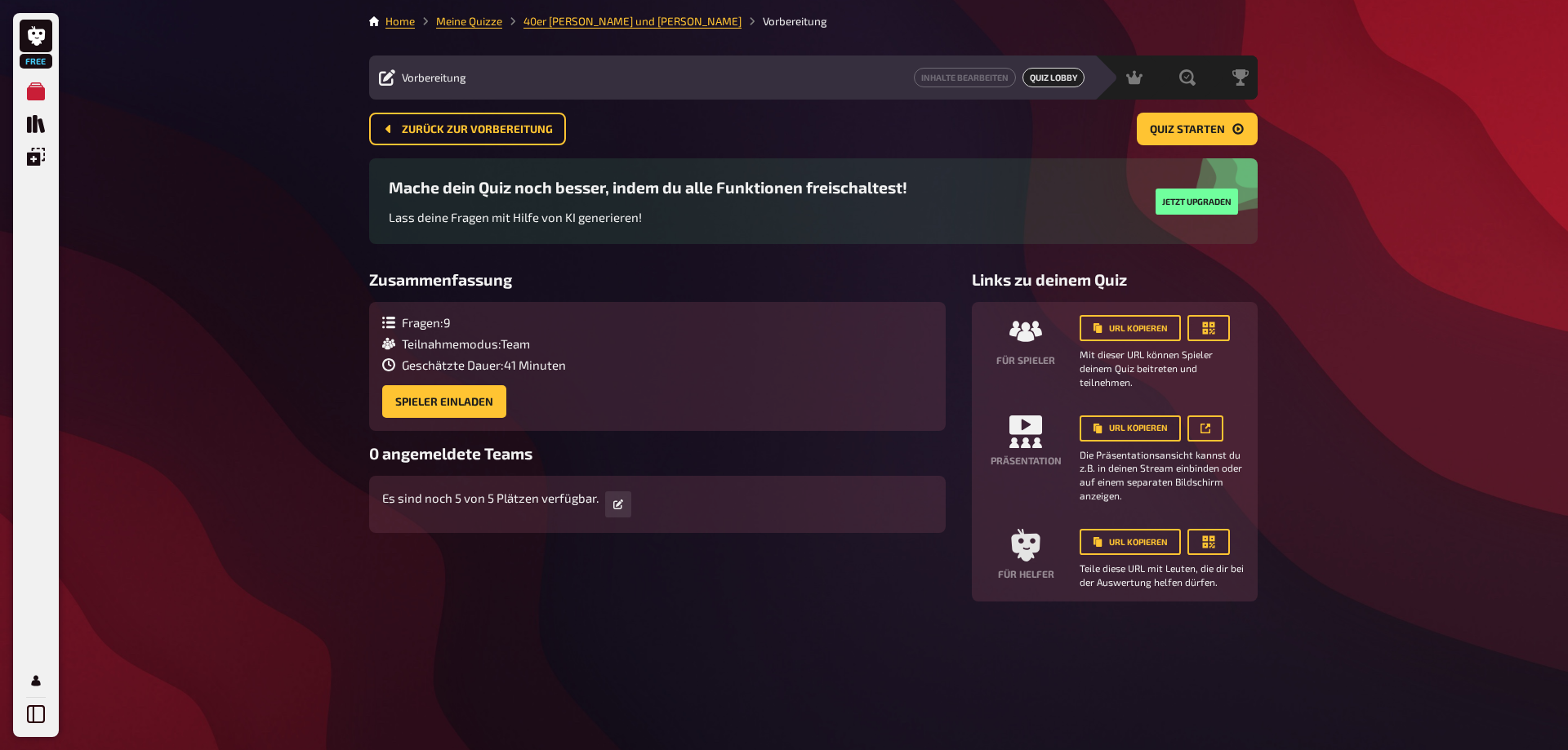
click at [436, 80] on span "Vorbereitung" at bounding box center [434, 77] width 65 height 13
click at [448, 124] on span "Zurück zur Vorbereitung" at bounding box center [477, 130] width 151 height 11
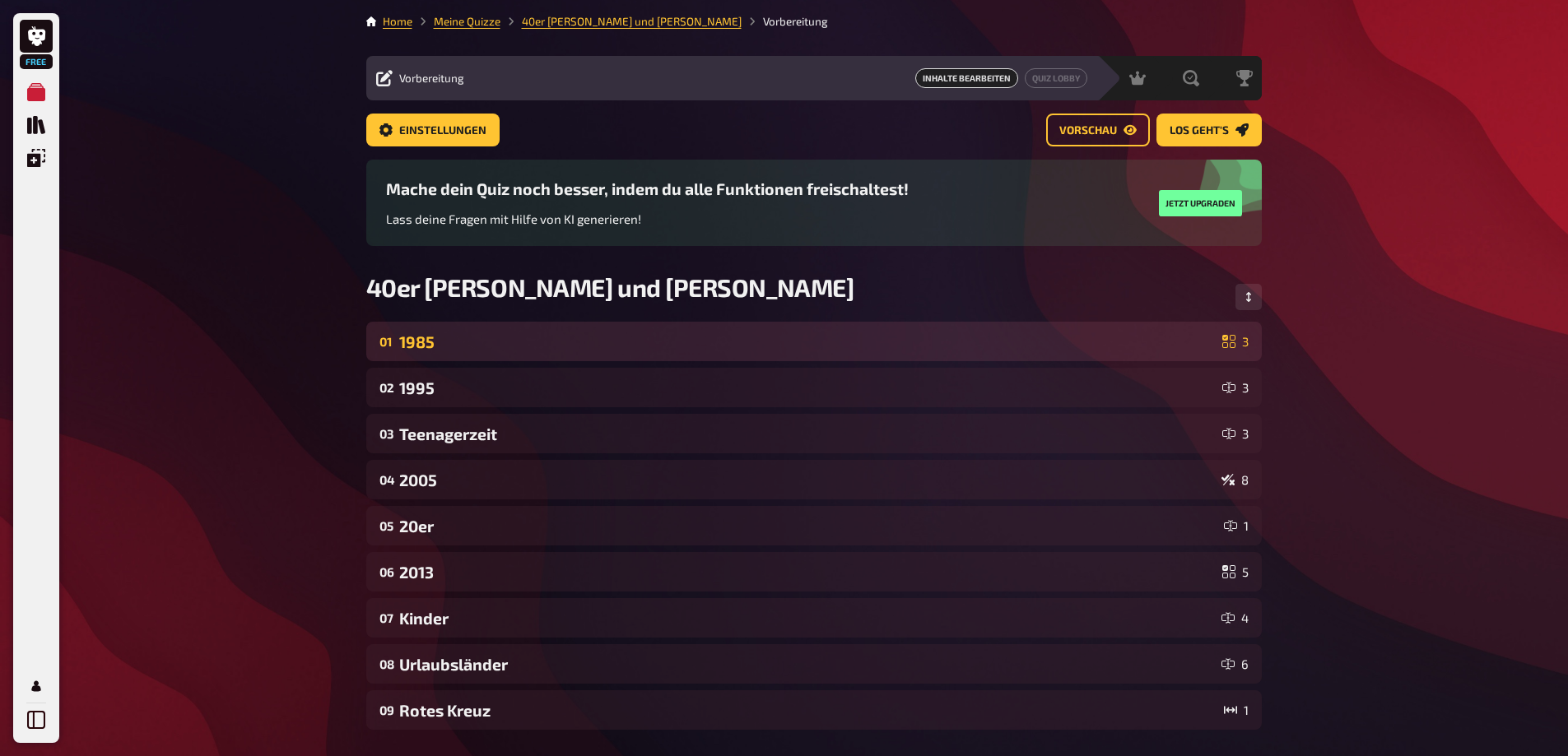
click at [447, 336] on div "1985" at bounding box center [807, 342] width 816 height 19
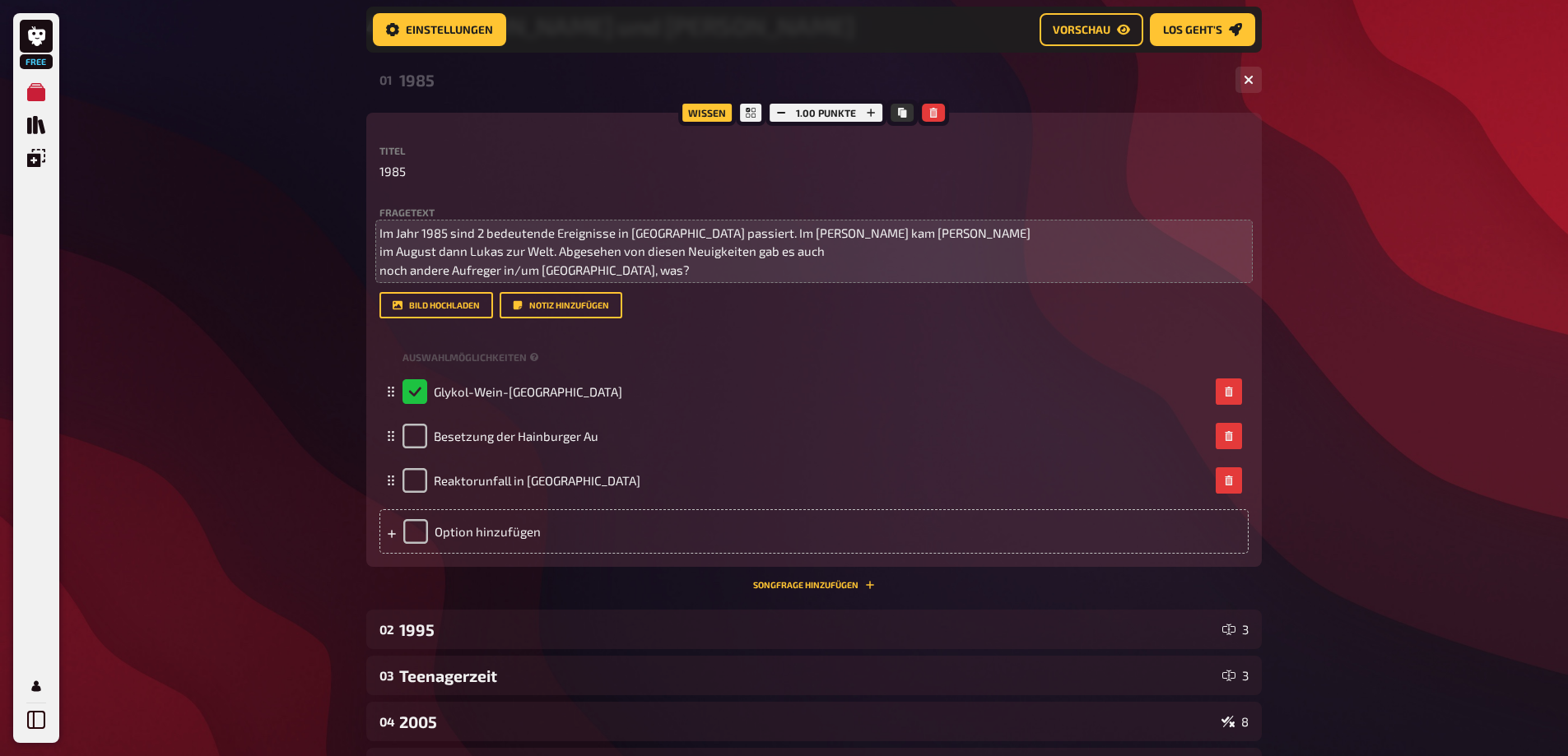
scroll to position [276, 0]
click at [605, 457] on div "Besetzung der Hainburger Au" at bounding box center [814, 435] width 869 height 44
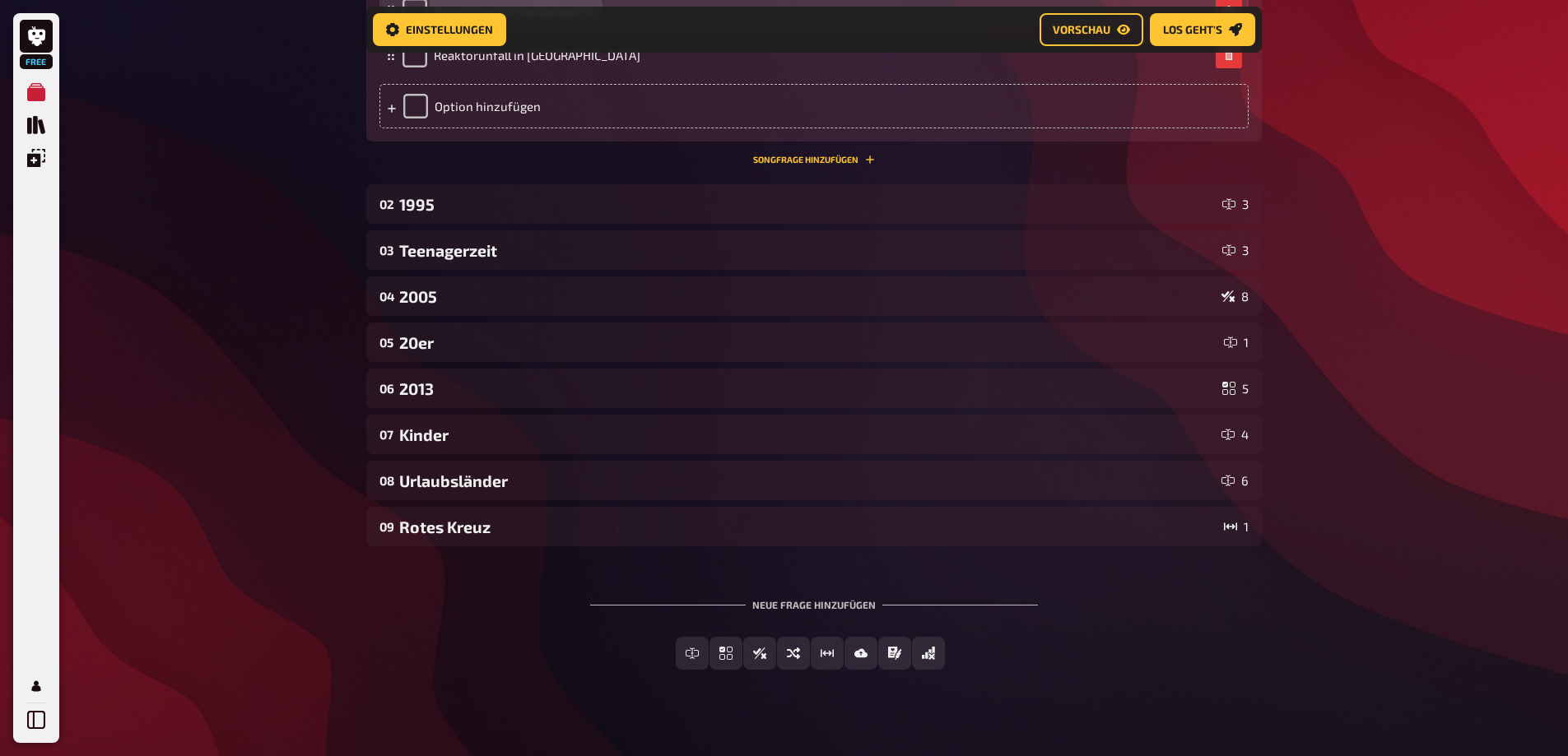
scroll to position [702, 0]
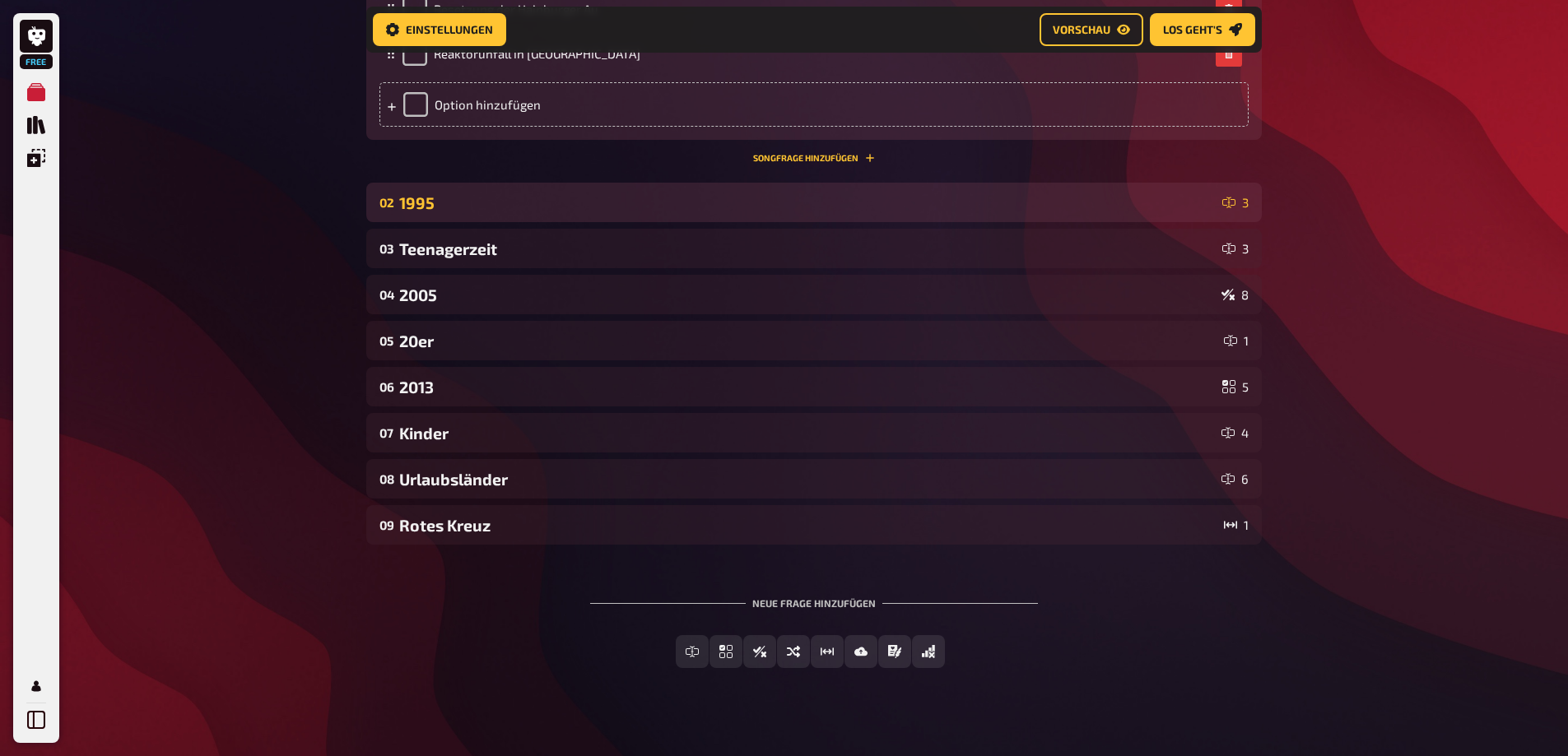
click at [469, 213] on div "1995" at bounding box center [807, 203] width 816 height 19
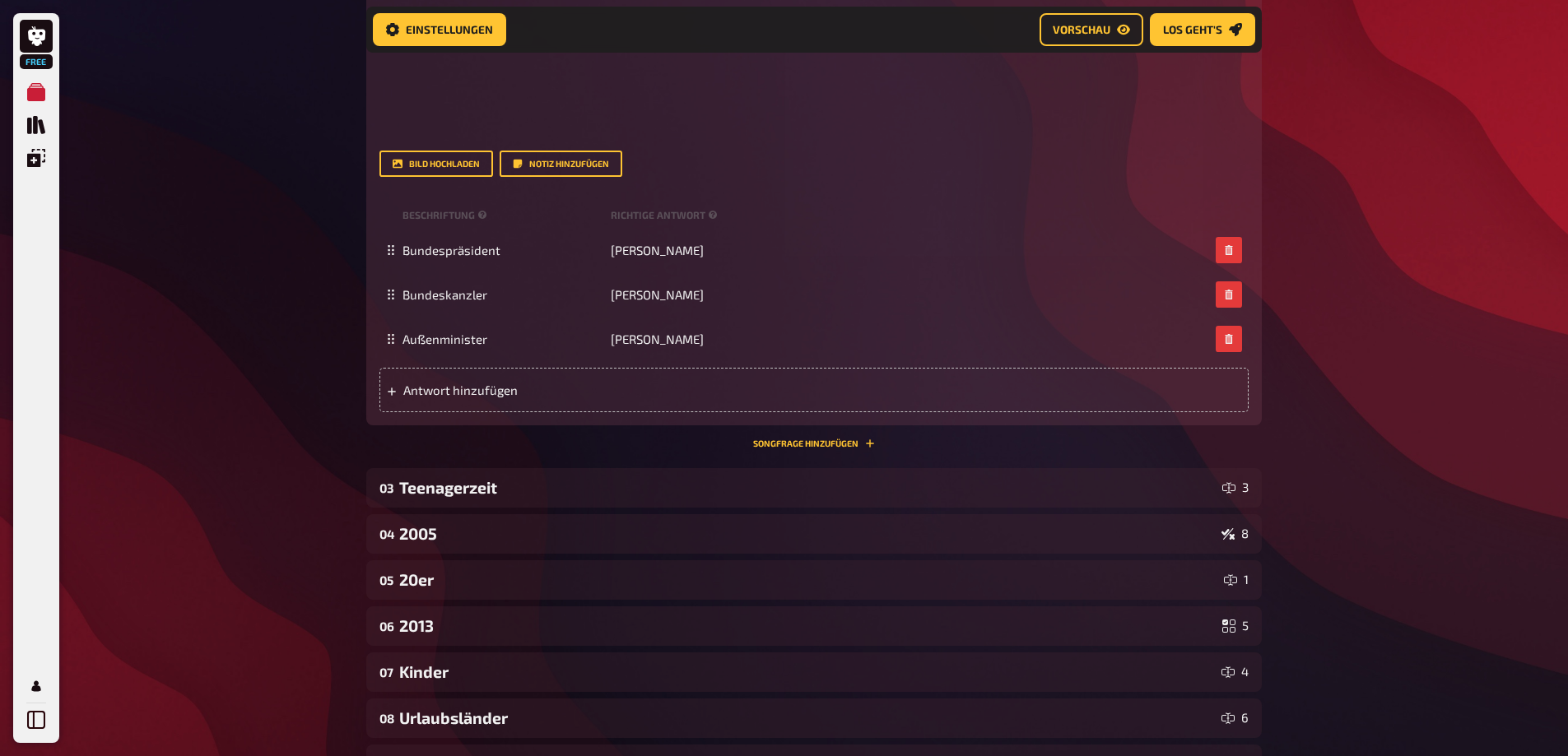
scroll to position [1258, 0]
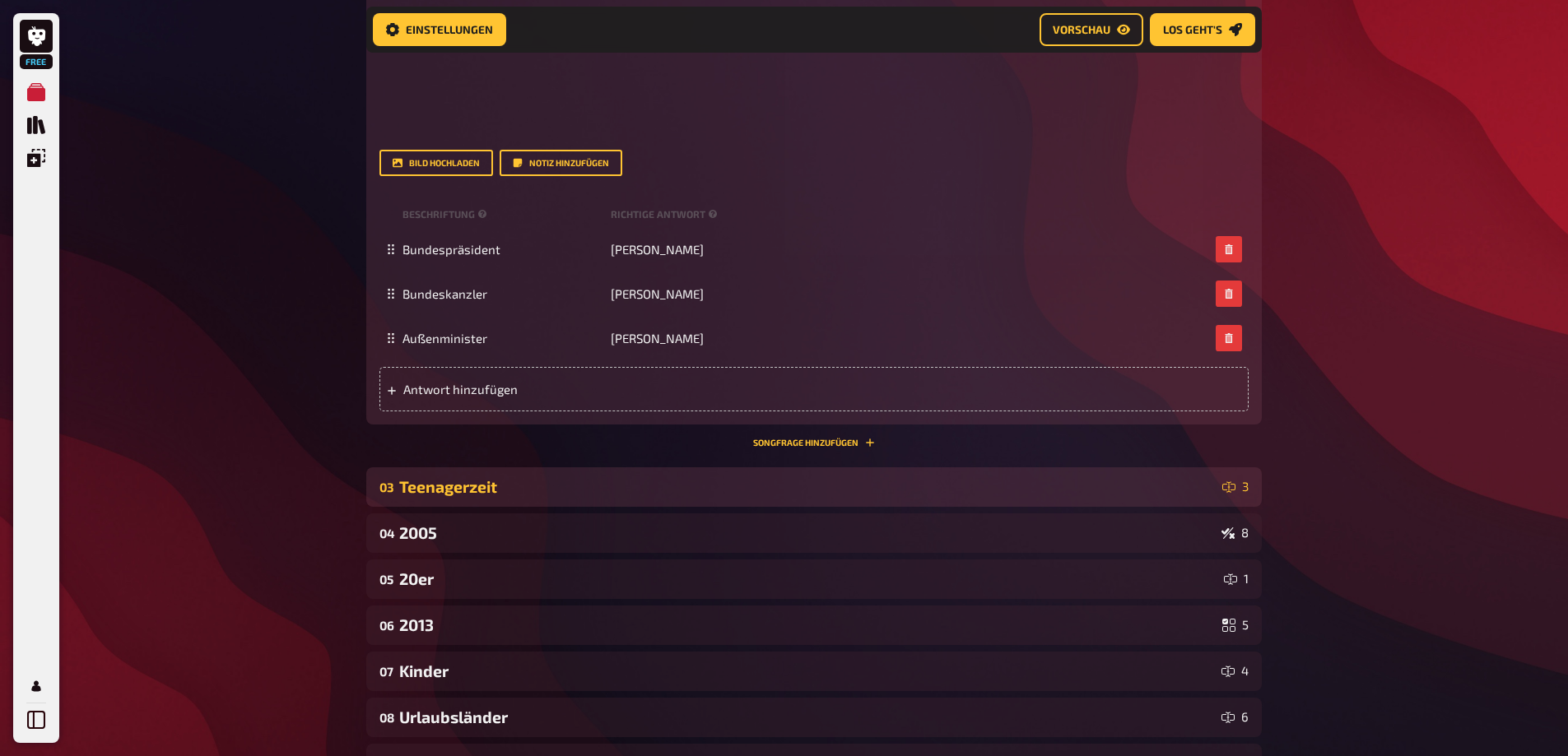
click at [492, 496] on div "Teenagerzeit" at bounding box center [807, 487] width 816 height 19
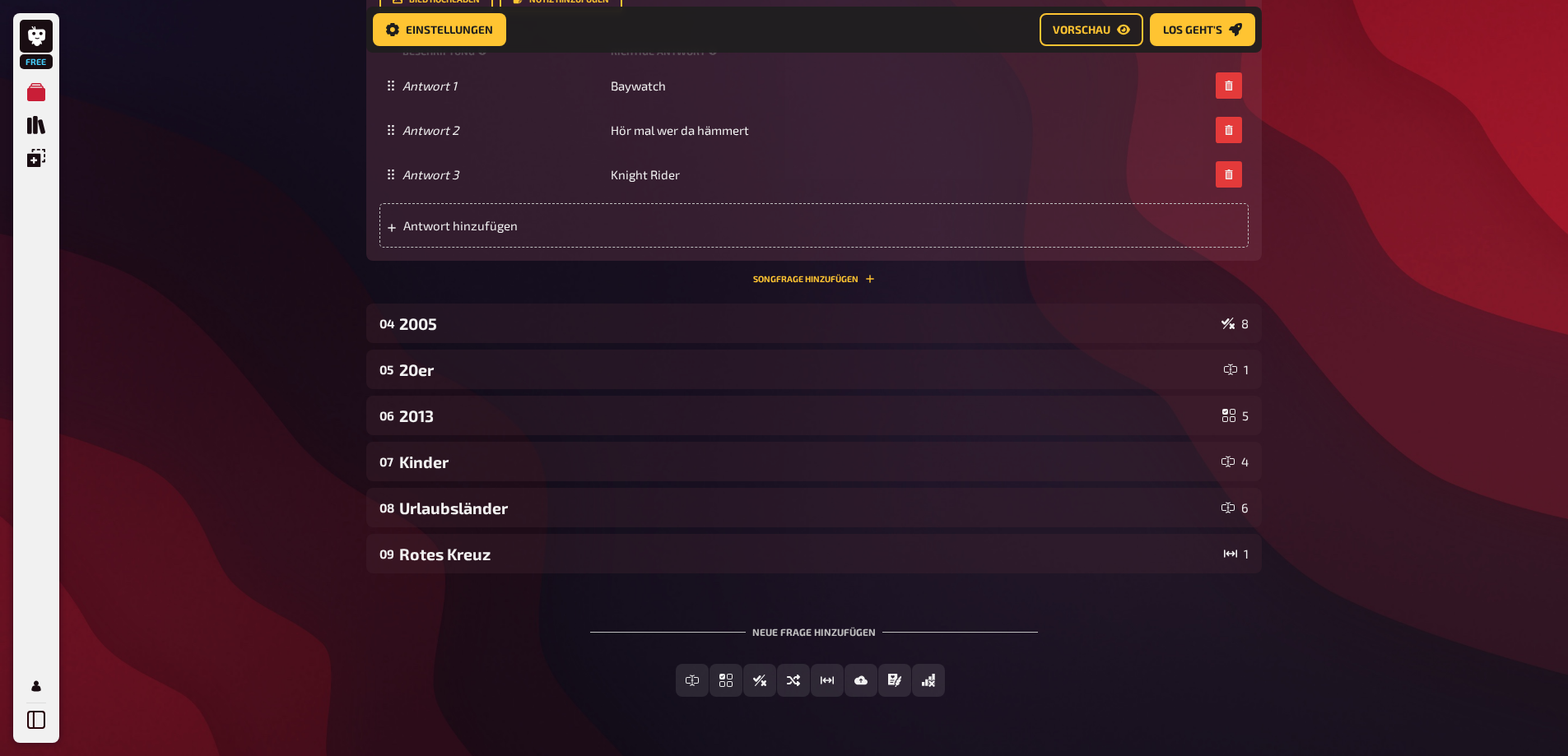
scroll to position [1970, 0]
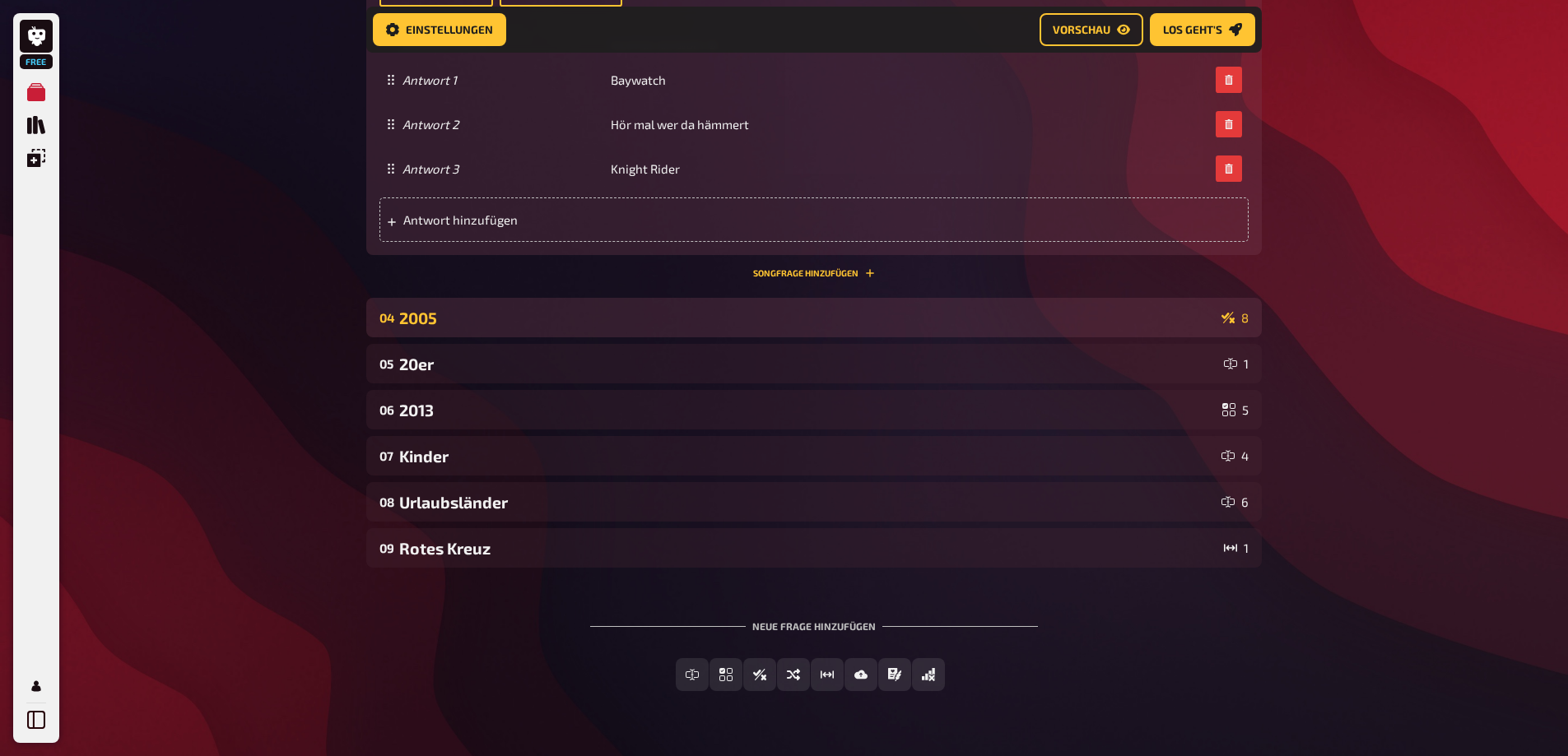
click at [456, 337] on div "04 2005 8" at bounding box center [814, 317] width 896 height 39
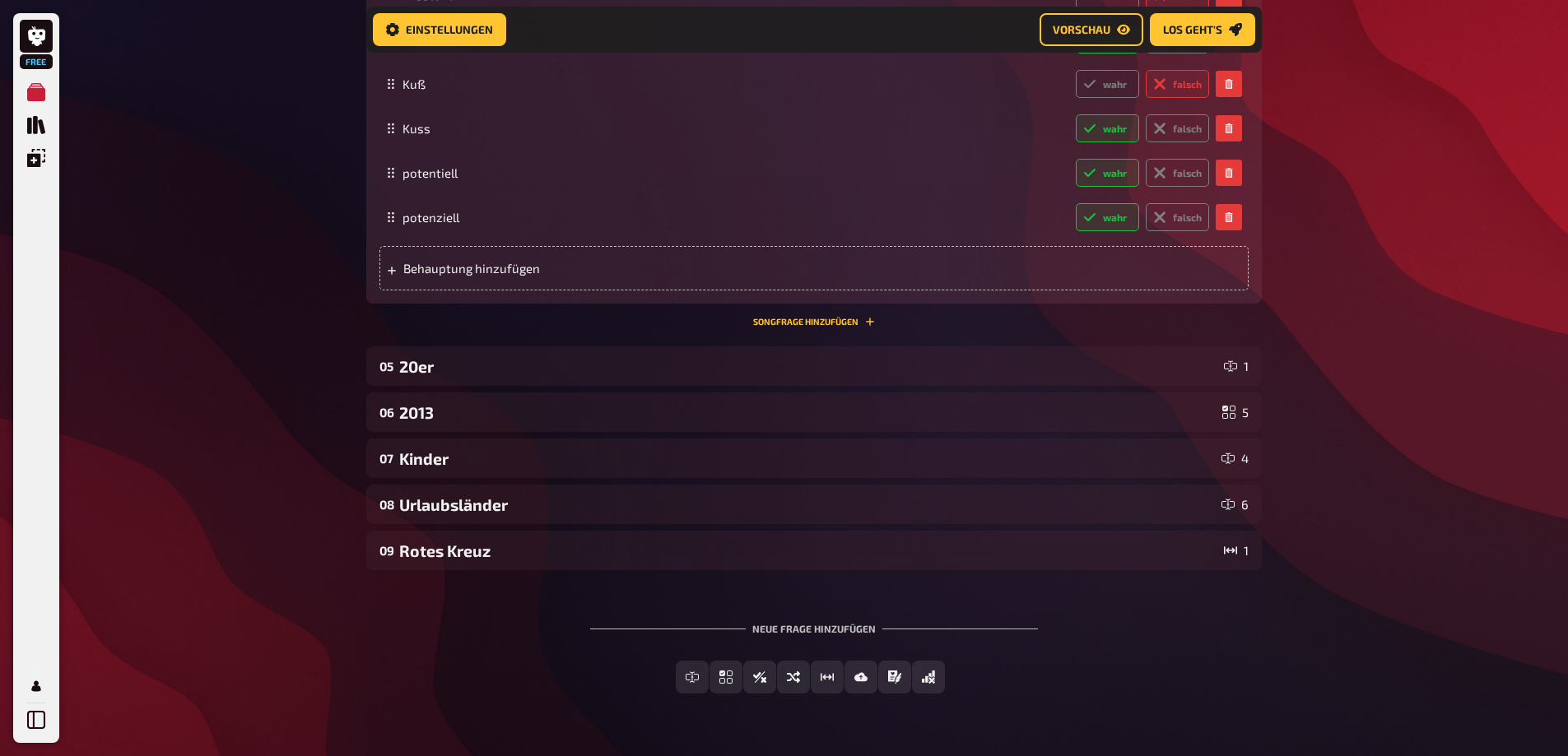
scroll to position [2720, 0]
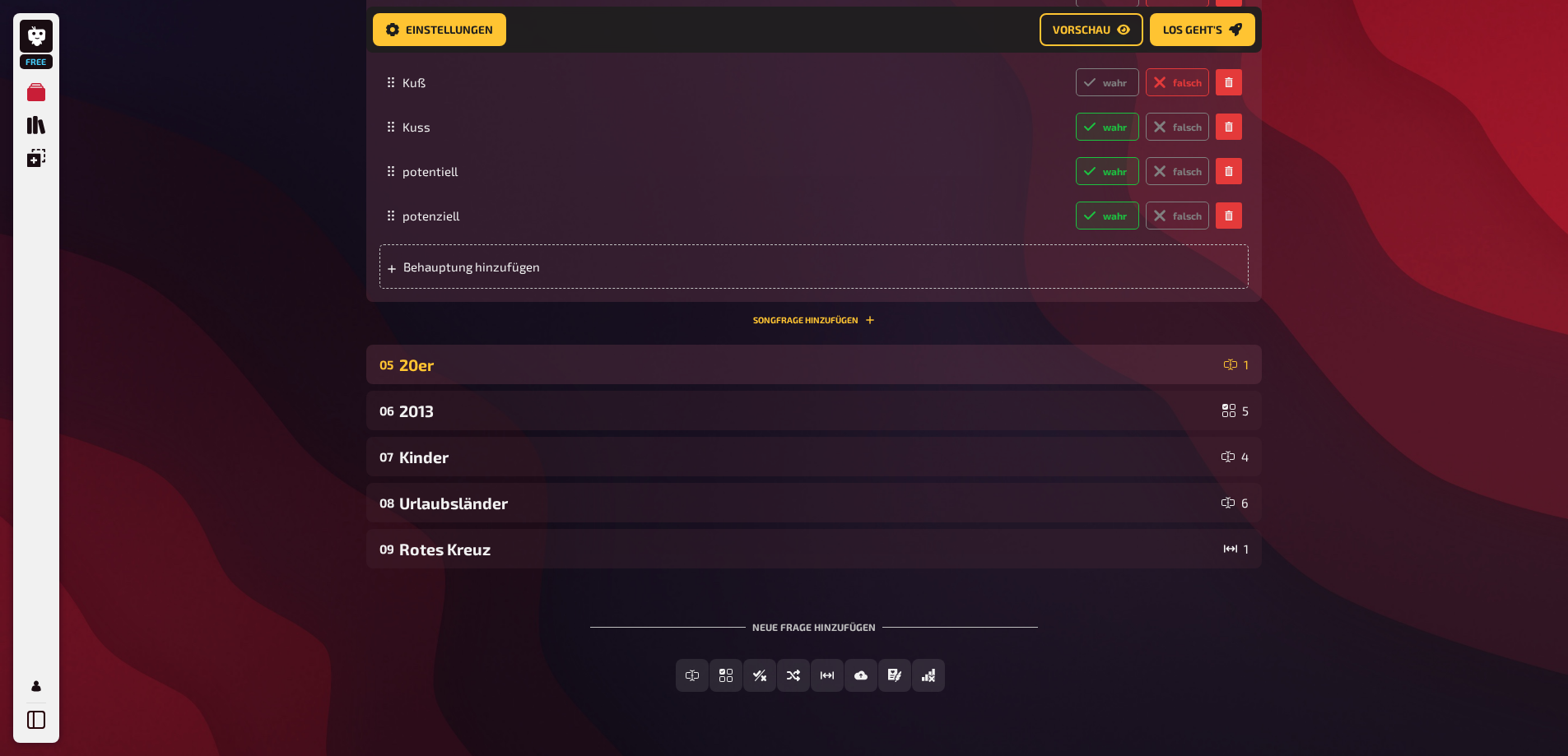
click at [436, 375] on div "20er" at bounding box center [808, 365] width 818 height 19
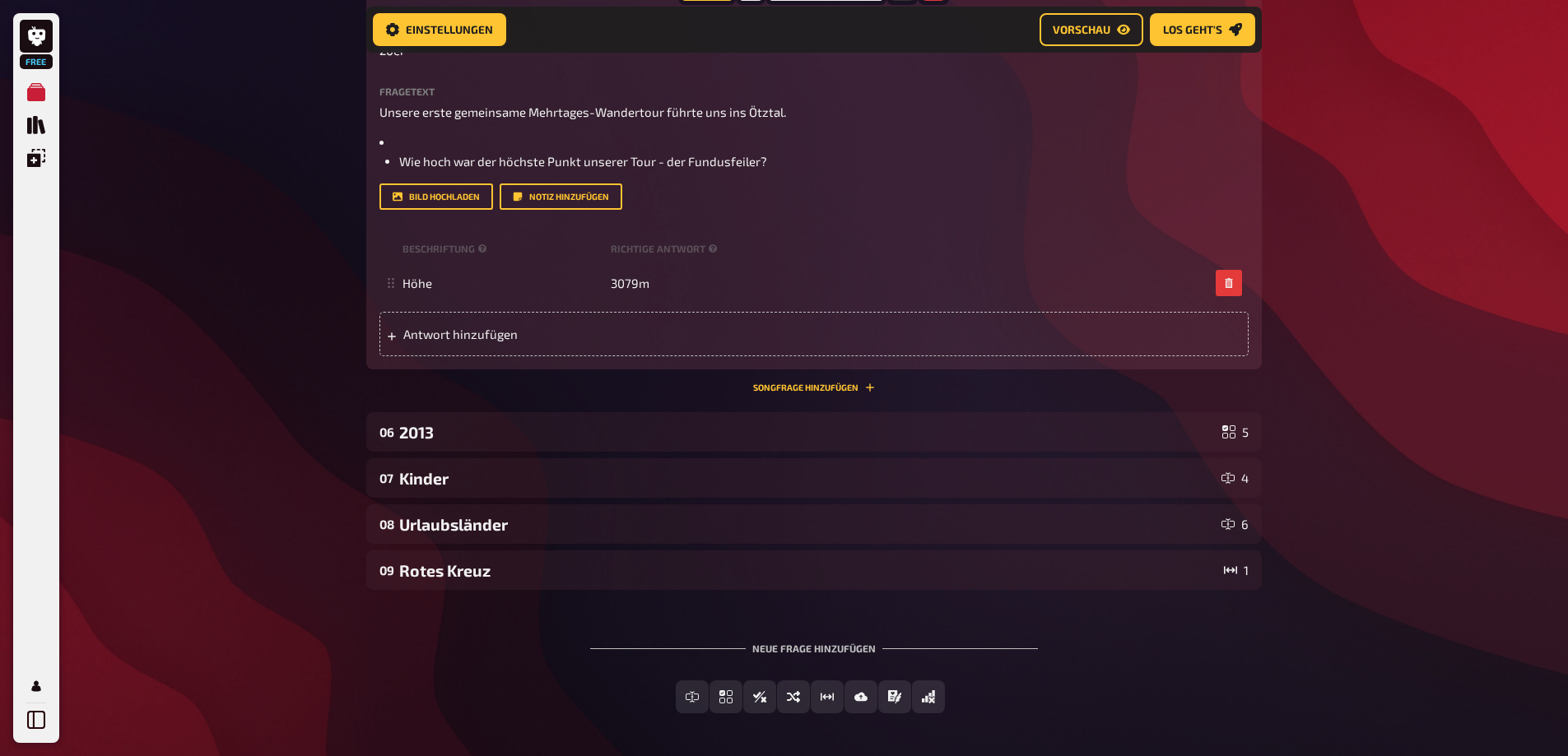
scroll to position [3127, 0]
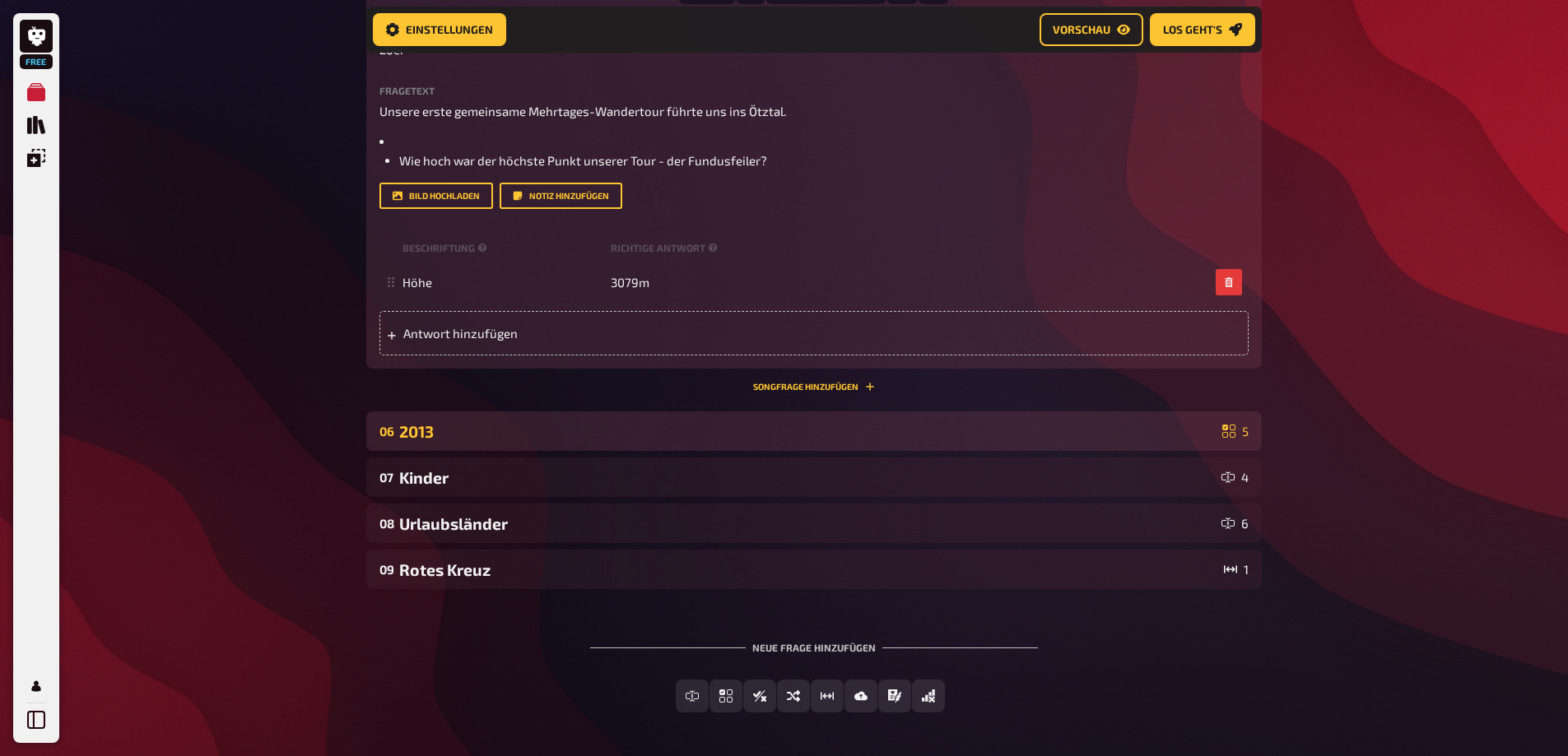
click at [436, 441] on div "2013" at bounding box center [807, 432] width 816 height 19
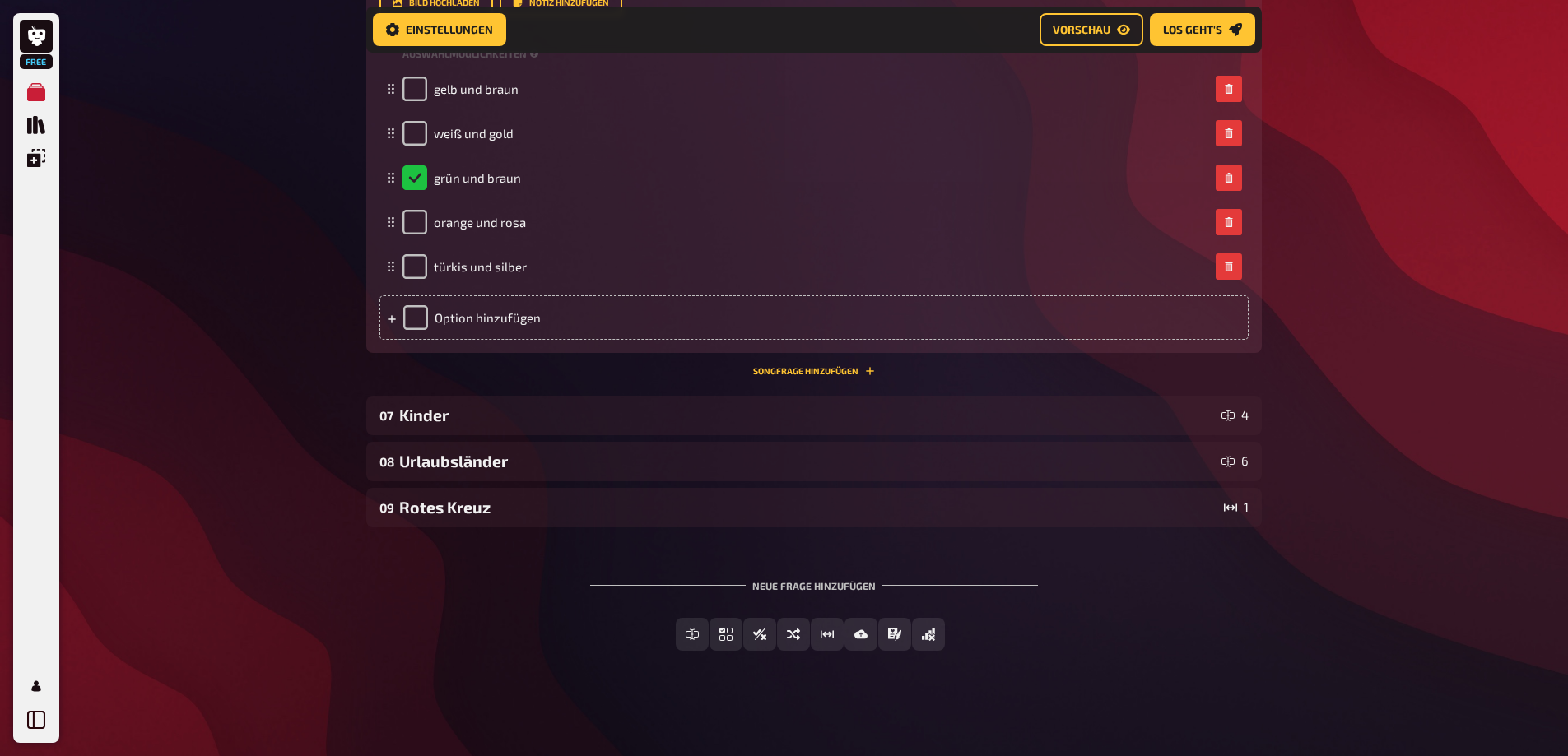
scroll to position [3845, 0]
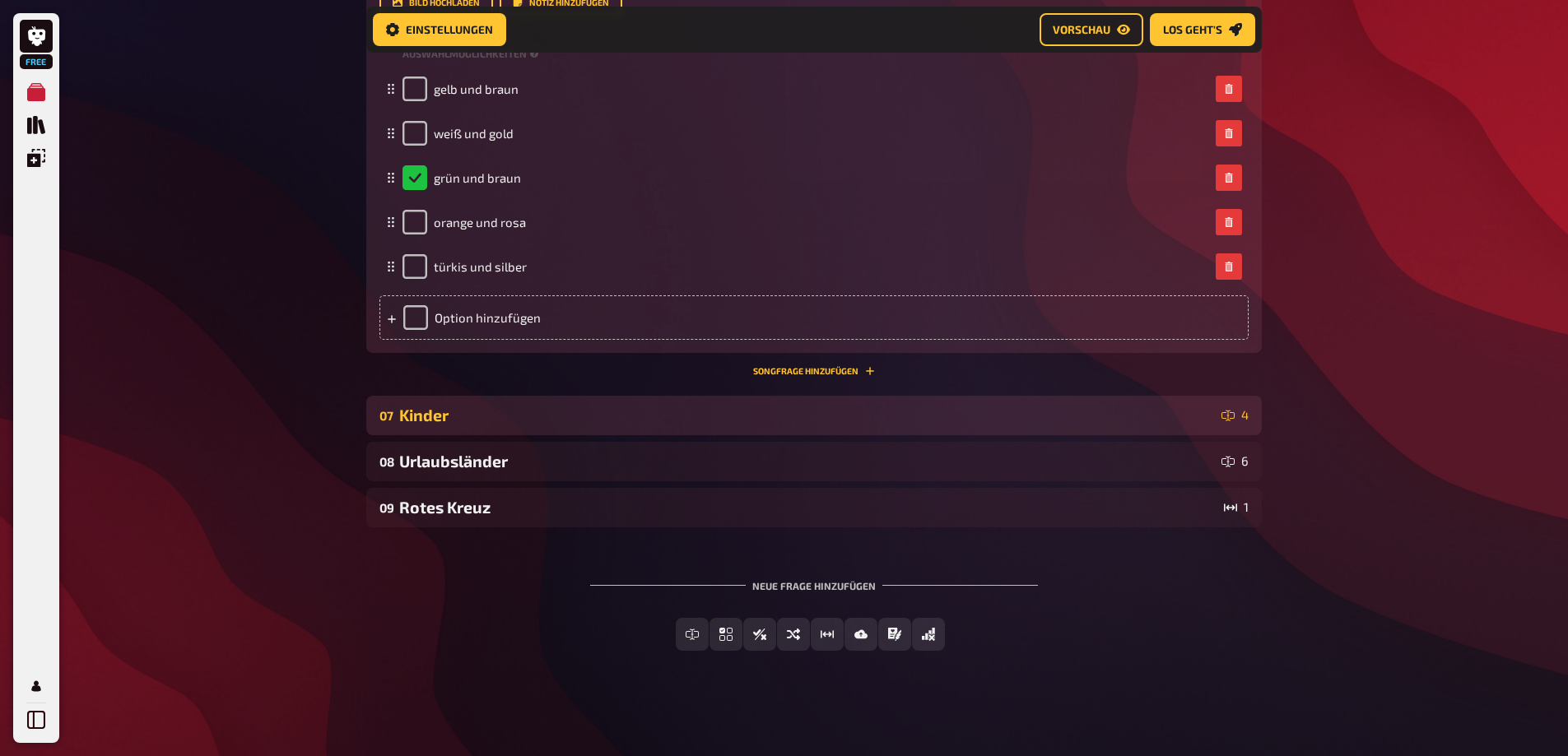
click at [441, 425] on div "Kinder" at bounding box center [807, 415] width 815 height 19
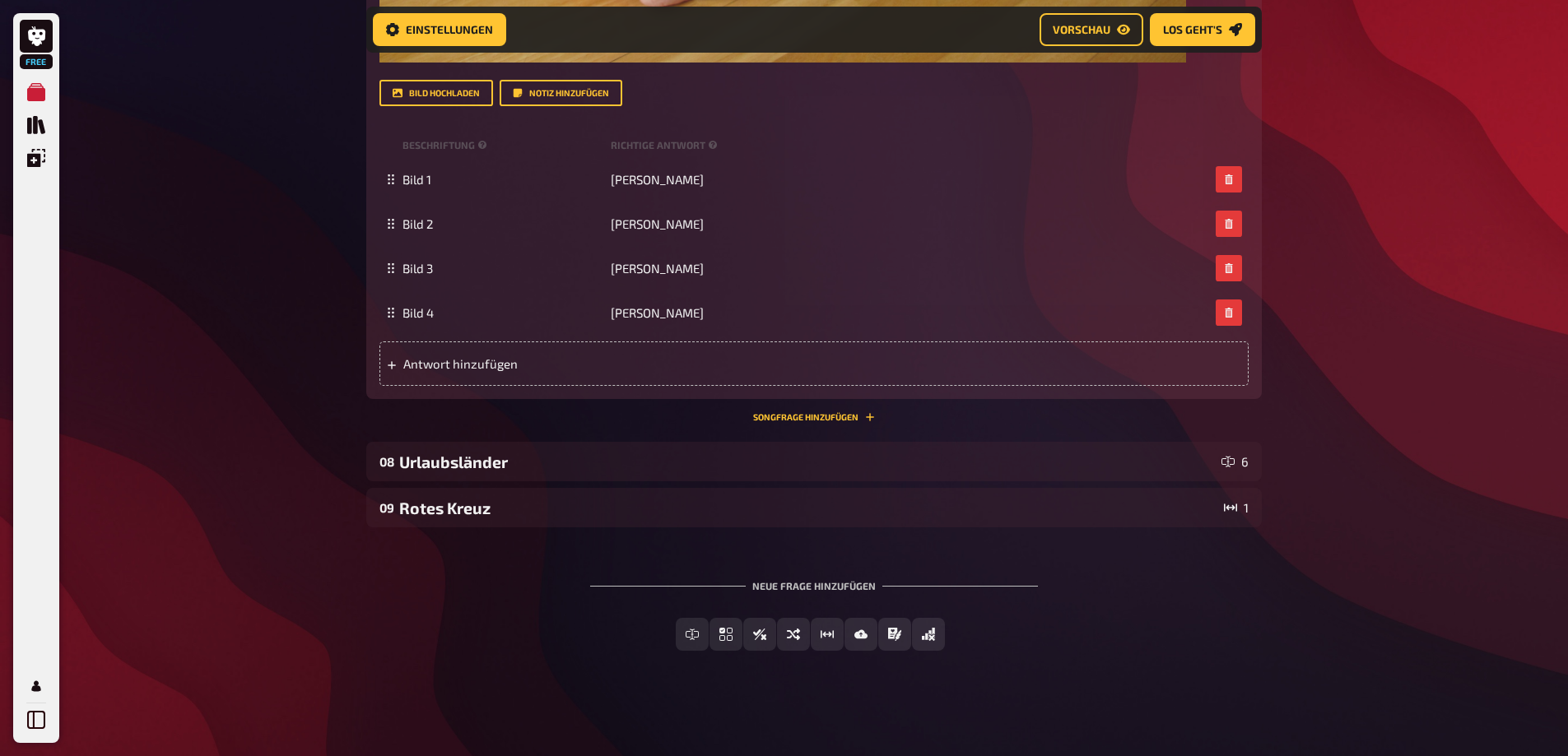
scroll to position [7243, 0]
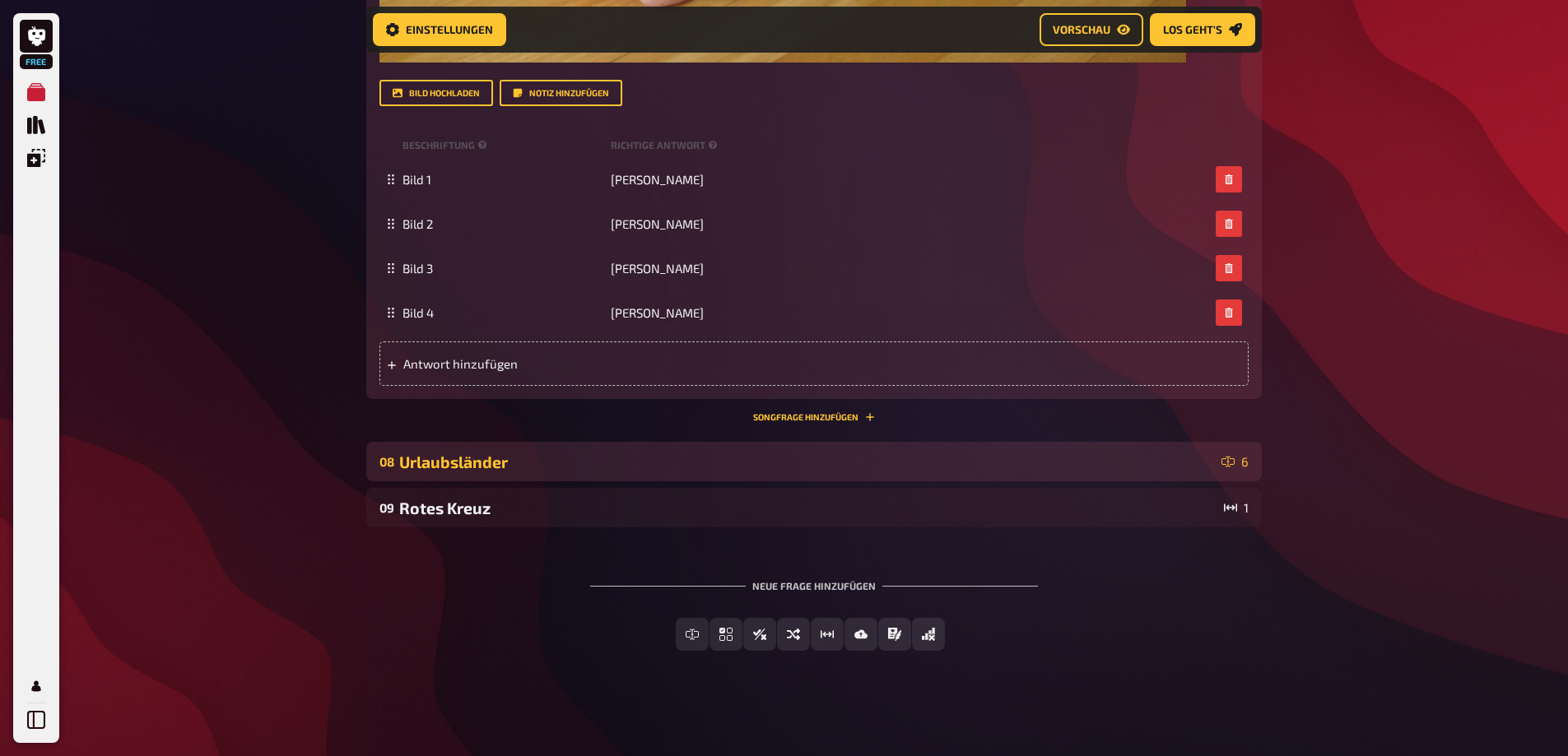
click at [424, 450] on div "08 Urlaubsländer 6" at bounding box center [814, 461] width 896 height 39
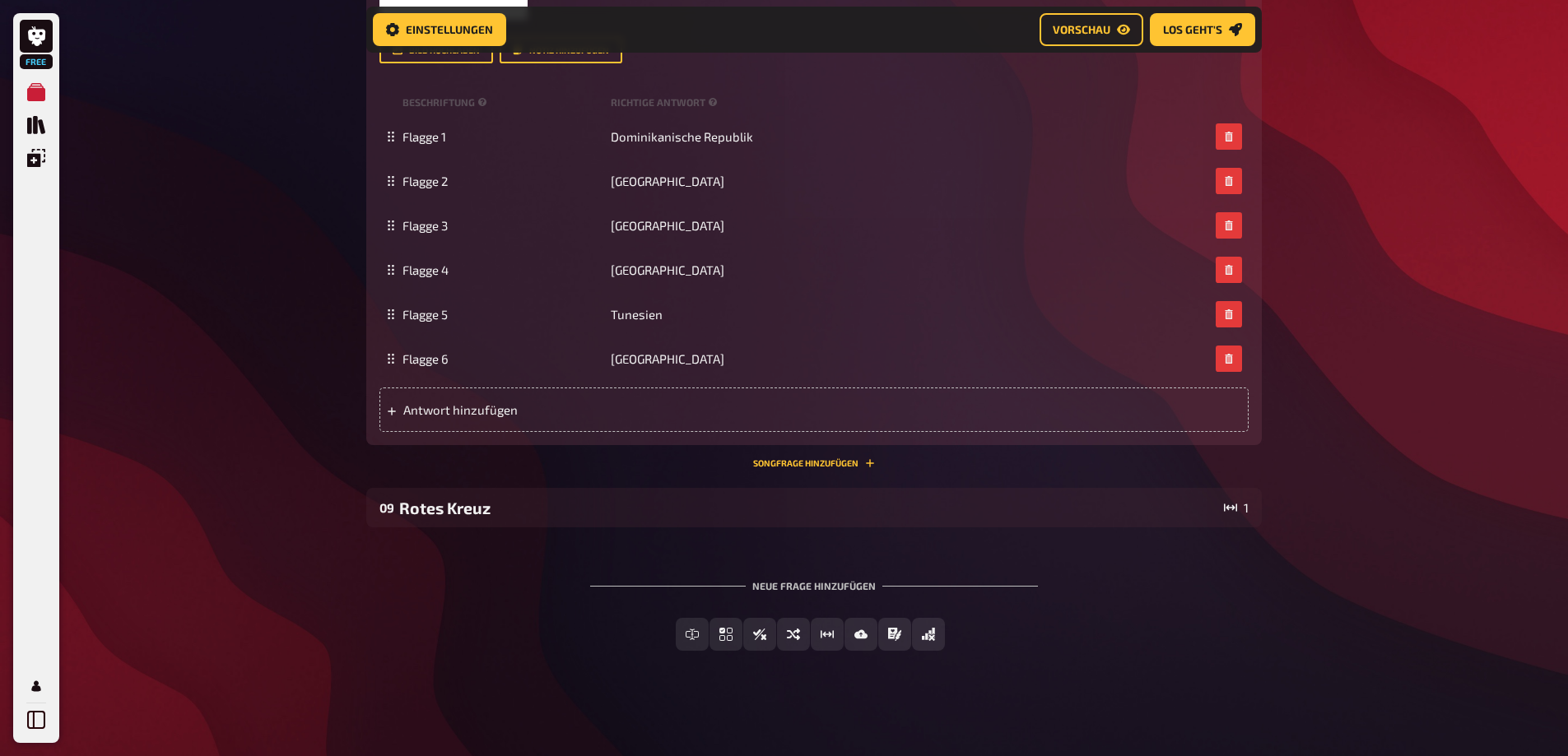
scroll to position [8814, 0]
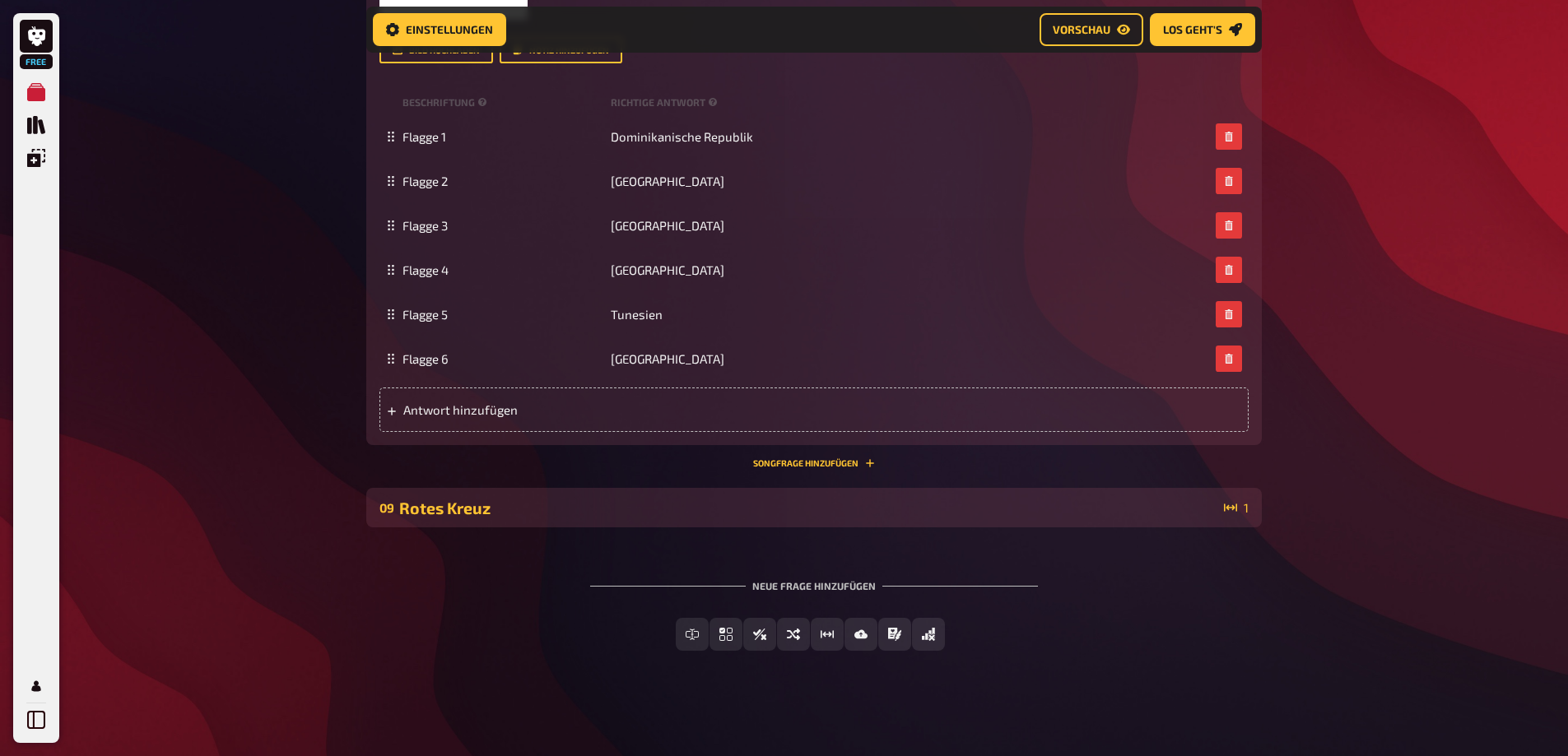
click at [469, 512] on div "Rotes Kreuz" at bounding box center [808, 509] width 818 height 19
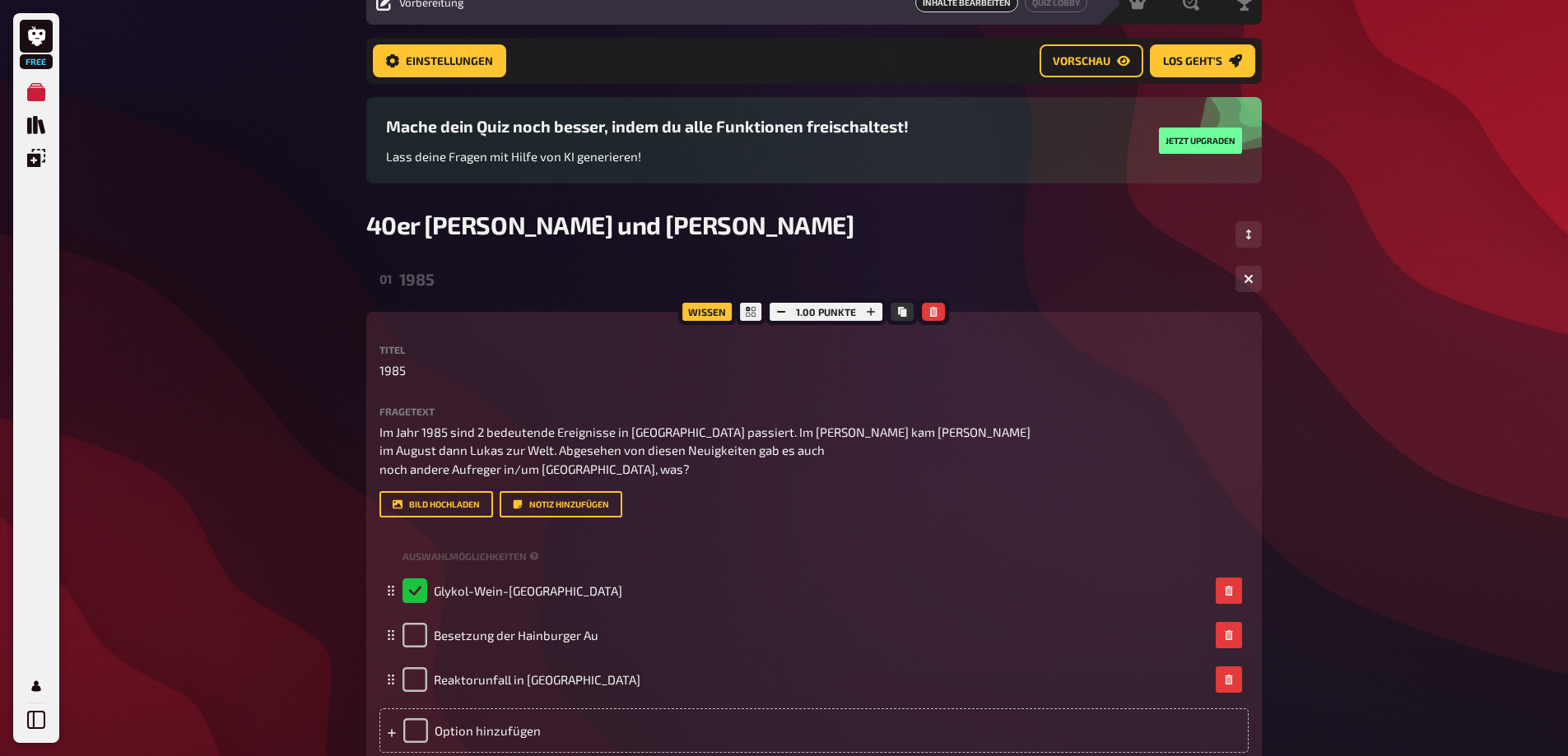
scroll to position [0, 0]
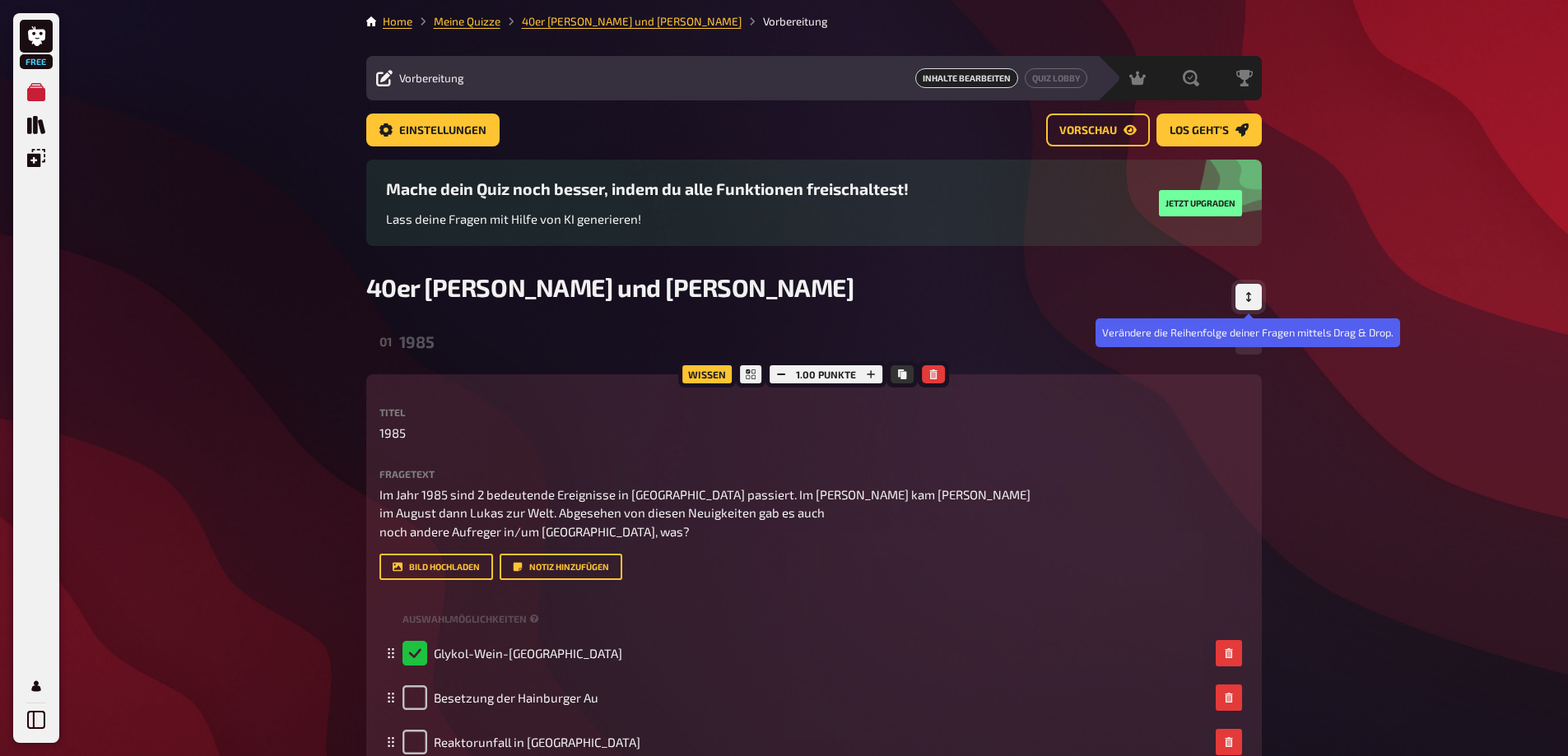
click at [1247, 291] on button "Reihenfolge anpassen" at bounding box center [1248, 297] width 26 height 26
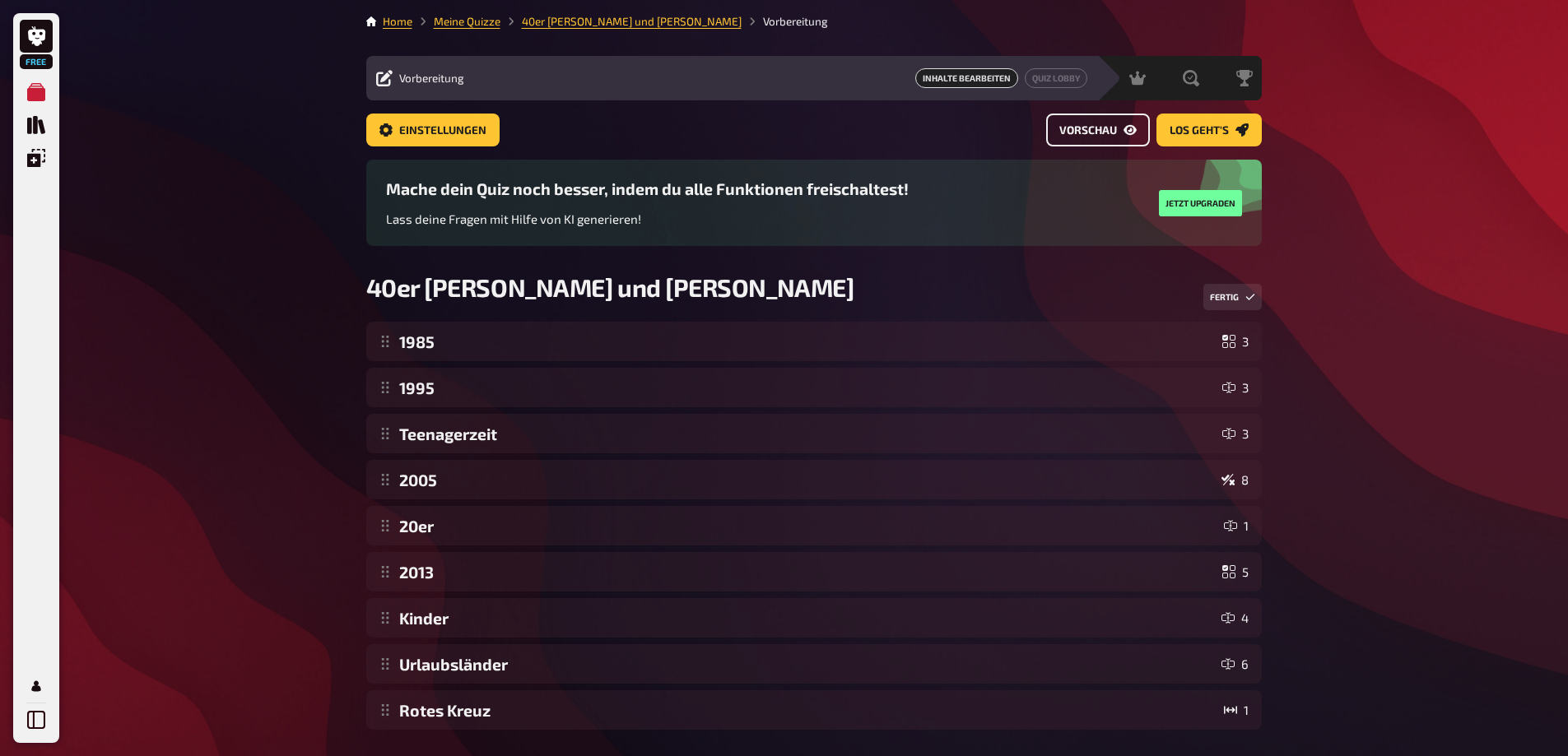
click at [1115, 126] on span "Vorschau" at bounding box center [1088, 131] width 57 height 11
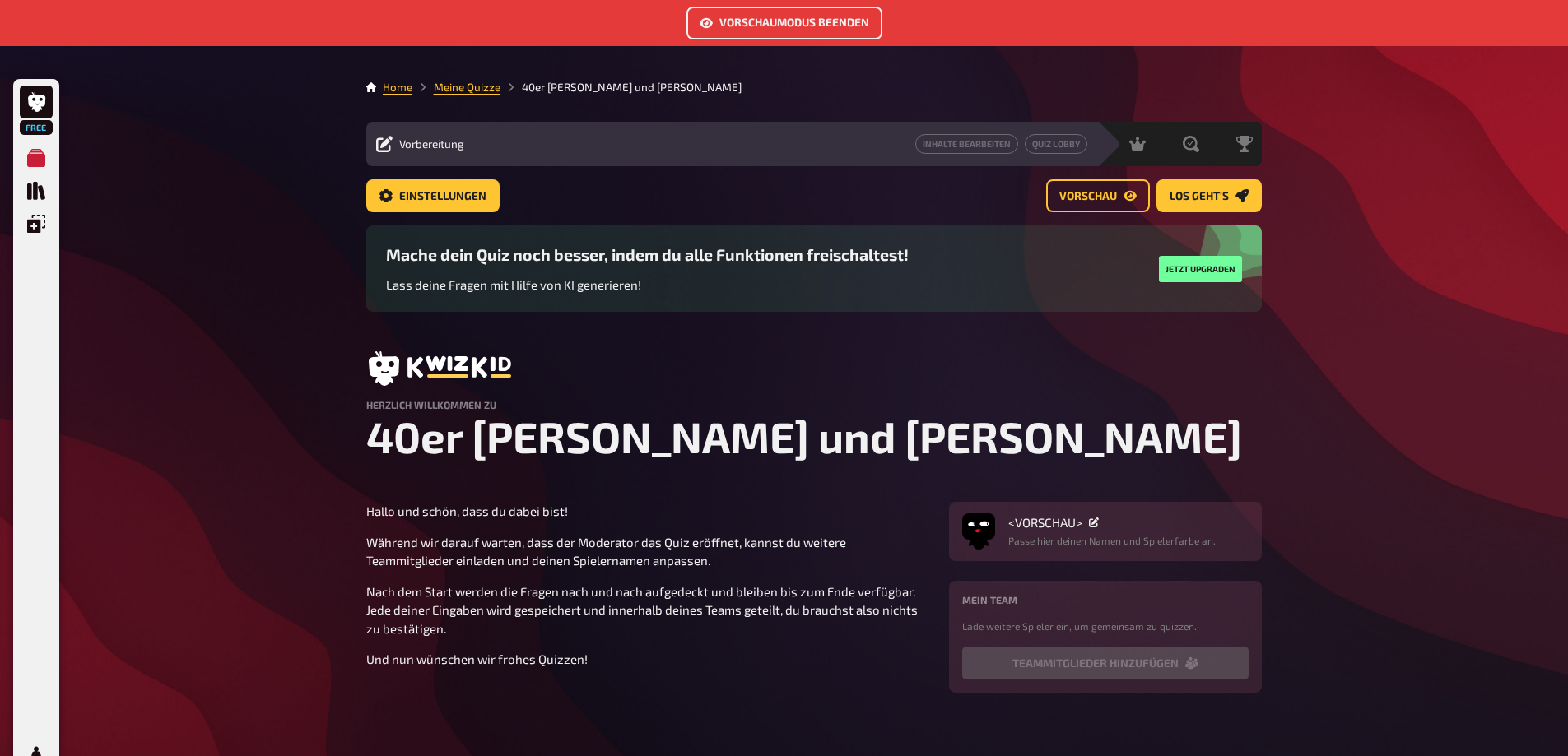
click at [772, 24] on button "Vorschaumodus beenden" at bounding box center [784, 24] width 196 height 33
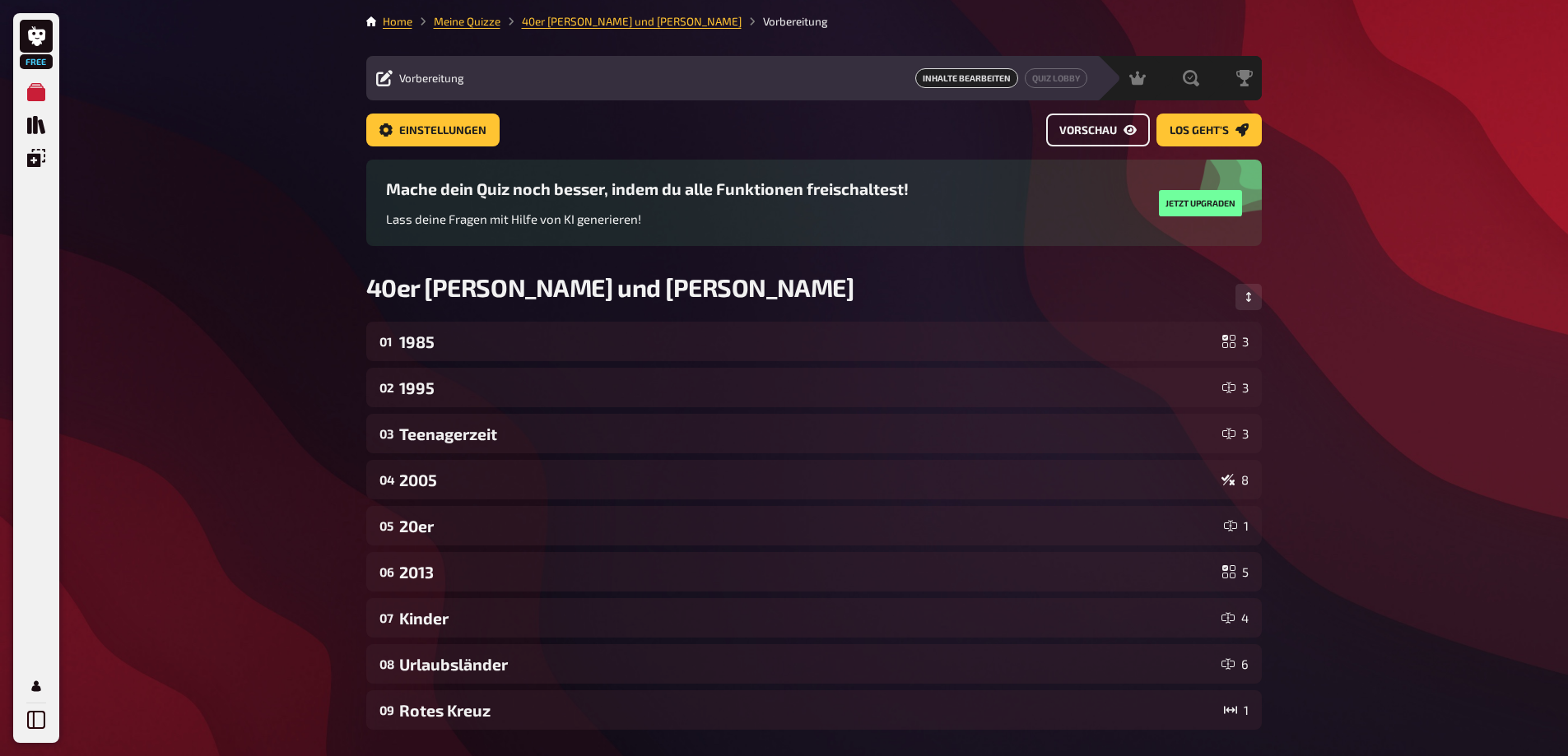
click at [1121, 119] on button "Vorschau" at bounding box center [1098, 130] width 104 height 33
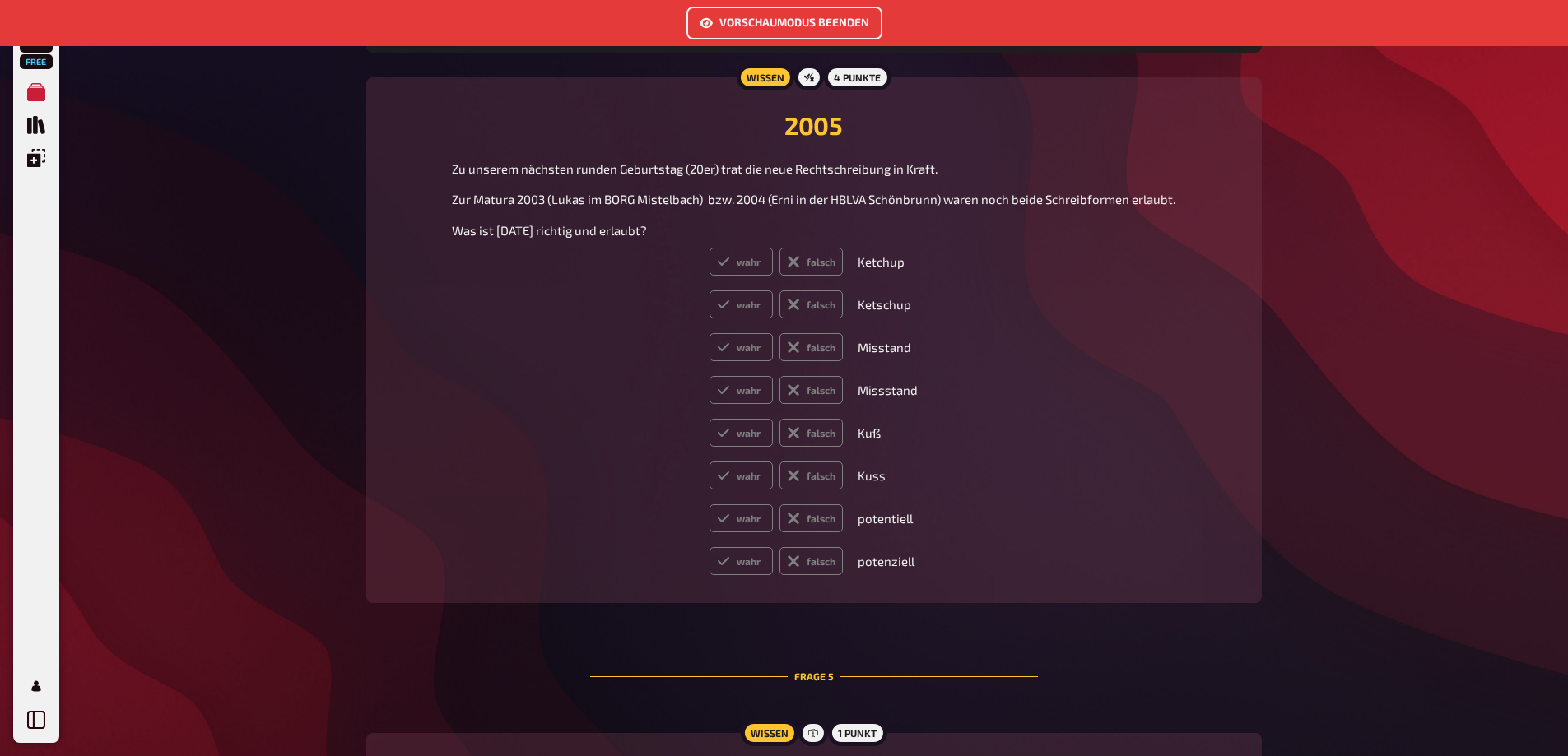
scroll to position [2105, 0]
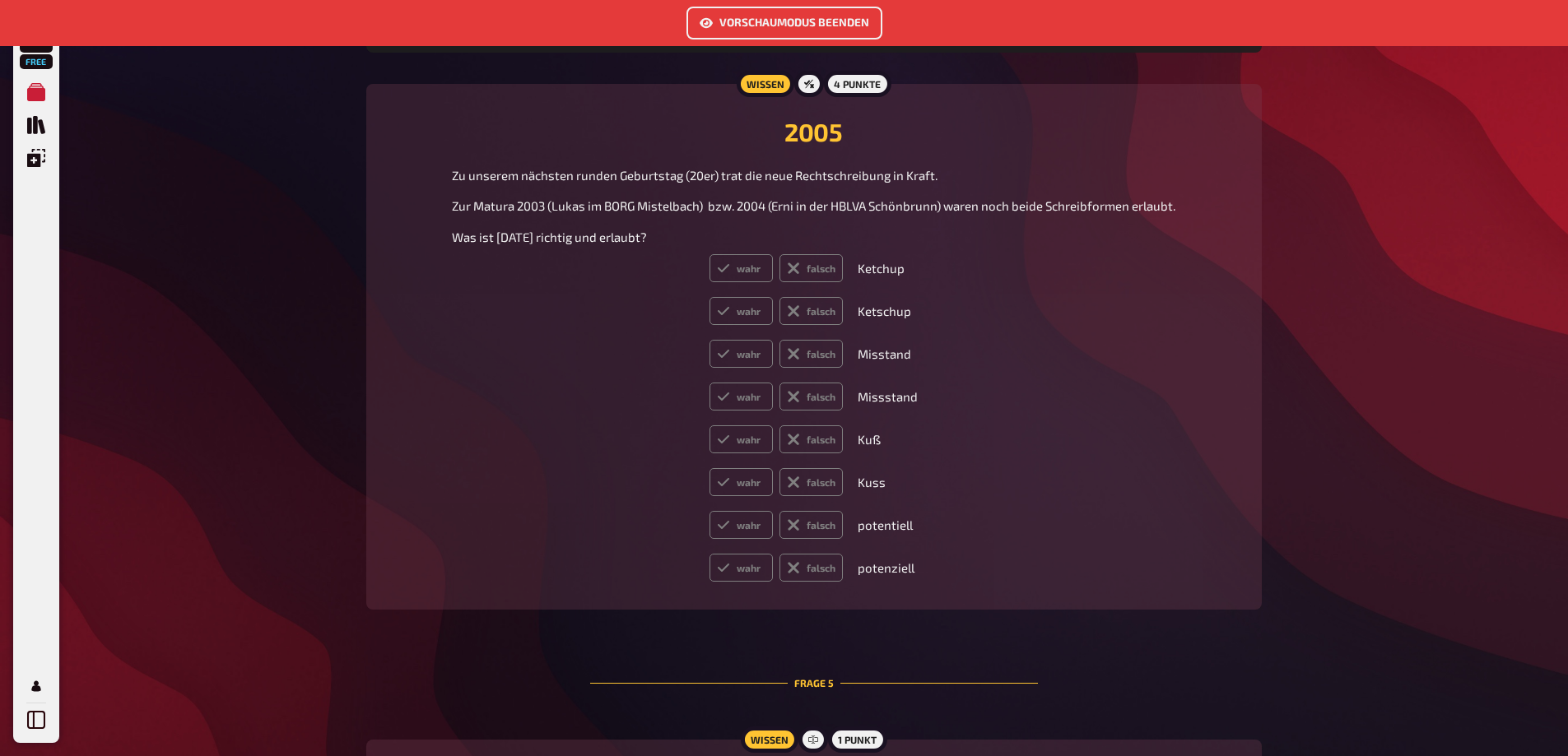
click at [801, 21] on button "Vorschaumodus beenden" at bounding box center [784, 24] width 196 height 33
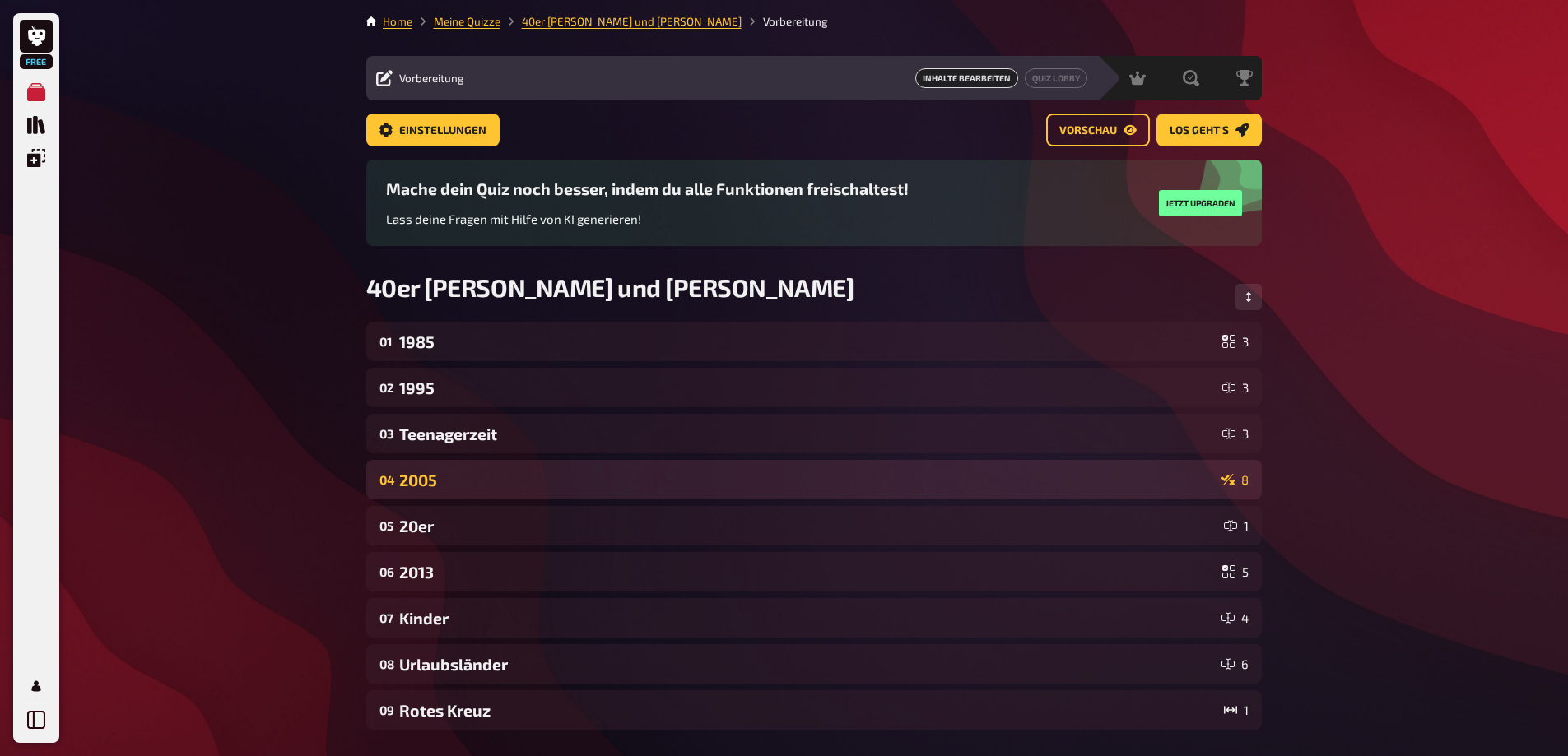
click at [497, 478] on div "2005" at bounding box center [807, 480] width 815 height 19
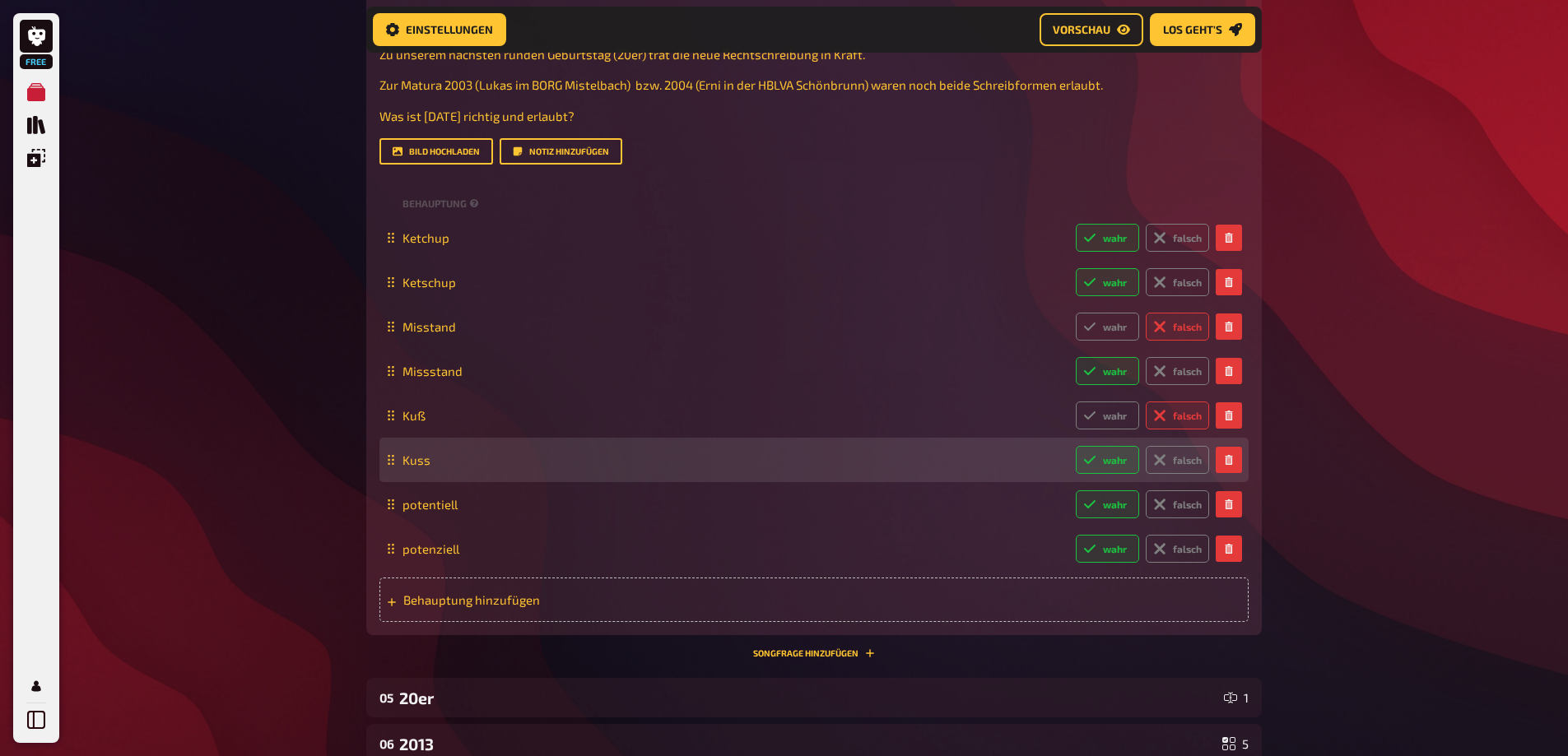
scroll to position [592, 0]
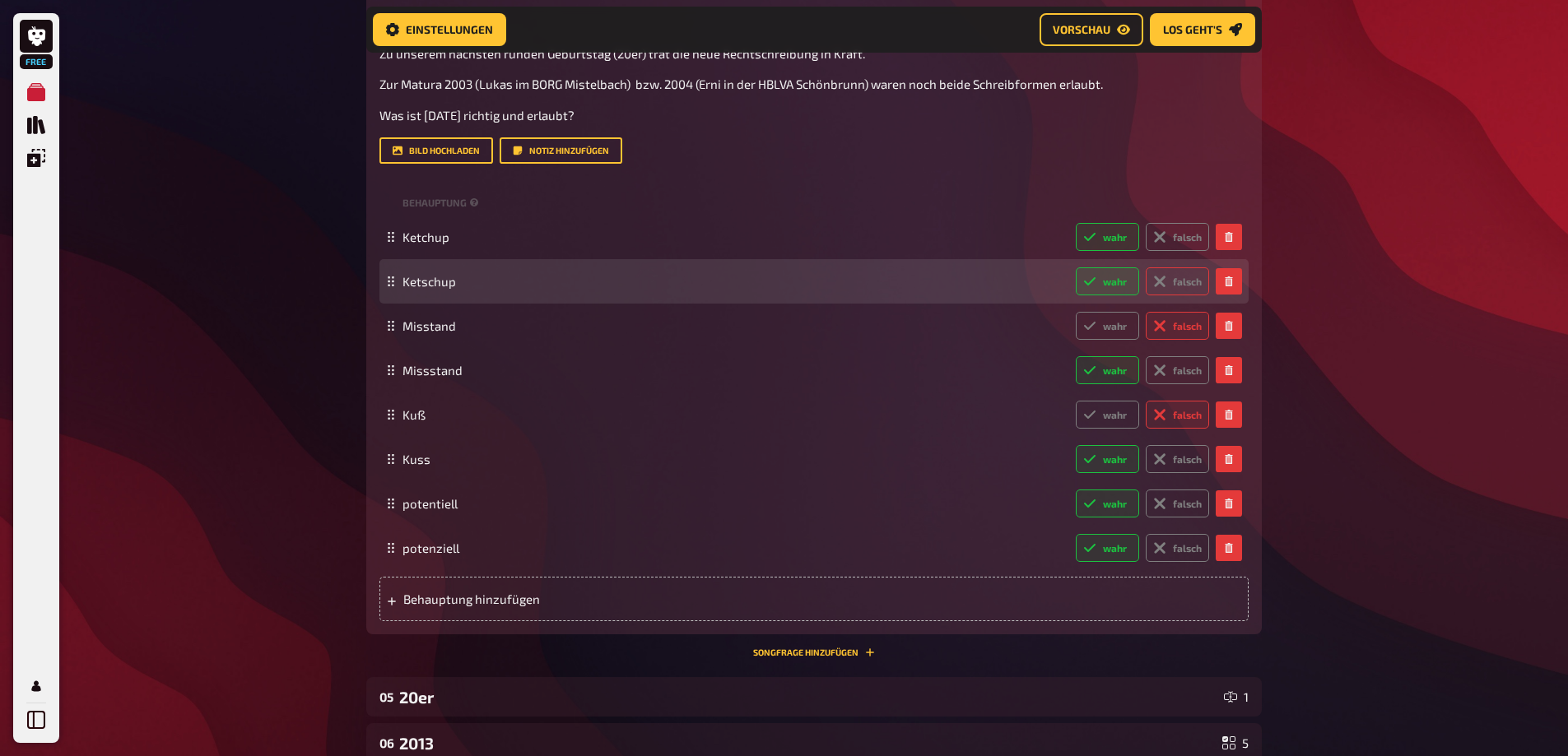
click at [1165, 288] on icon at bounding box center [1159, 281] width 13 height 13
click at [1076, 267] on input "falsch" at bounding box center [1075, 267] width 1 height 1
radio input "true"
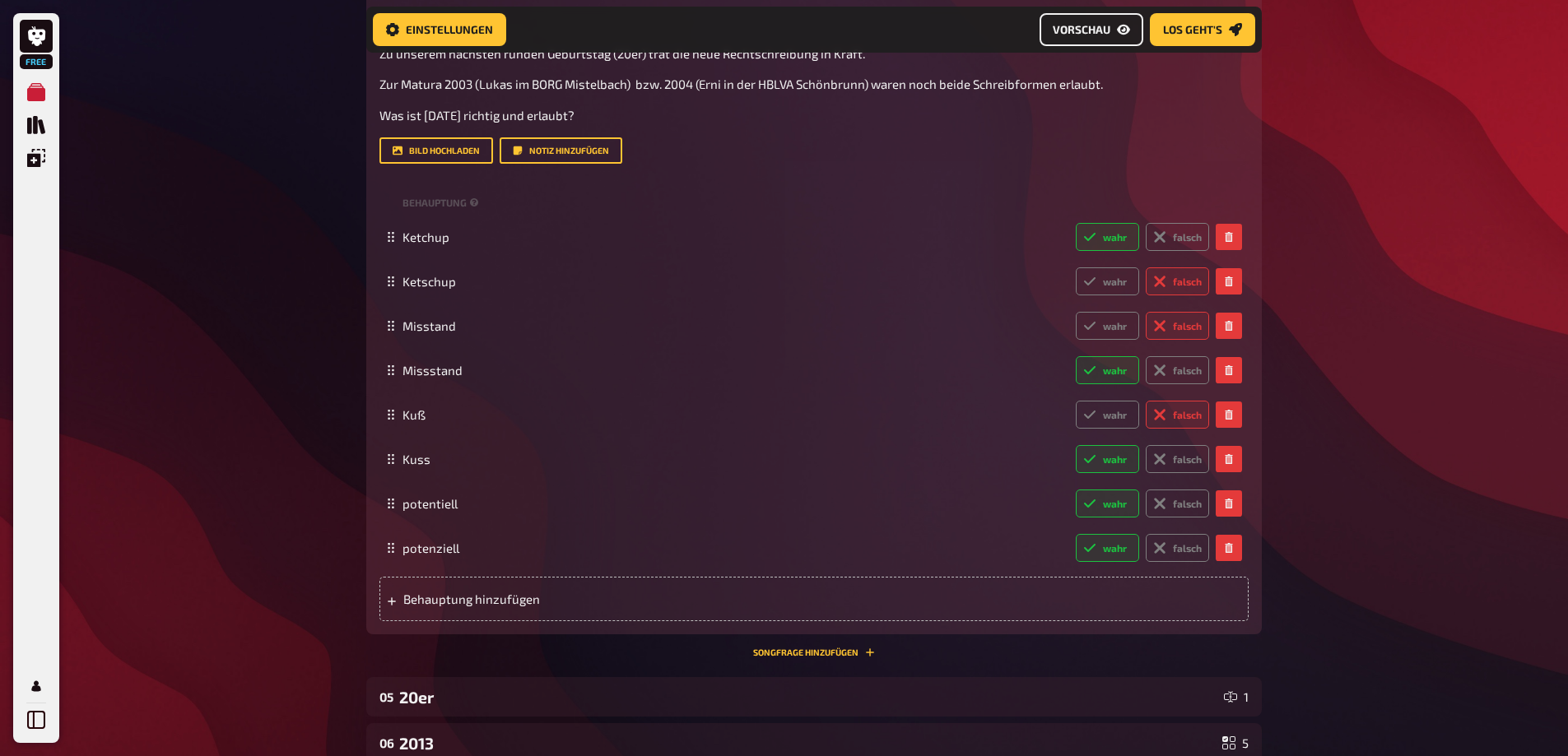
click at [1118, 37] on button "Vorschau" at bounding box center [1091, 30] width 104 height 33
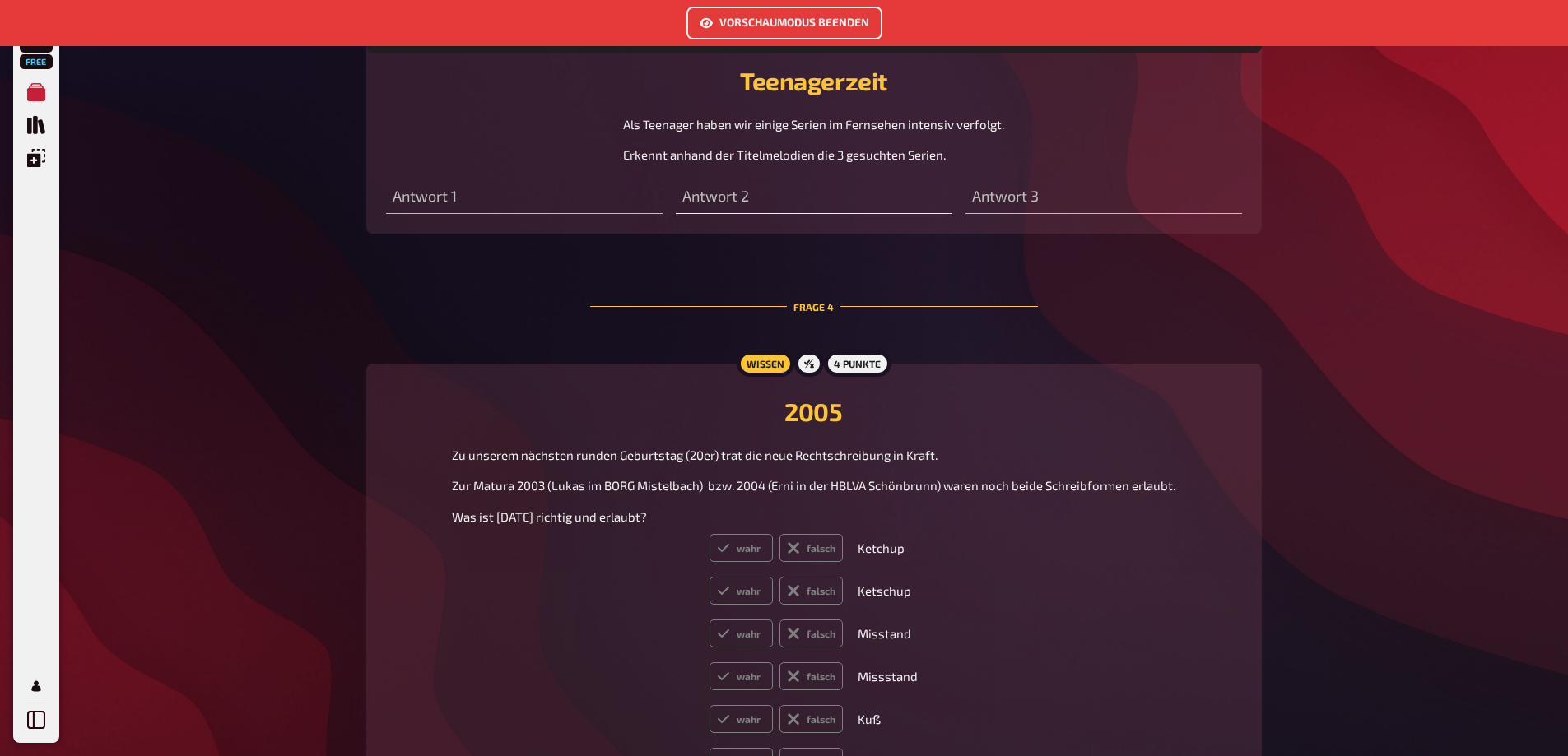
scroll to position [1682, 0]
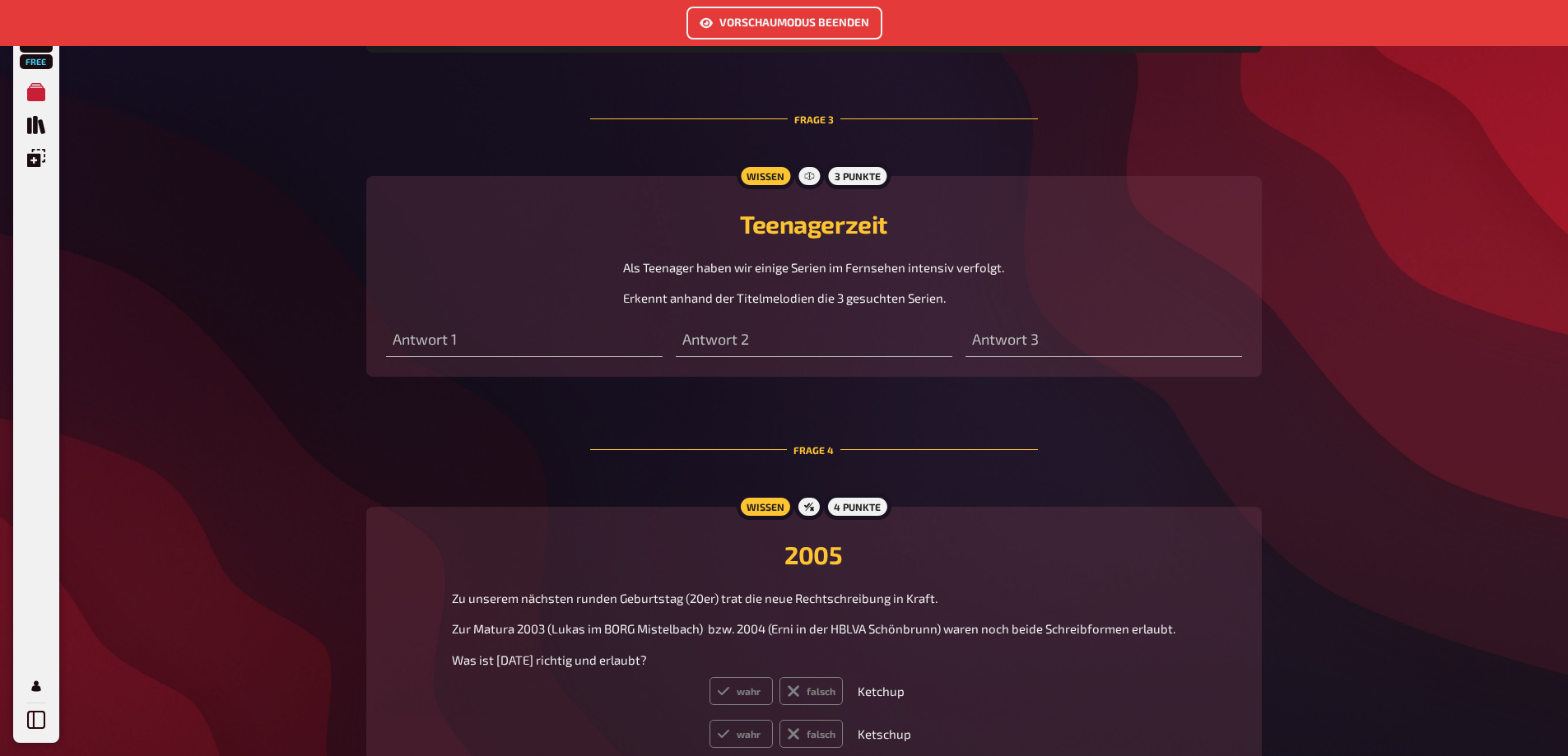
click at [841, 18] on button "Vorschaumodus beenden" at bounding box center [784, 24] width 196 height 33
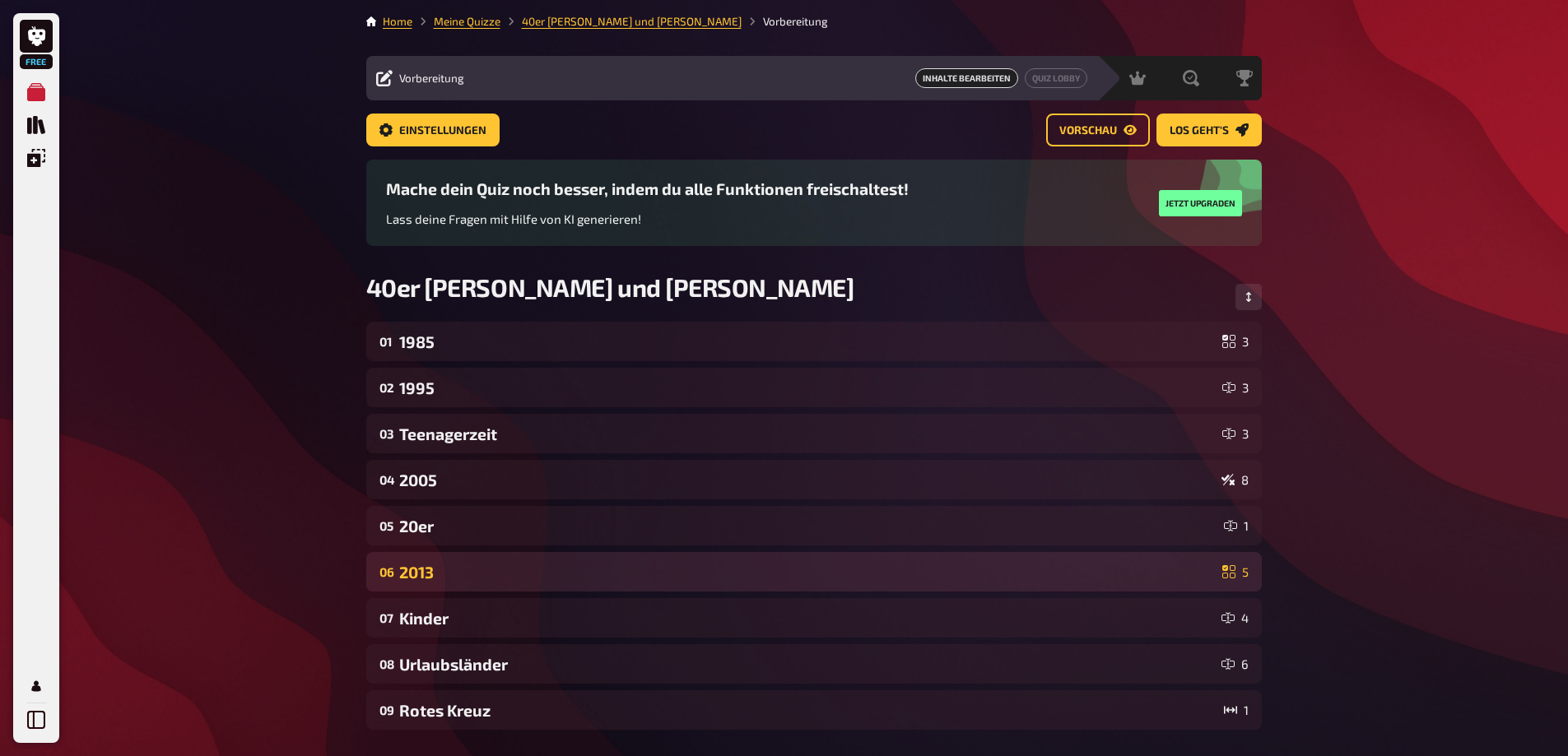
click at [652, 572] on div "2013" at bounding box center [807, 572] width 816 height 19
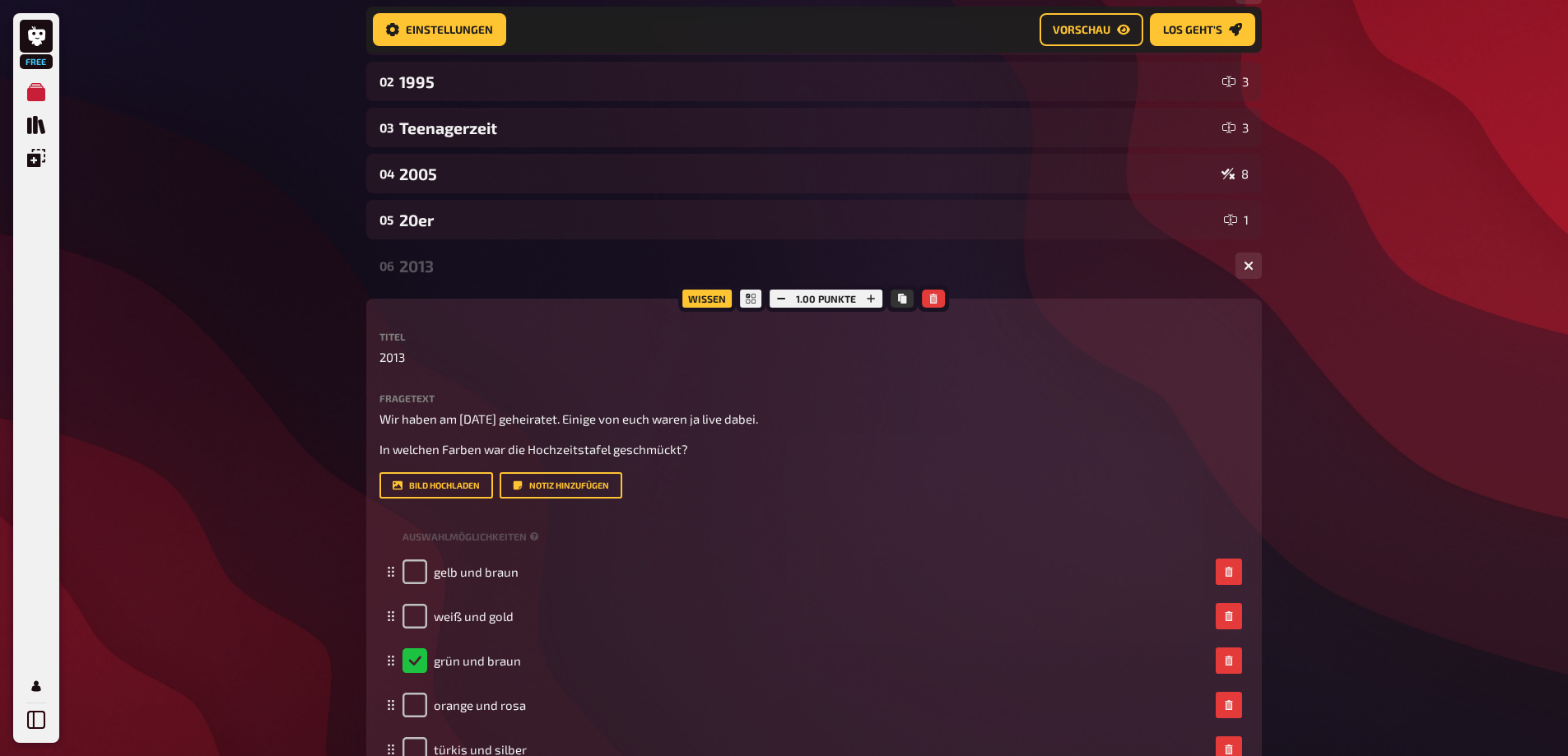
scroll to position [318, 0]
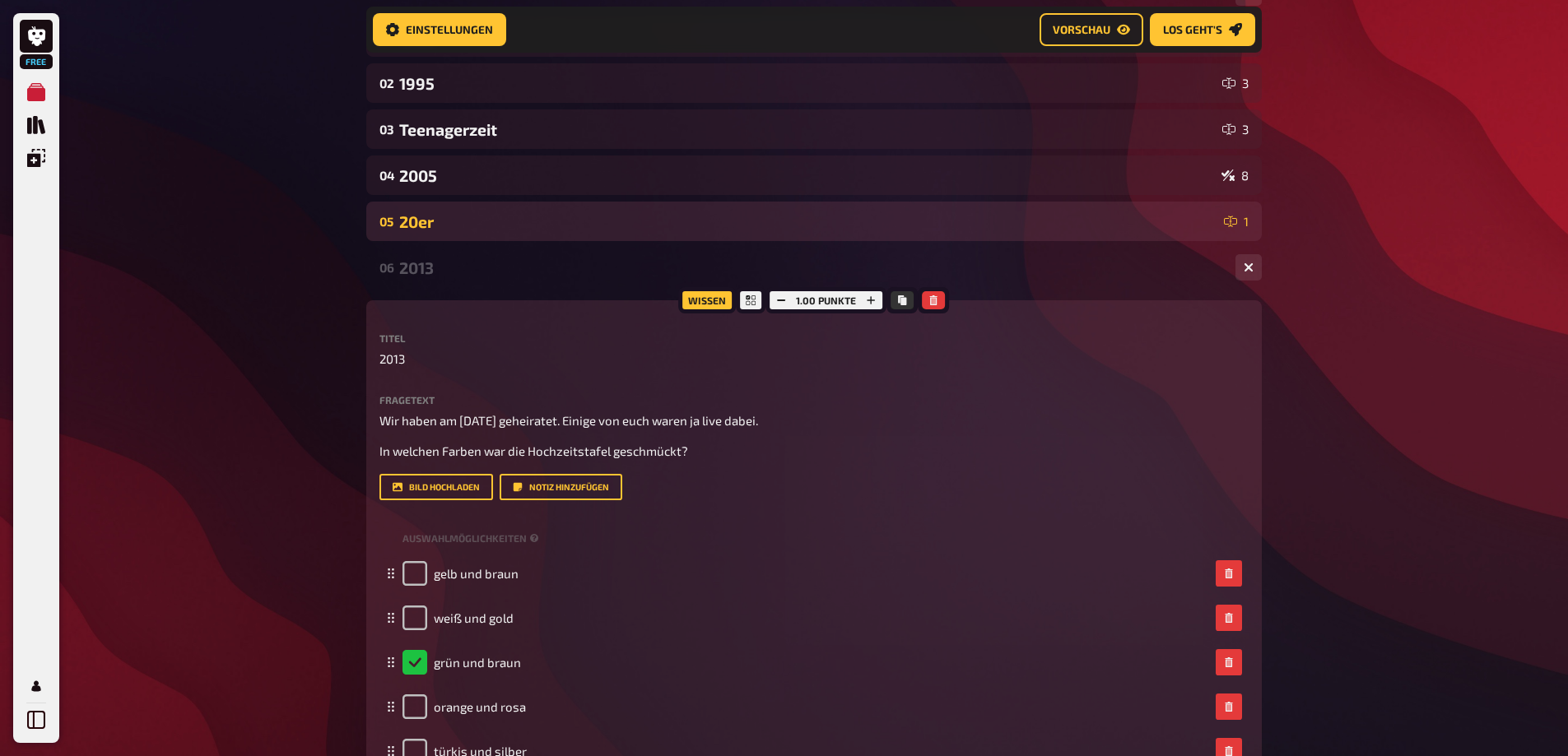
click at [640, 217] on div "20er" at bounding box center [808, 222] width 818 height 19
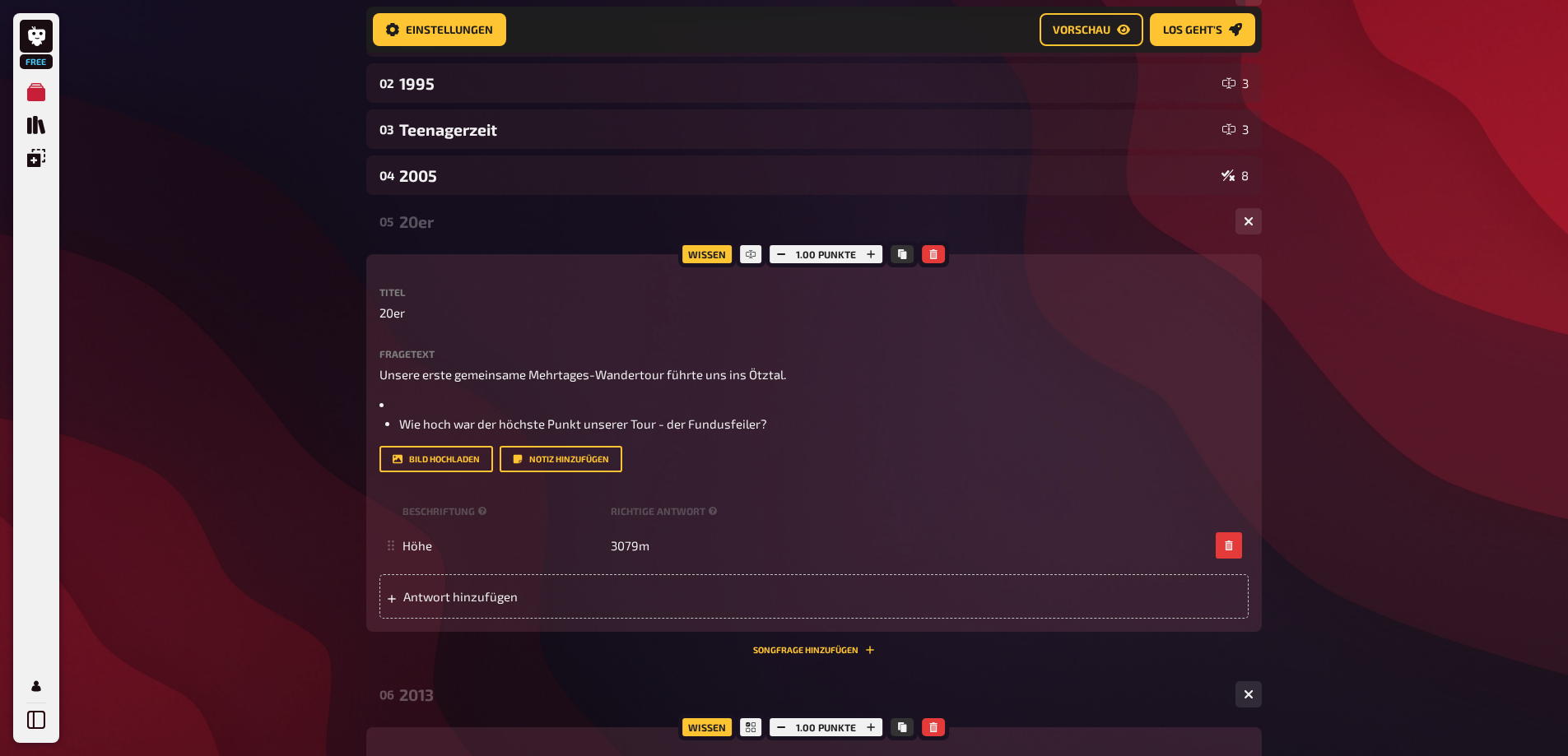
scroll to position [320, 0]
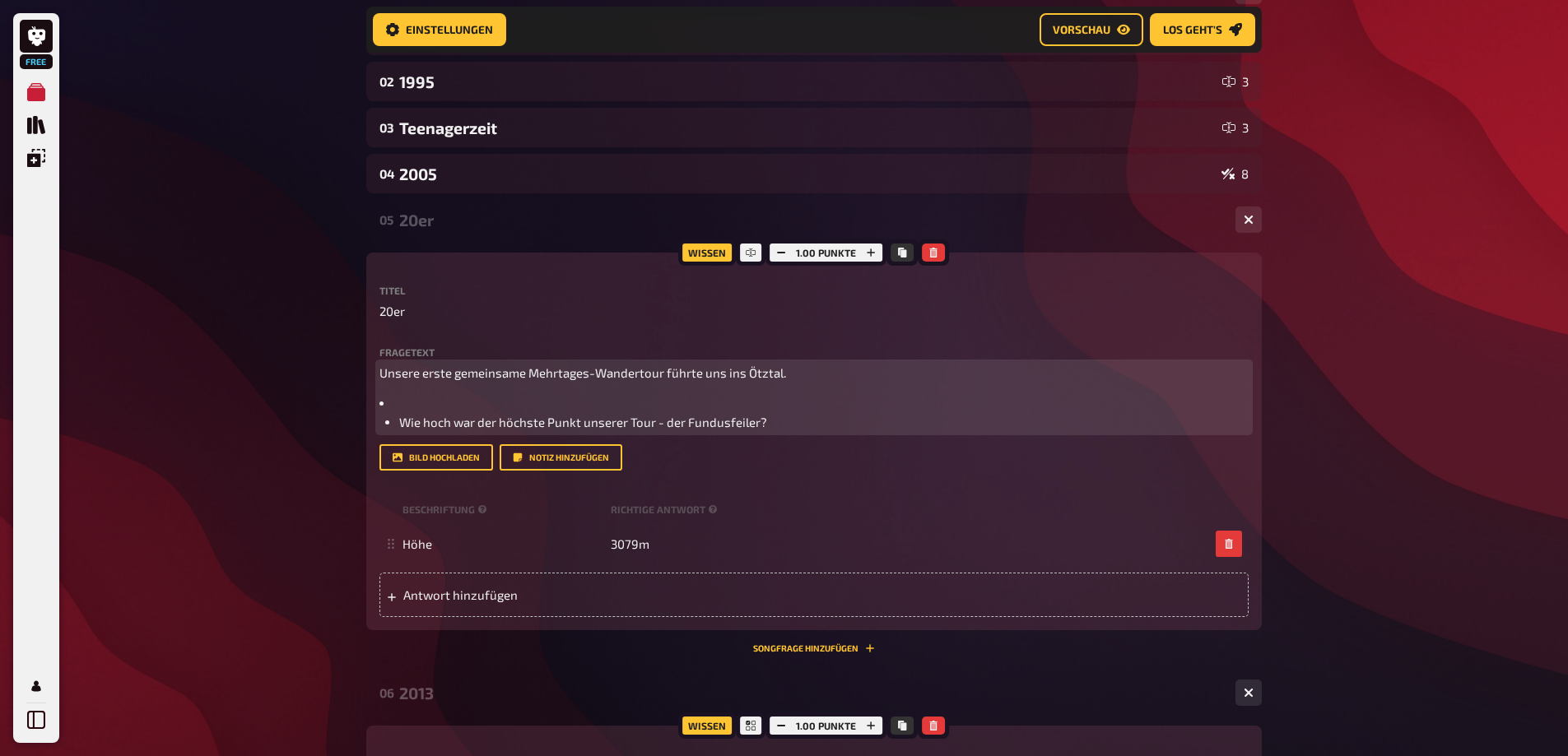
click at [397, 407] on li "﻿" at bounding box center [814, 404] width 869 height 19
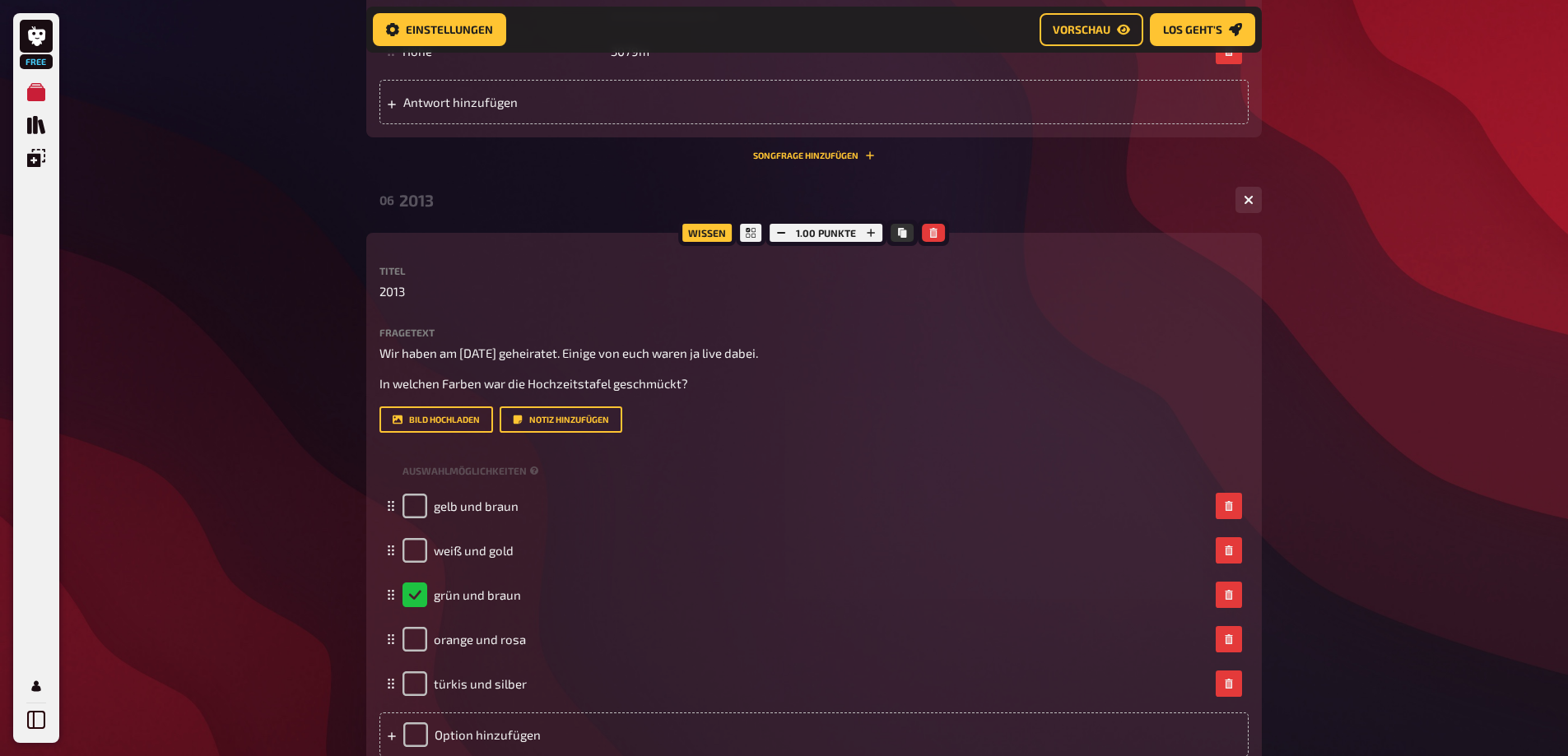
scroll to position [1322, 0]
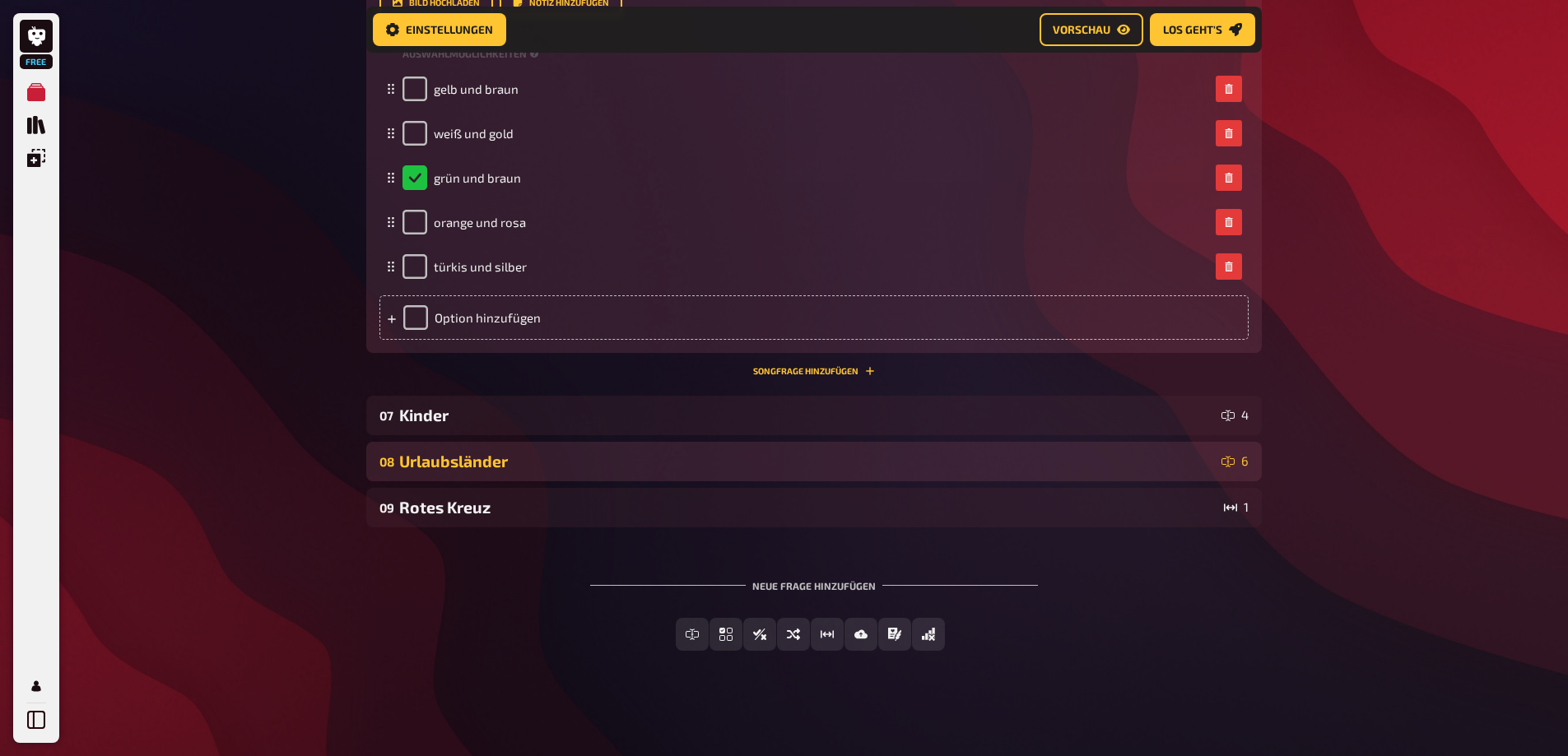
click at [768, 481] on div "08 Urlaubsländer 6" at bounding box center [814, 461] width 896 height 39
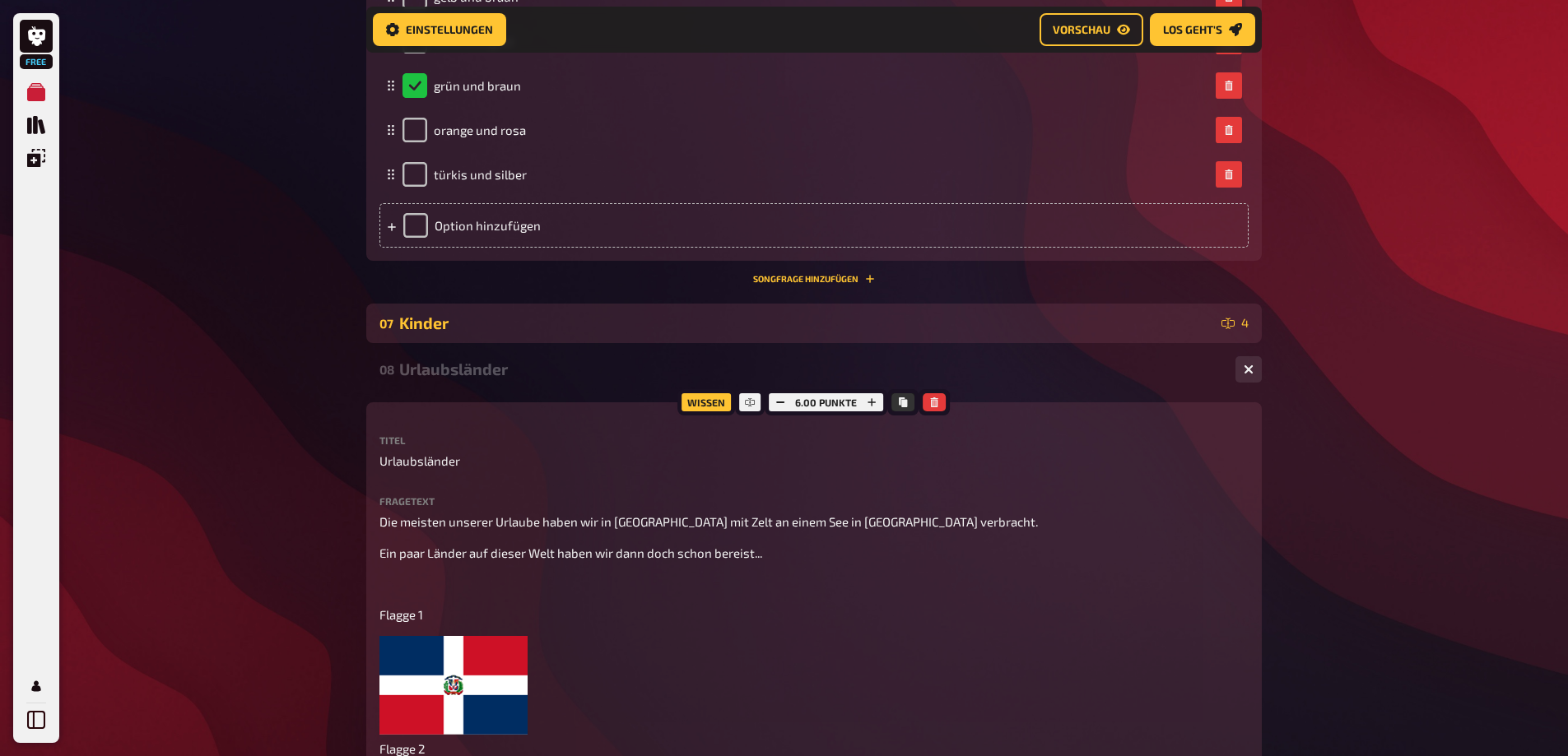
click at [770, 333] on div "Kinder" at bounding box center [807, 323] width 815 height 19
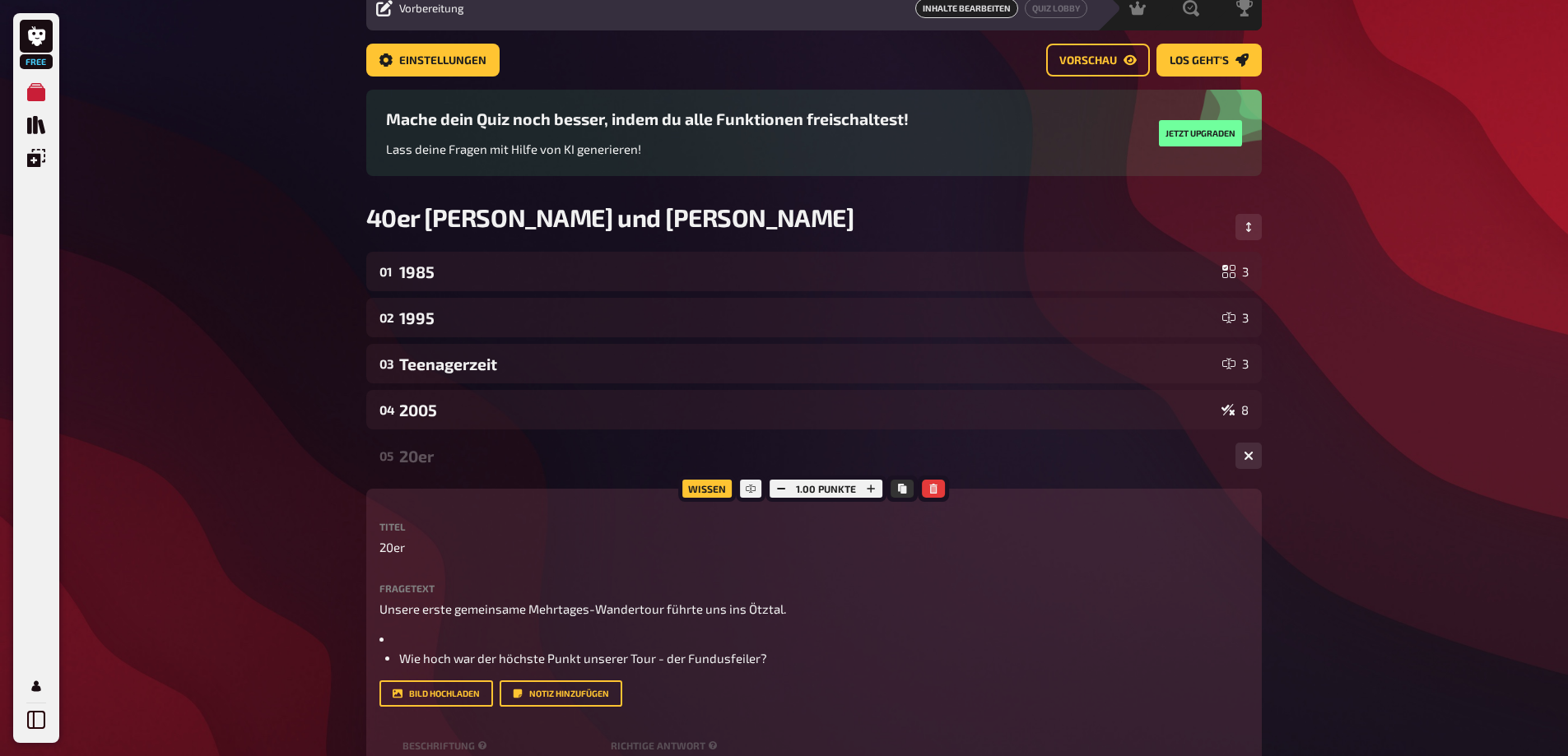
scroll to position [0, 0]
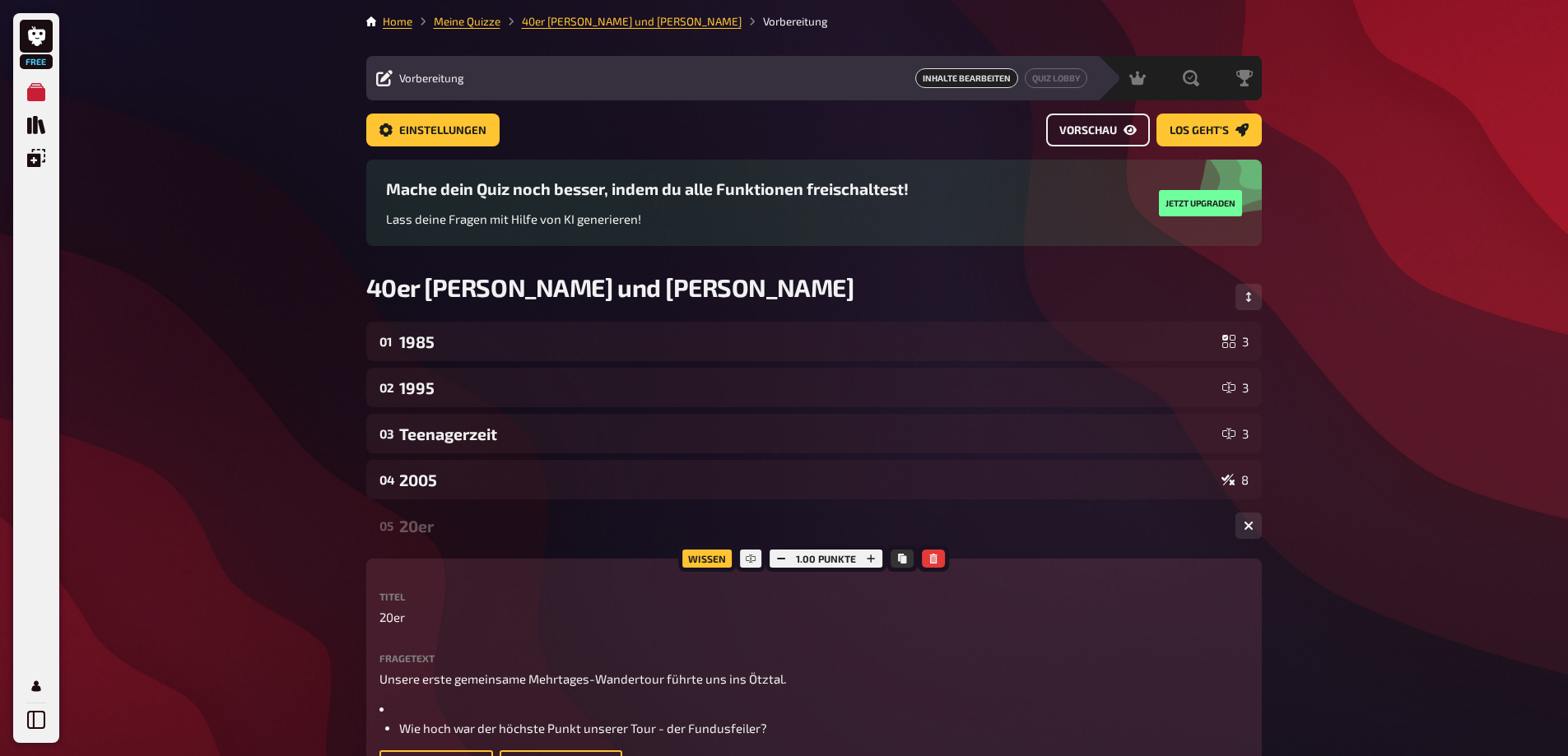
click at [1080, 123] on button "Vorschau" at bounding box center [1098, 130] width 104 height 33
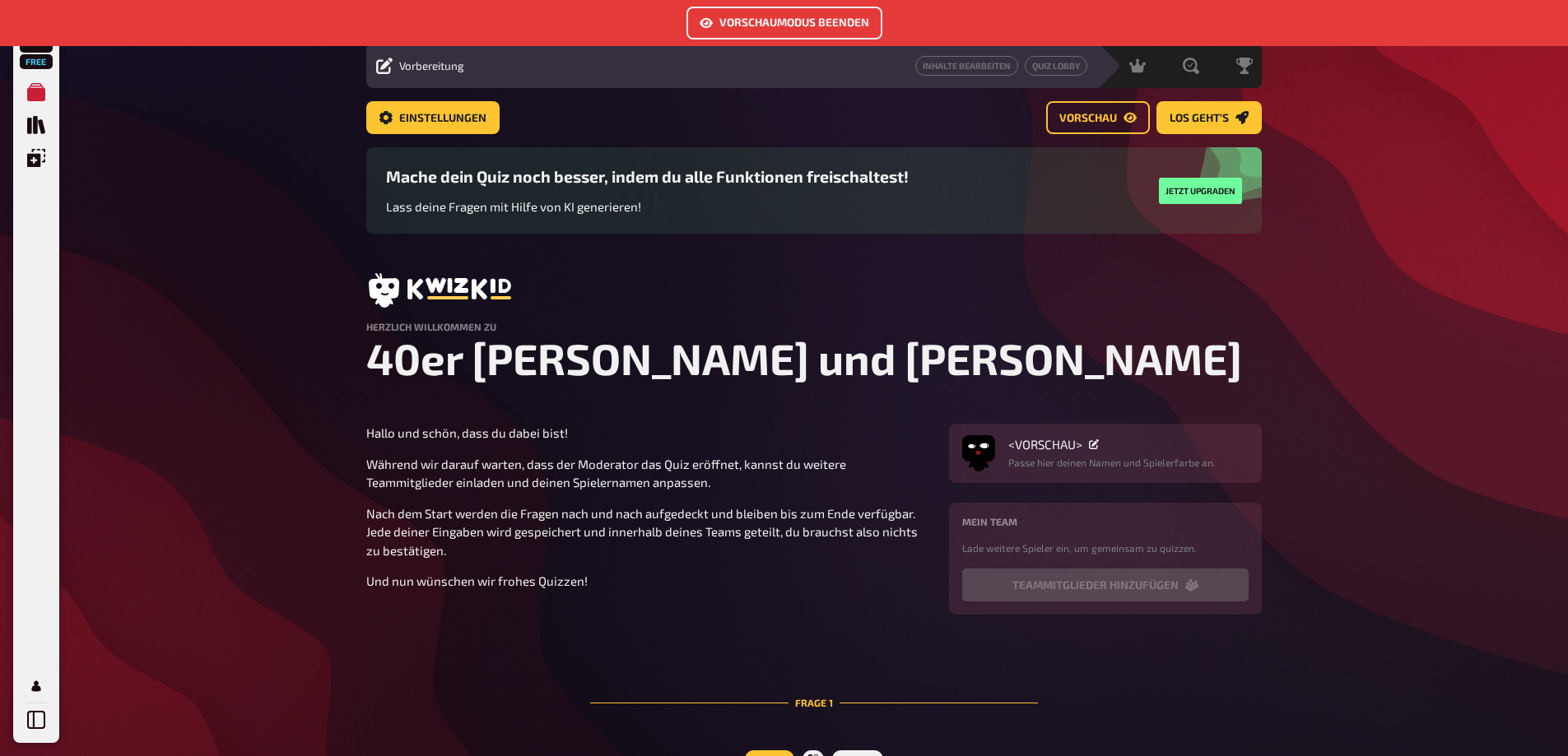
scroll to position [22, 0]
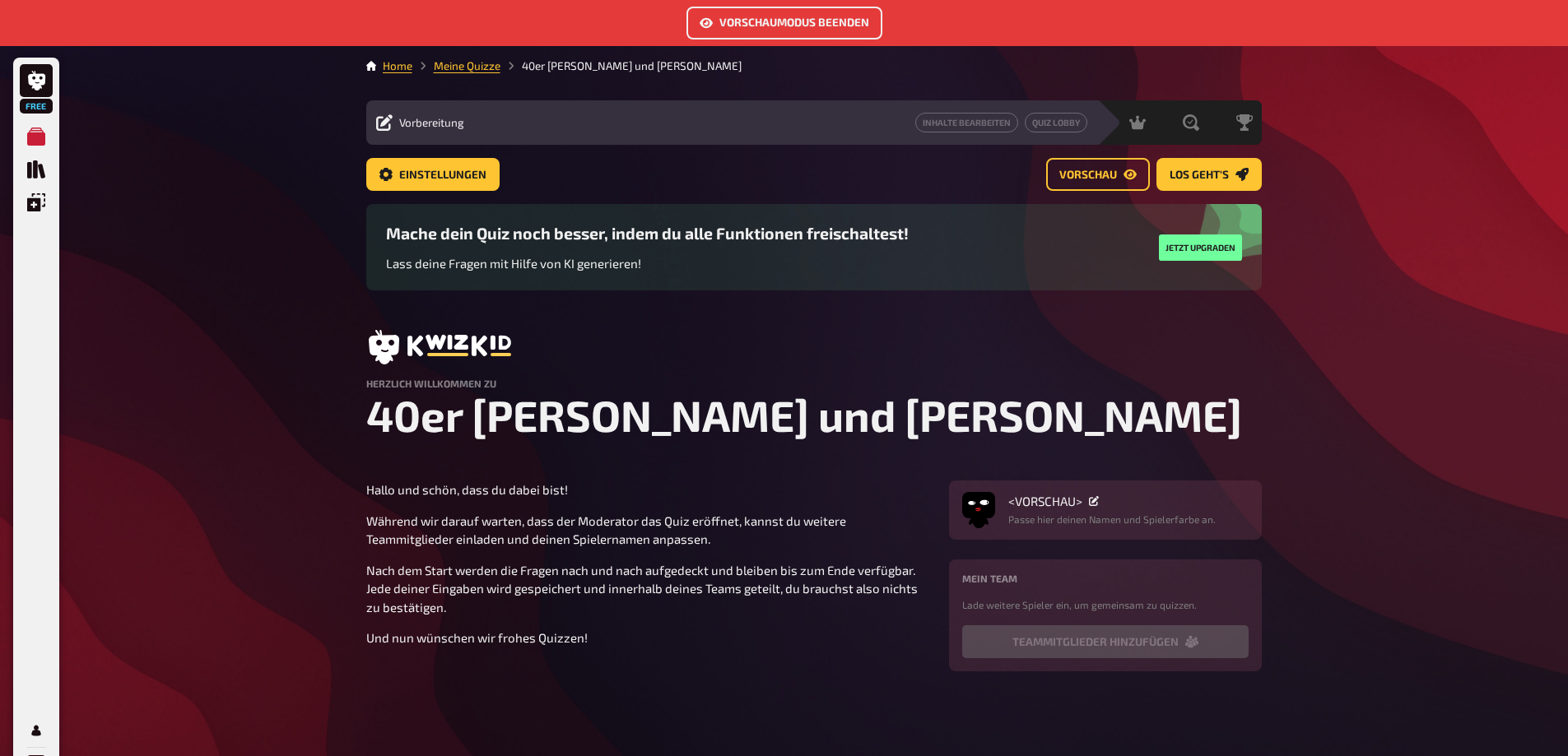
click at [811, 30] on button "Vorschaumodus beenden" at bounding box center [784, 24] width 196 height 33
